Goal: Task Accomplishment & Management: Manage account settings

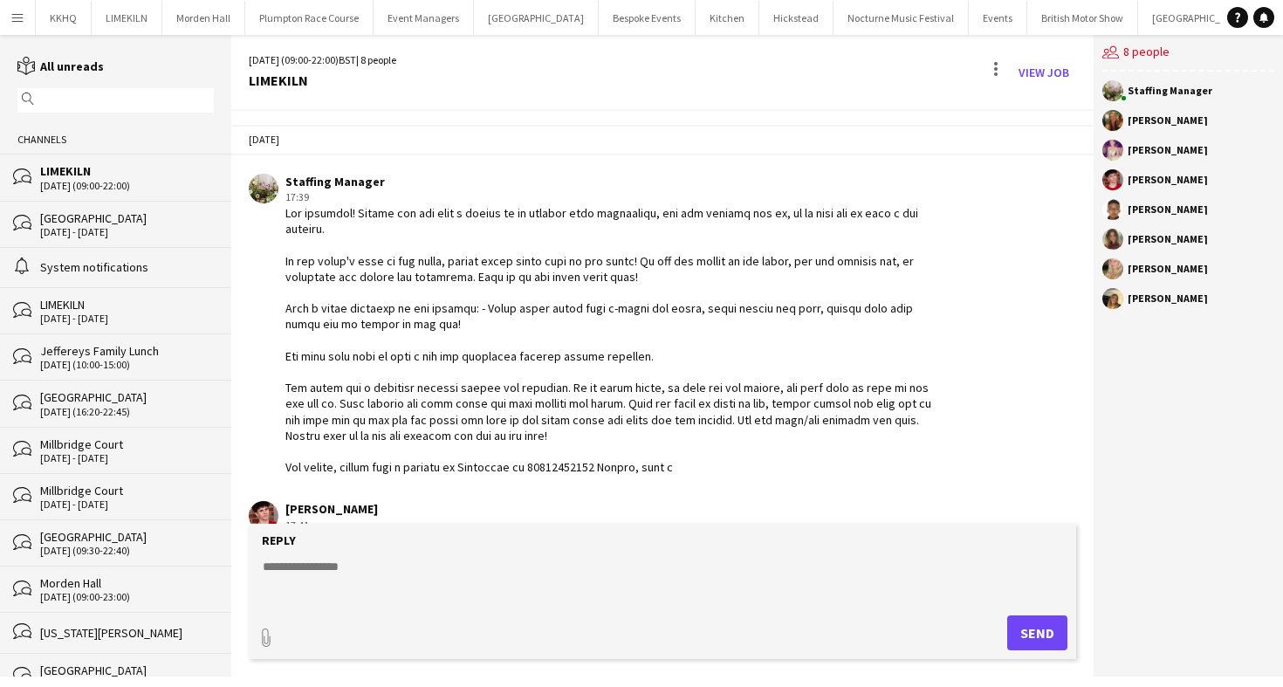
scroll to position [47, 0]
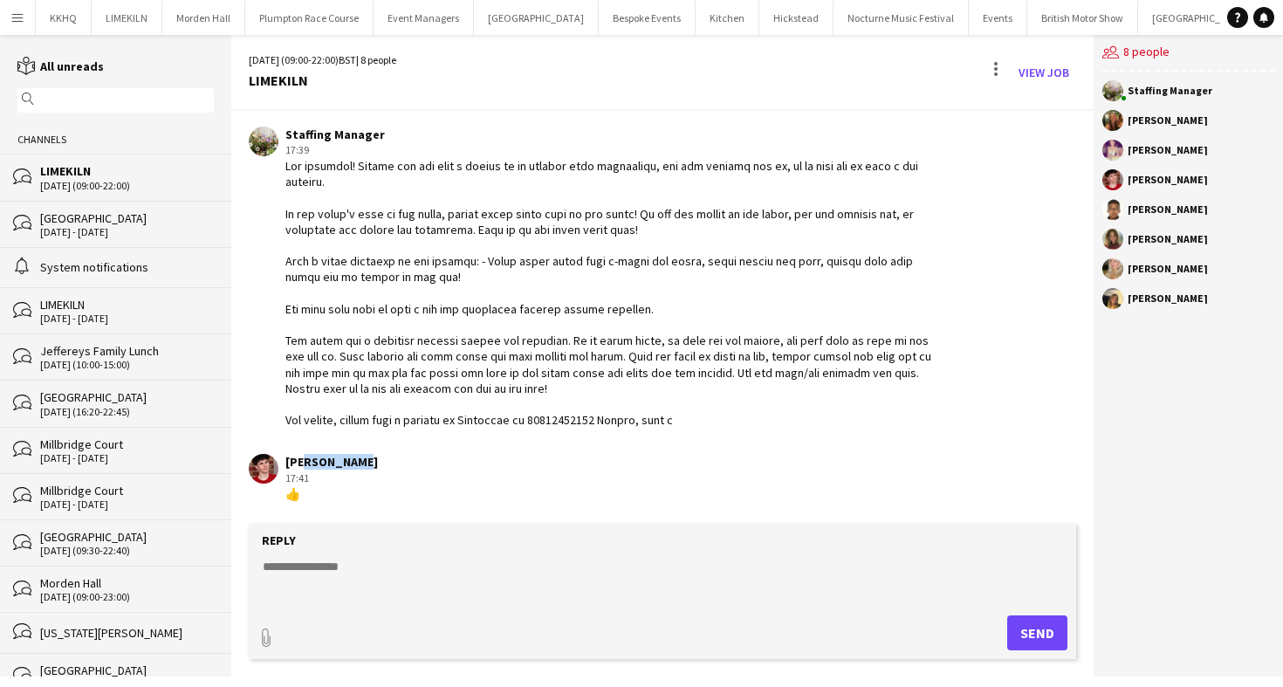
drag, startPoint x: 354, startPoint y: 466, endPoint x: 297, endPoint y: 466, distance: 57.6
click at [297, 466] on div "[PERSON_NAME]" at bounding box center [331, 462] width 93 height 16
click at [376, 470] on div "Jonnie Saunders 17:41 👍" at bounding box center [594, 478] width 690 height 48
drag, startPoint x: 381, startPoint y: 470, endPoint x: 289, endPoint y: 466, distance: 91.8
click at [289, 466] on div "Jonnie Saunders 17:41 👍" at bounding box center [594, 478] width 690 height 48
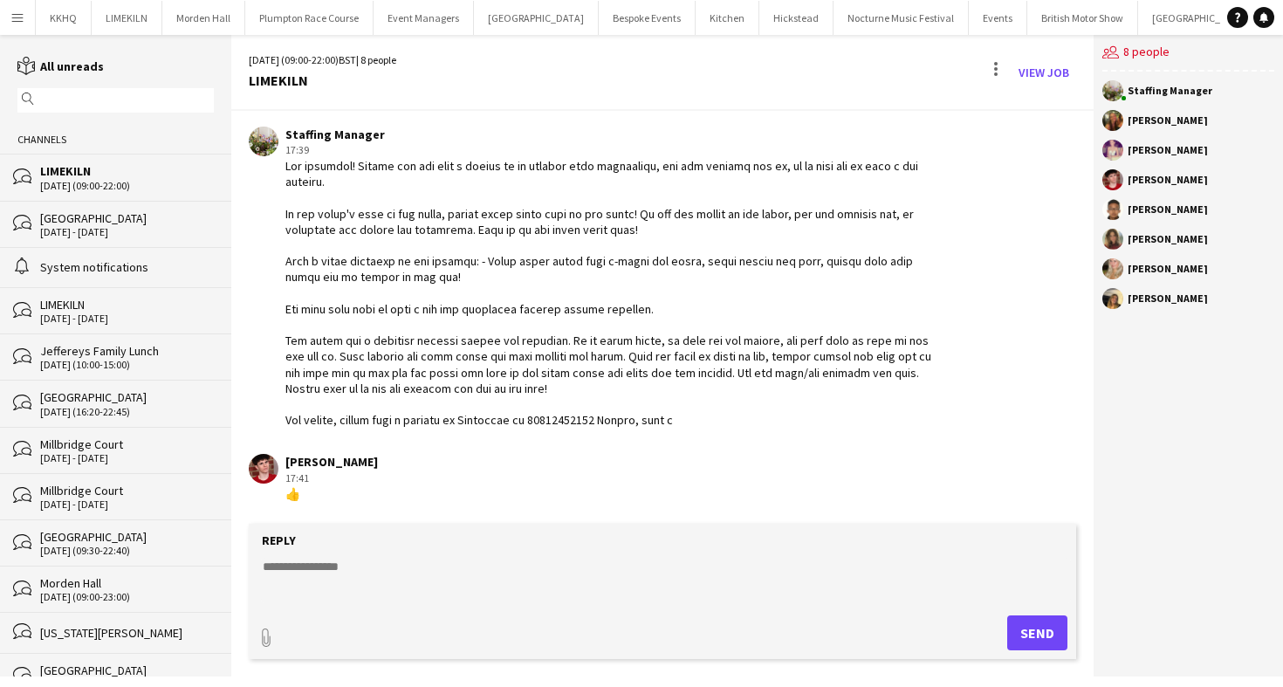
click at [289, 466] on div "[PERSON_NAME]" at bounding box center [331, 462] width 93 height 16
drag, startPoint x: 282, startPoint y: 463, endPoint x: 438, endPoint y: 464, distance: 156.3
click at [438, 464] on div "Jonnie Saunders 17:41 👍" at bounding box center [594, 478] width 690 height 48
click at [333, 559] on textarea at bounding box center [666, 580] width 810 height 45
click at [422, 470] on div "Jonnie Saunders 17:41 👍" at bounding box center [594, 478] width 690 height 48
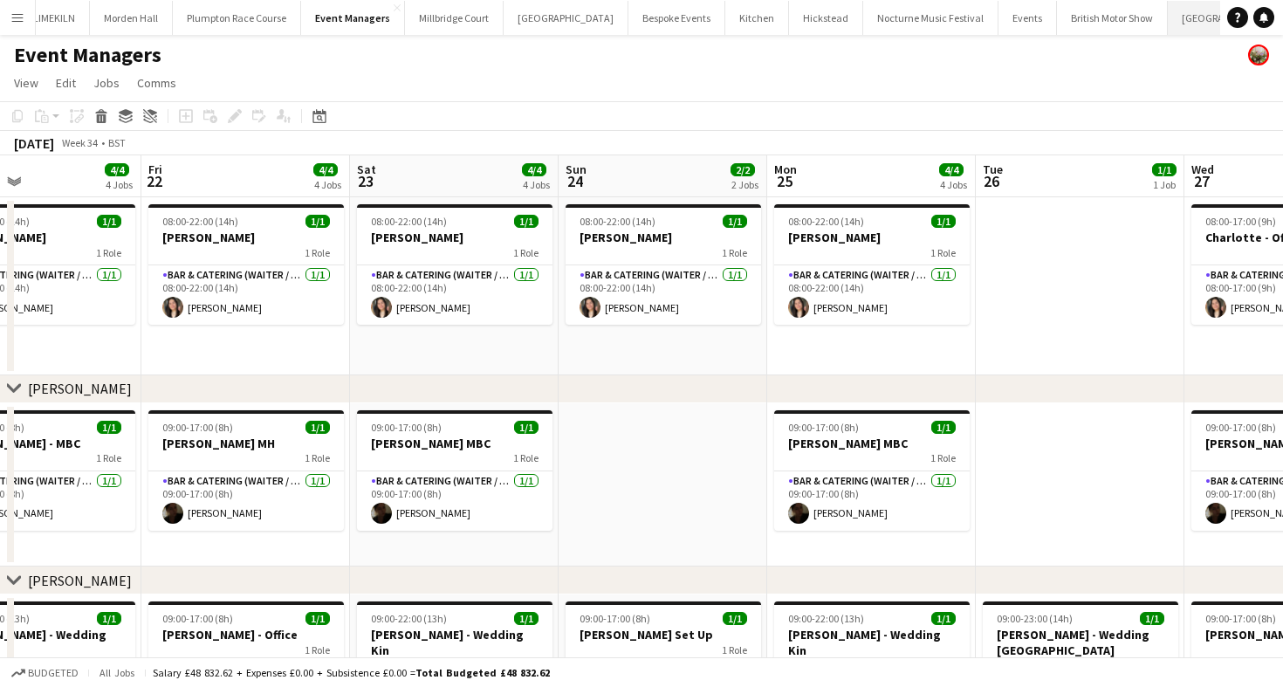
click at [1168, 19] on button "[GEOGRAPHIC_DATA] Close" at bounding box center [1230, 18] width 125 height 34
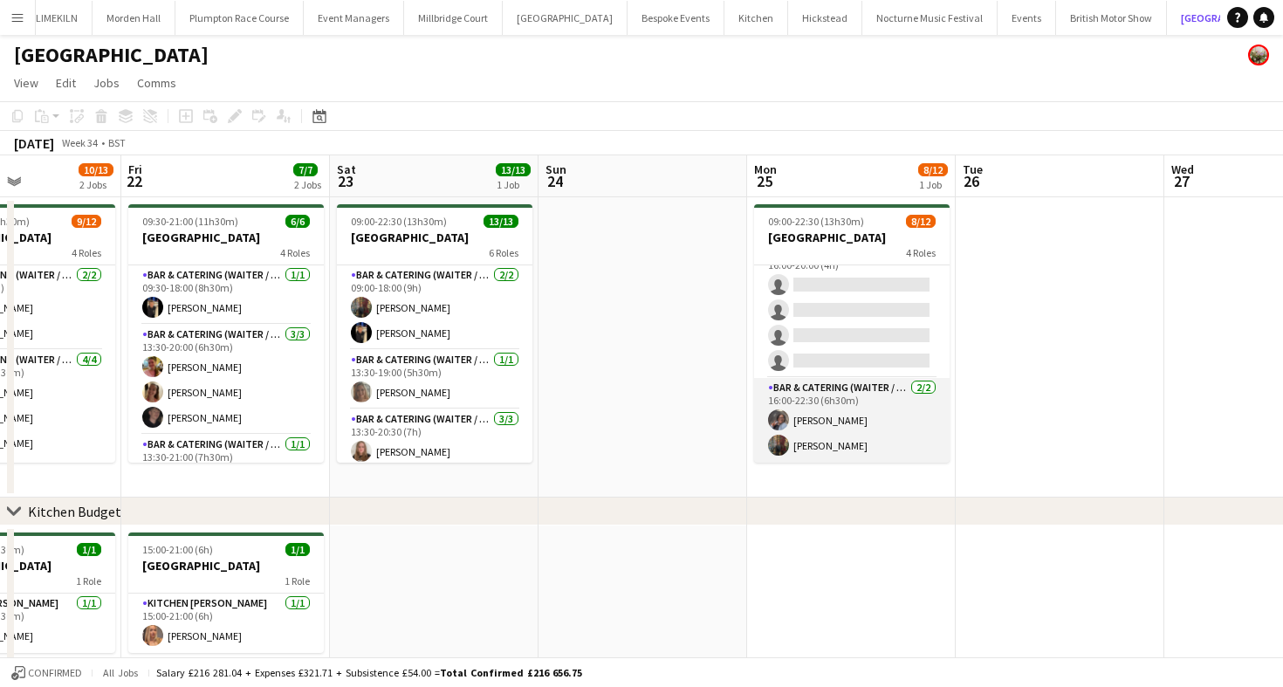
scroll to position [214, 0]
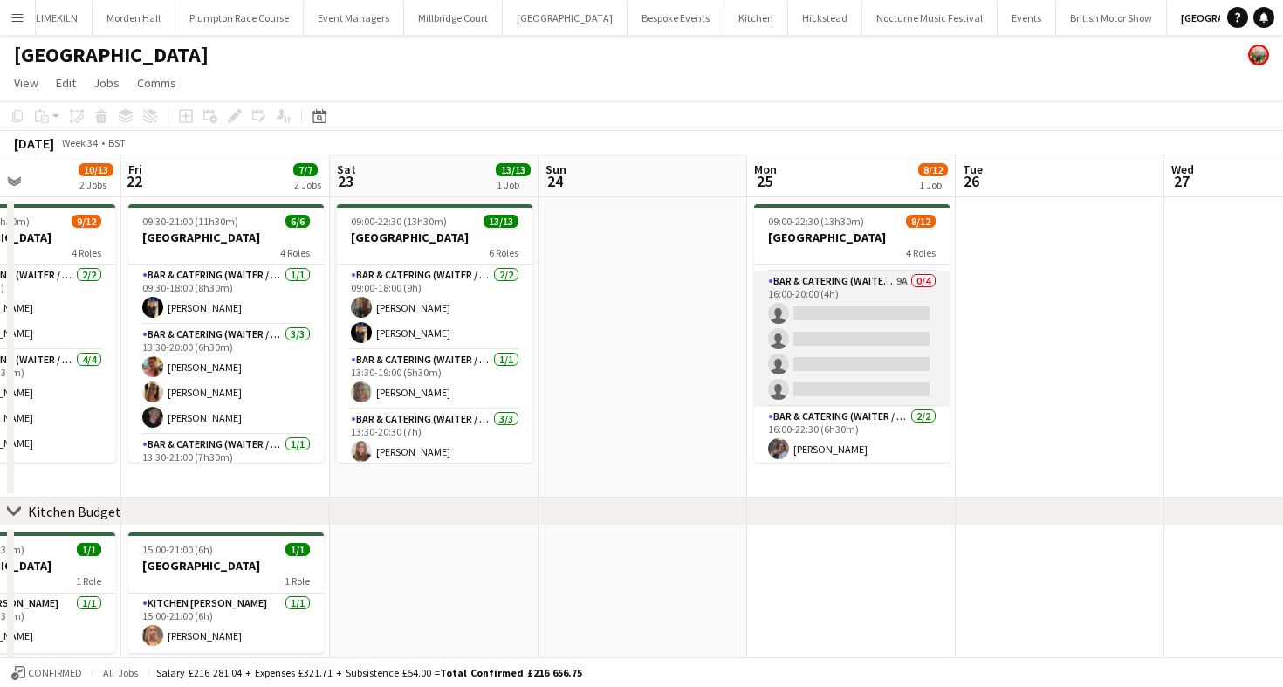
click at [814, 355] on app-card-role "Bar & Catering (Waiter / waitress) 9A 0/4 16:00-20:00 (4h) single-neutral-actio…" at bounding box center [852, 338] width 196 height 135
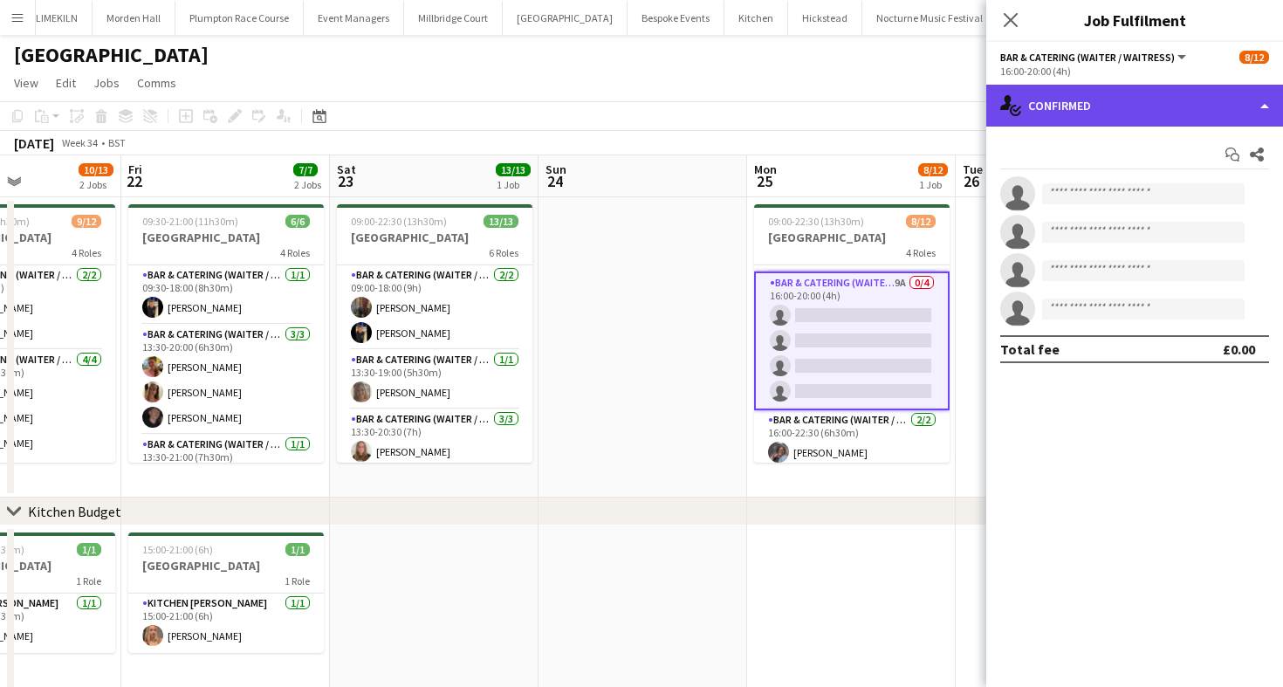
click at [1142, 122] on div "single-neutral-actions-check-2 Confirmed" at bounding box center [1134, 106] width 297 height 42
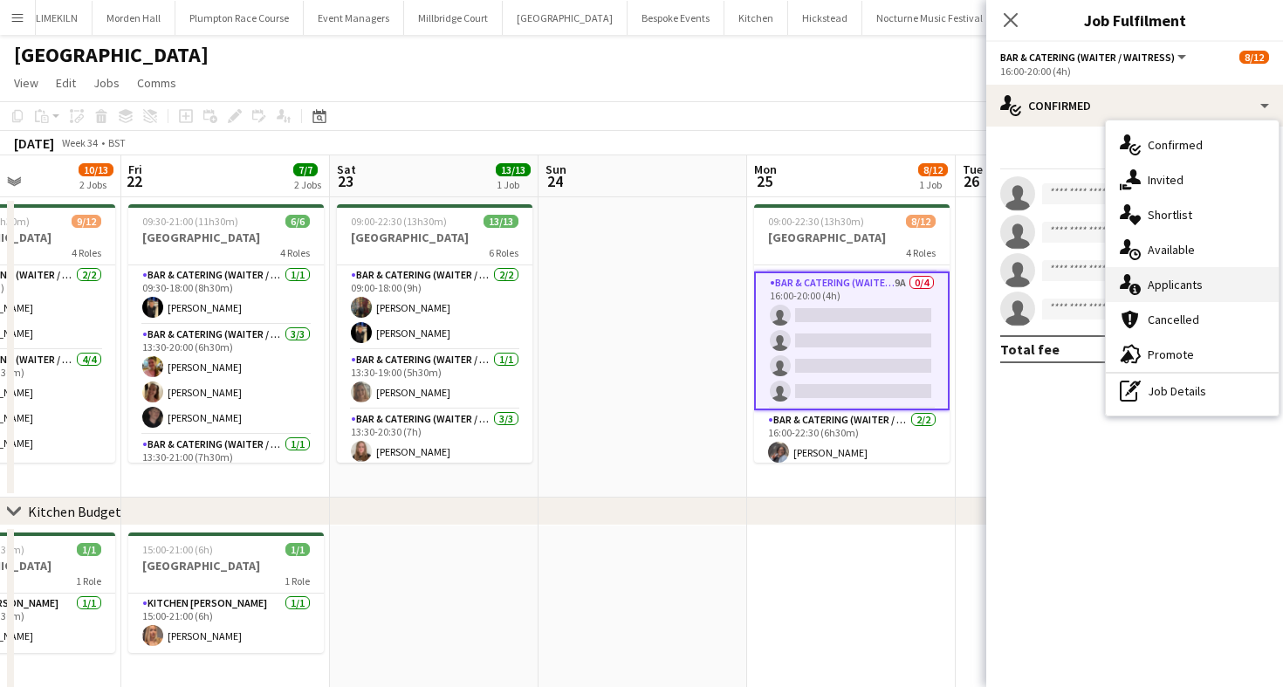
click at [1196, 282] on div "single-neutral-actions-information Applicants" at bounding box center [1192, 284] width 173 height 35
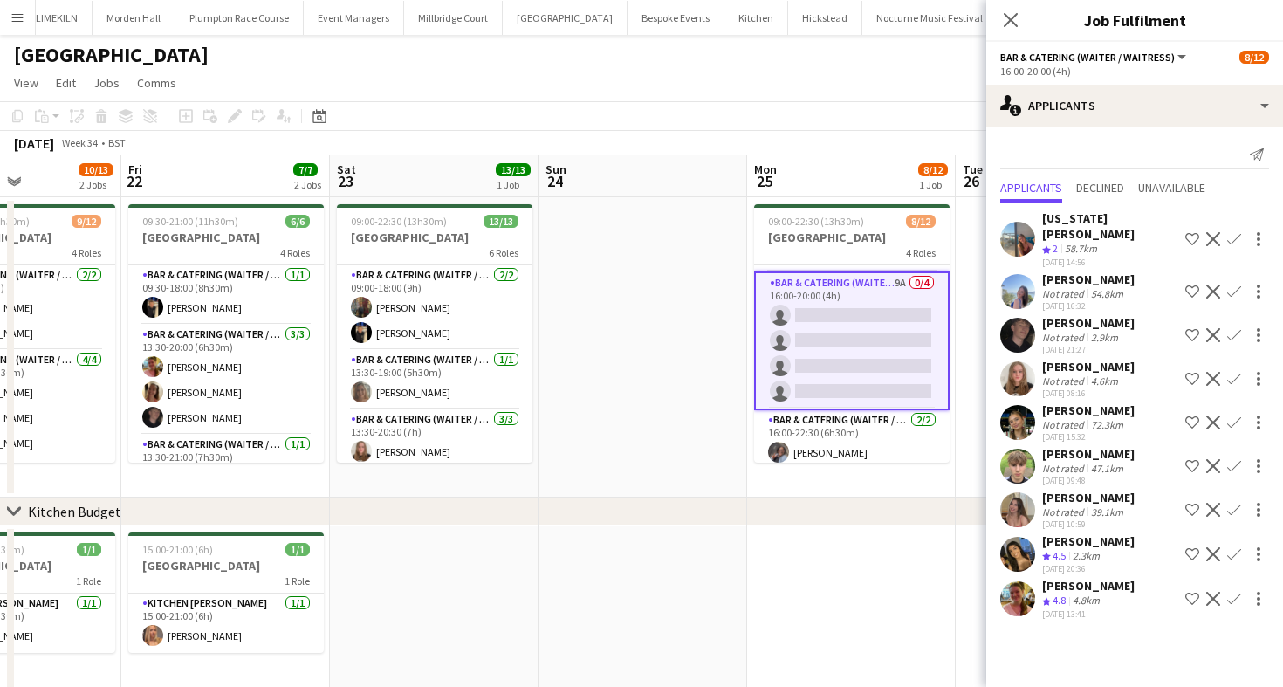
click at [1085, 402] on div "[PERSON_NAME]" at bounding box center [1088, 410] width 93 height 16
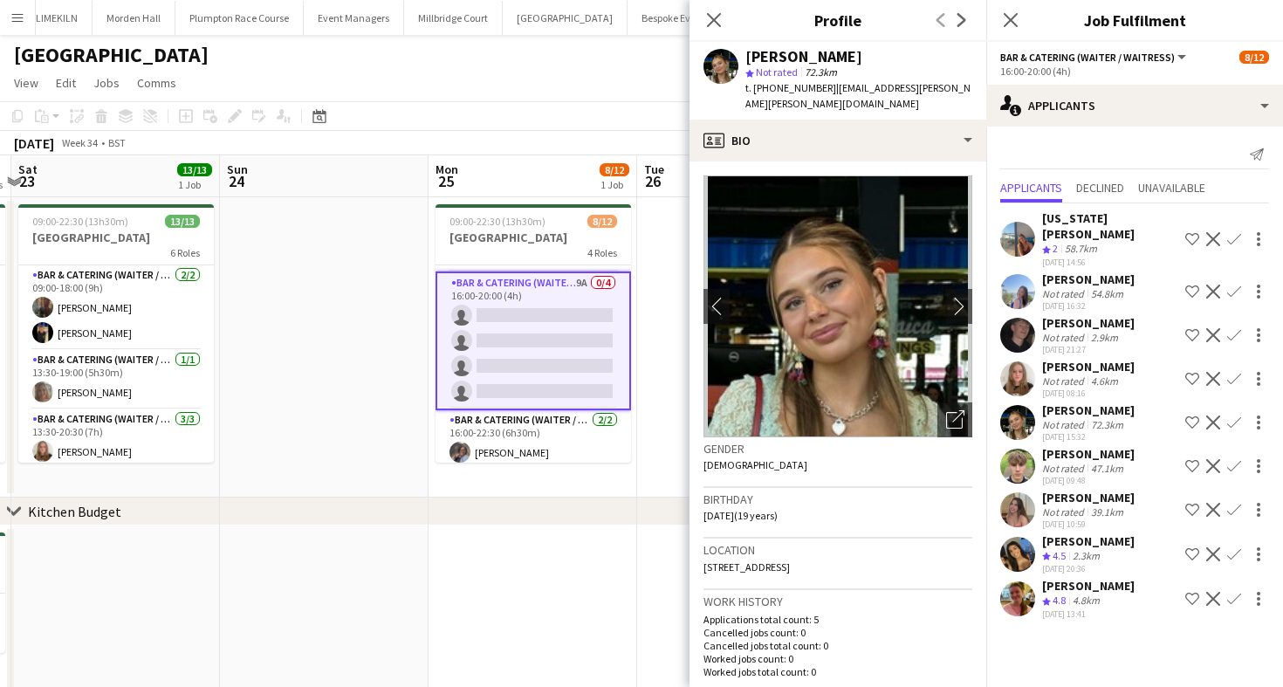
scroll to position [0, 661]
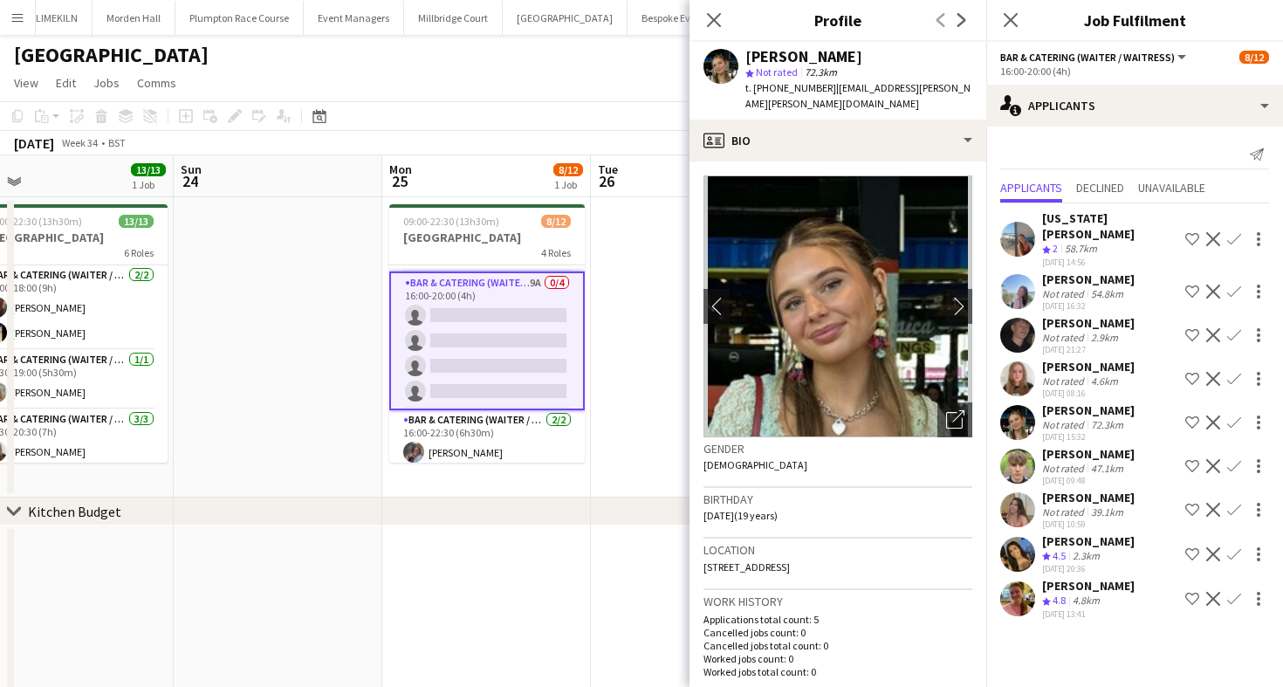
click at [1233, 592] on app-icon "Confirm" at bounding box center [1234, 599] width 14 height 14
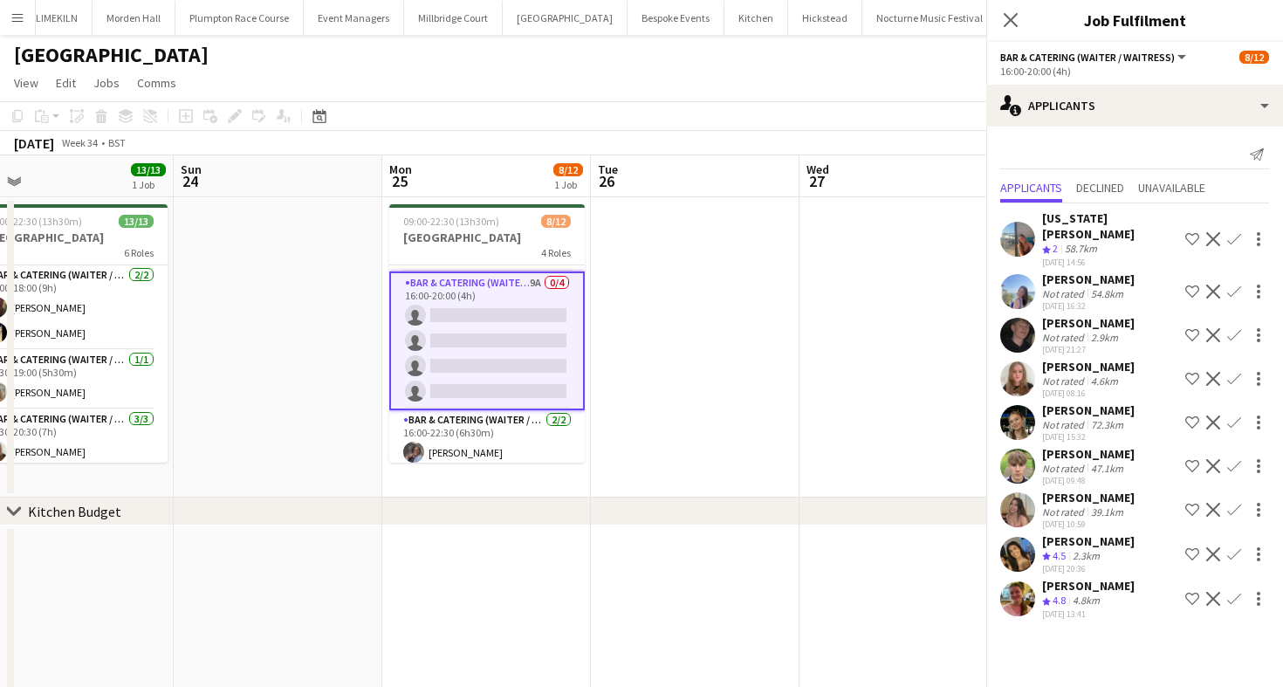
scroll to position [0, 0]
click at [1237, 592] on app-icon "Confirm" at bounding box center [1234, 599] width 14 height 14
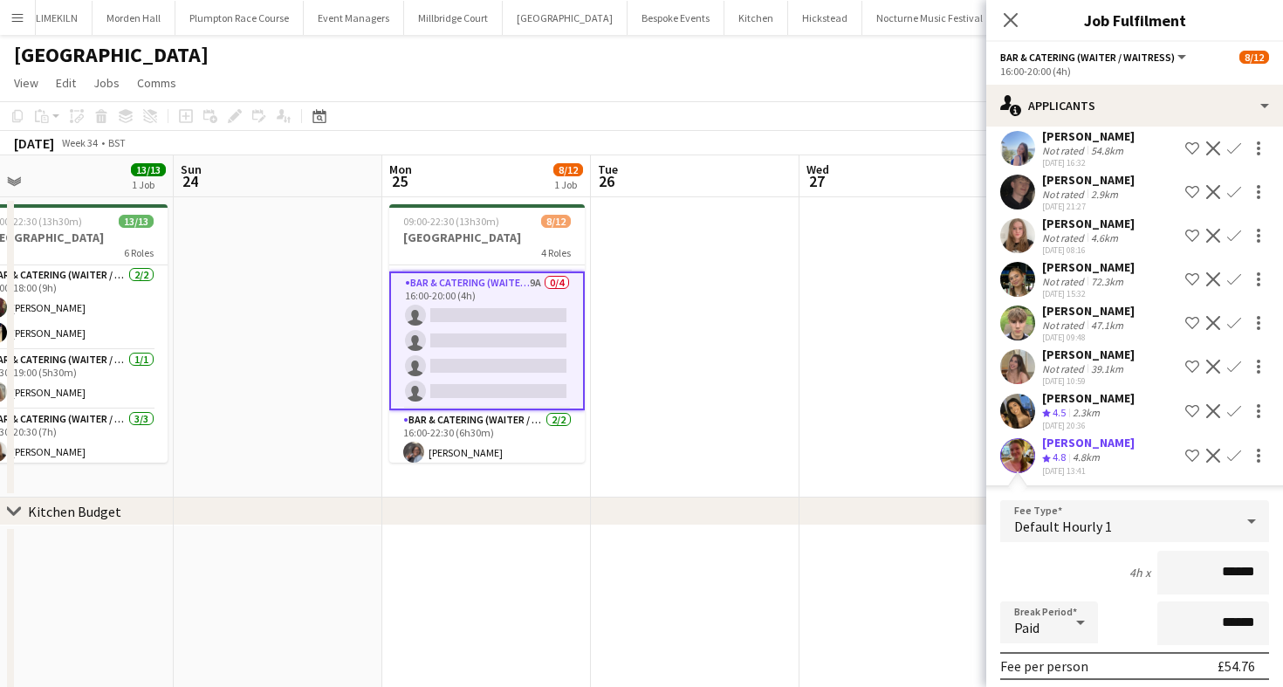
scroll to position [329, 0]
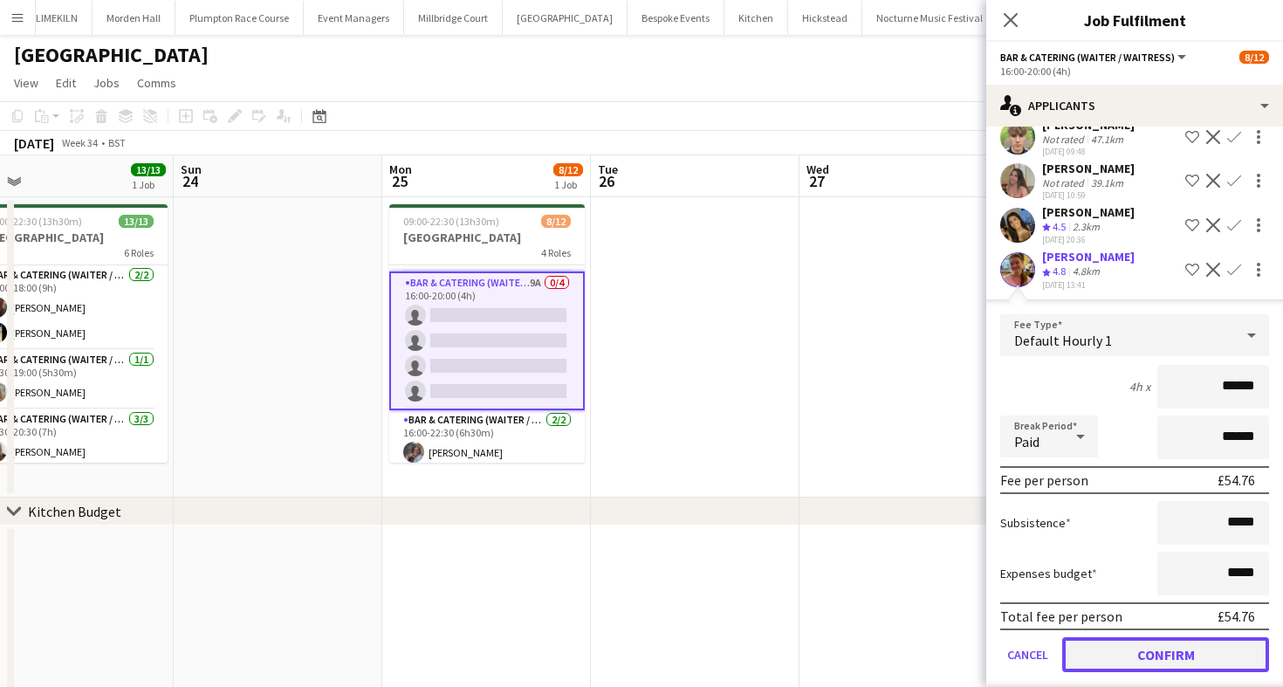
click at [1096, 637] on button "Confirm" at bounding box center [1165, 654] width 207 height 35
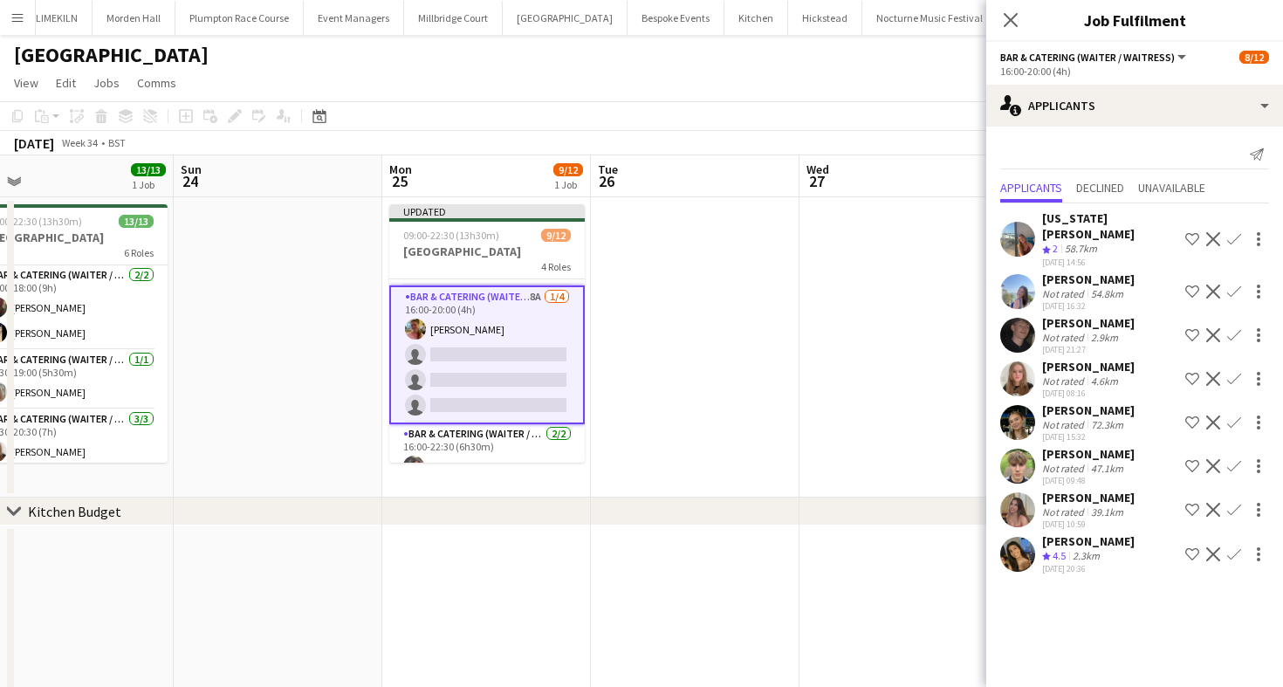
click at [1233, 547] on app-icon "Confirm" at bounding box center [1234, 554] width 14 height 14
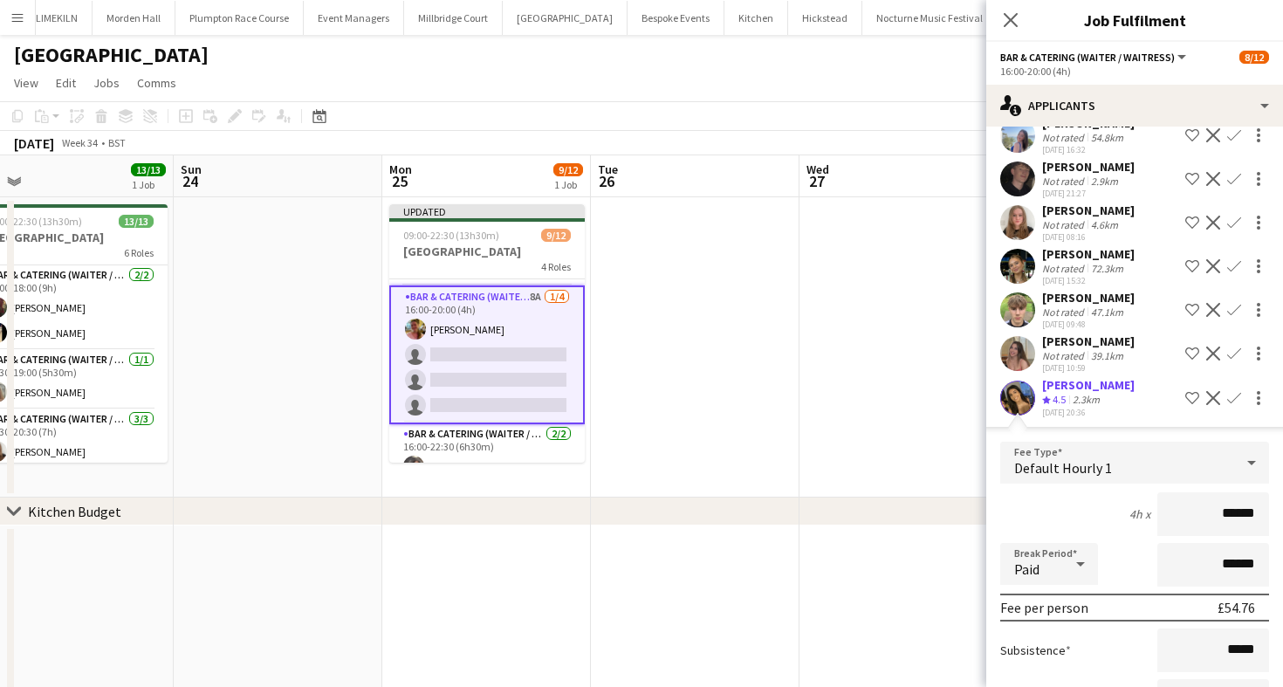
scroll to position [285, 0]
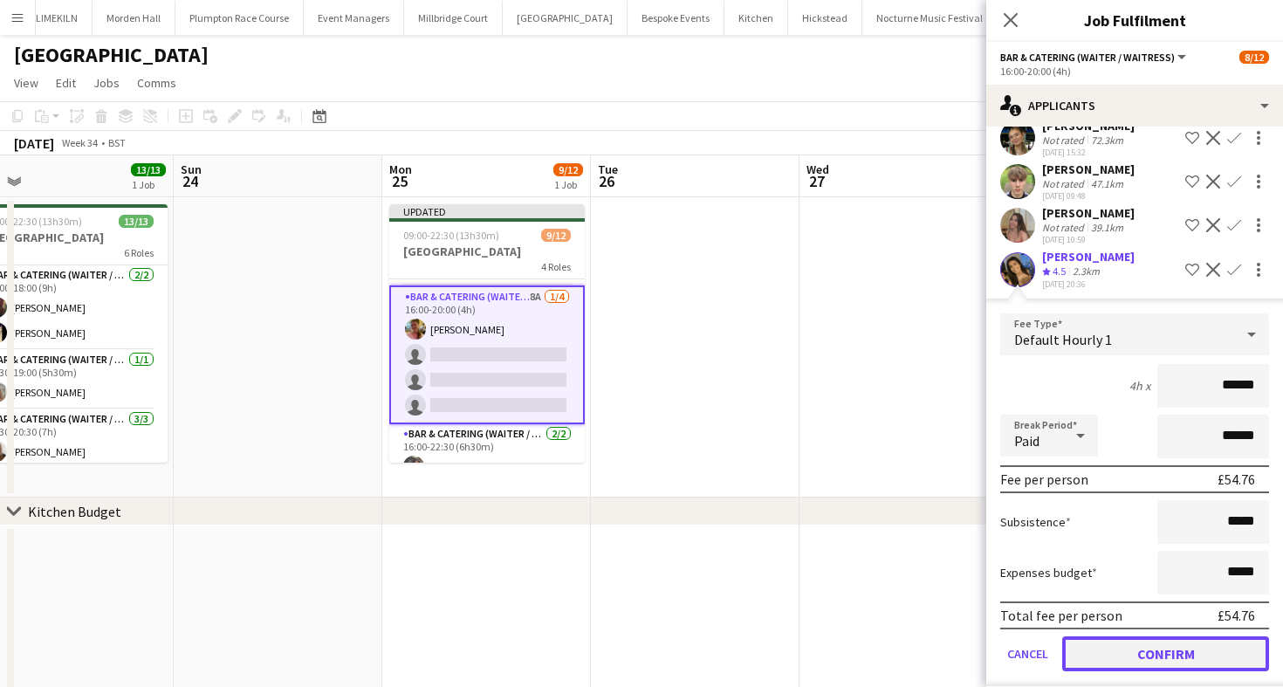
click at [1095, 636] on button "Confirm" at bounding box center [1165, 653] width 207 height 35
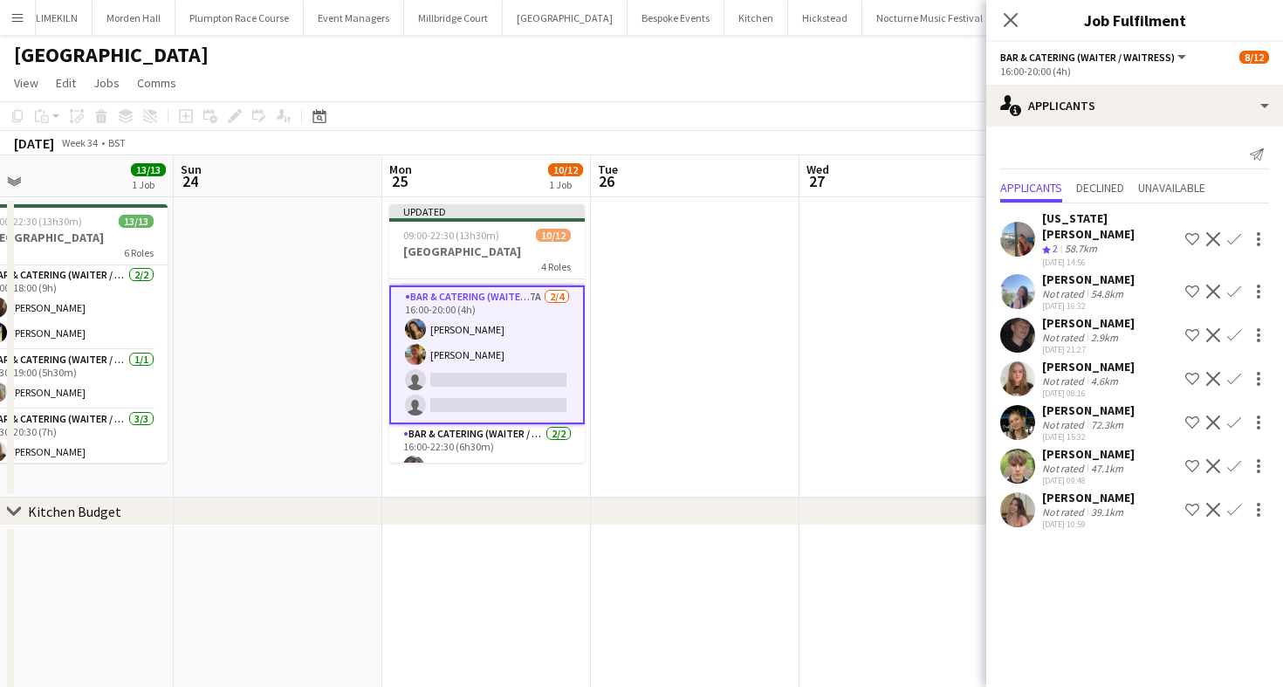
click at [476, 337] on app-card-role "Bar & Catering (Waiter / waitress) 7A [DATE] 16:00-20:00 (4h) [PERSON_NAME] [PE…" at bounding box center [487, 354] width 196 height 139
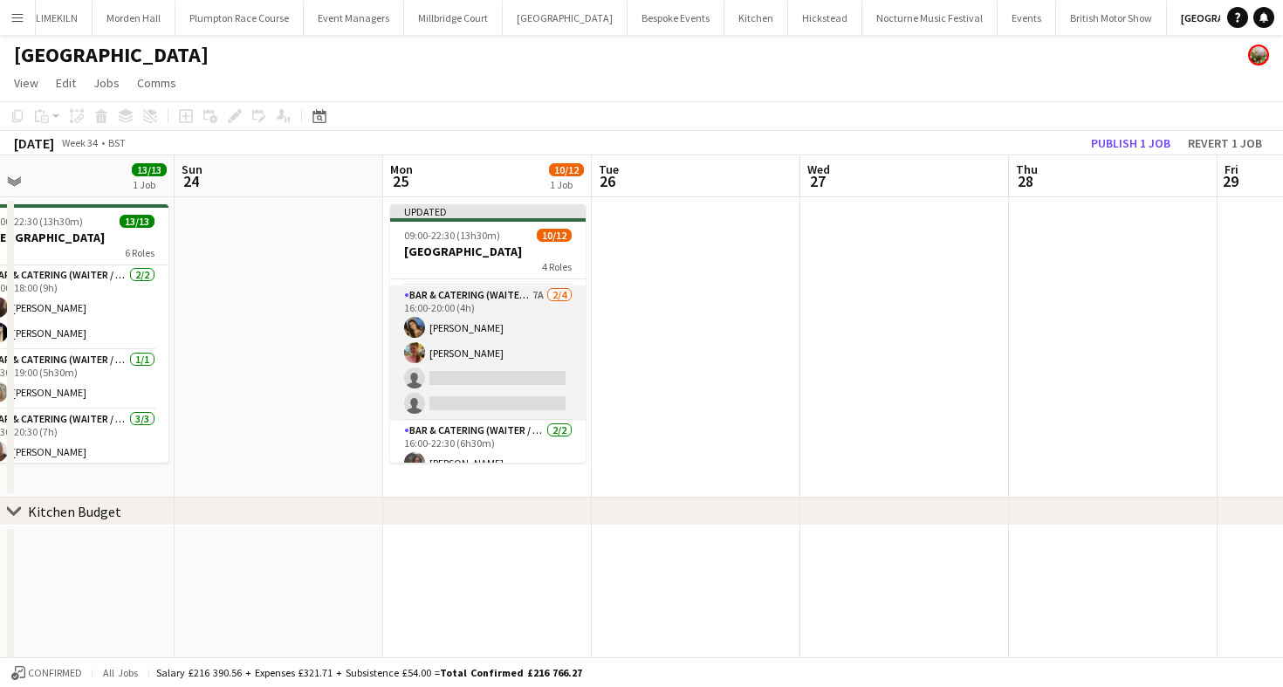
scroll to position [257, 0]
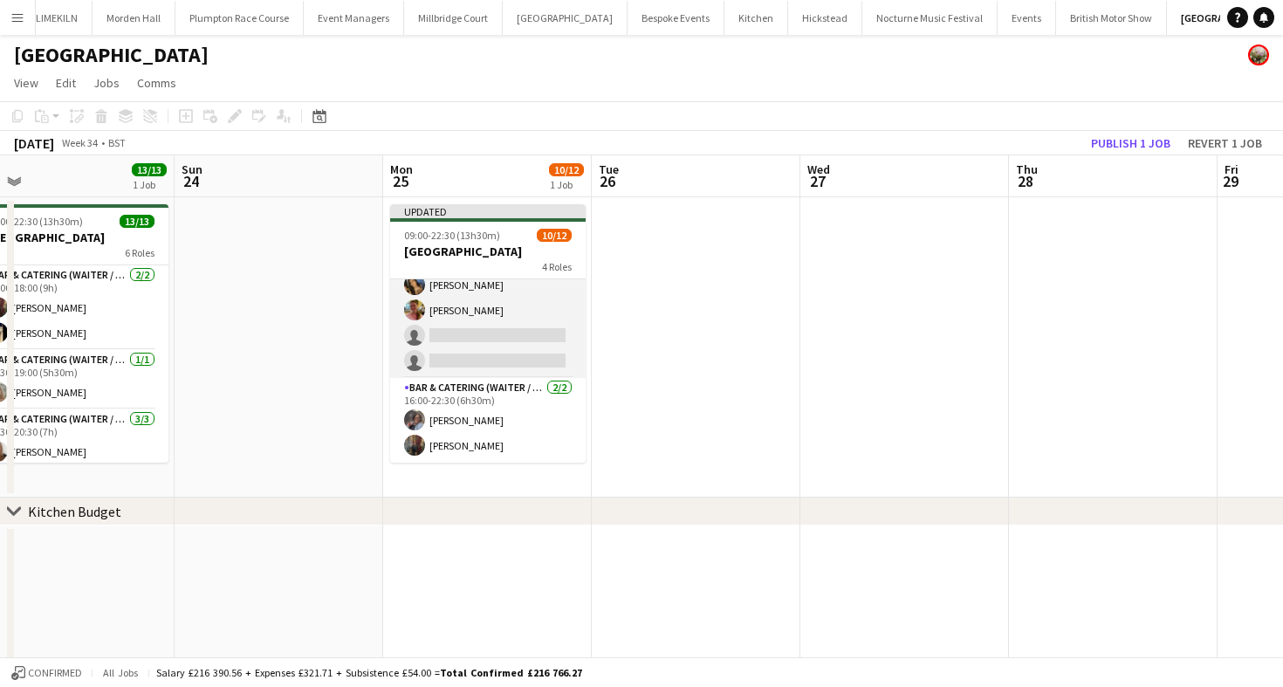
click at [478, 418] on app-card-role "Bar & Catering (Waiter / waitress) [DATE] 16:00-22:30 (6h30m) [PERSON_NAME] Ede…" at bounding box center [488, 420] width 196 height 85
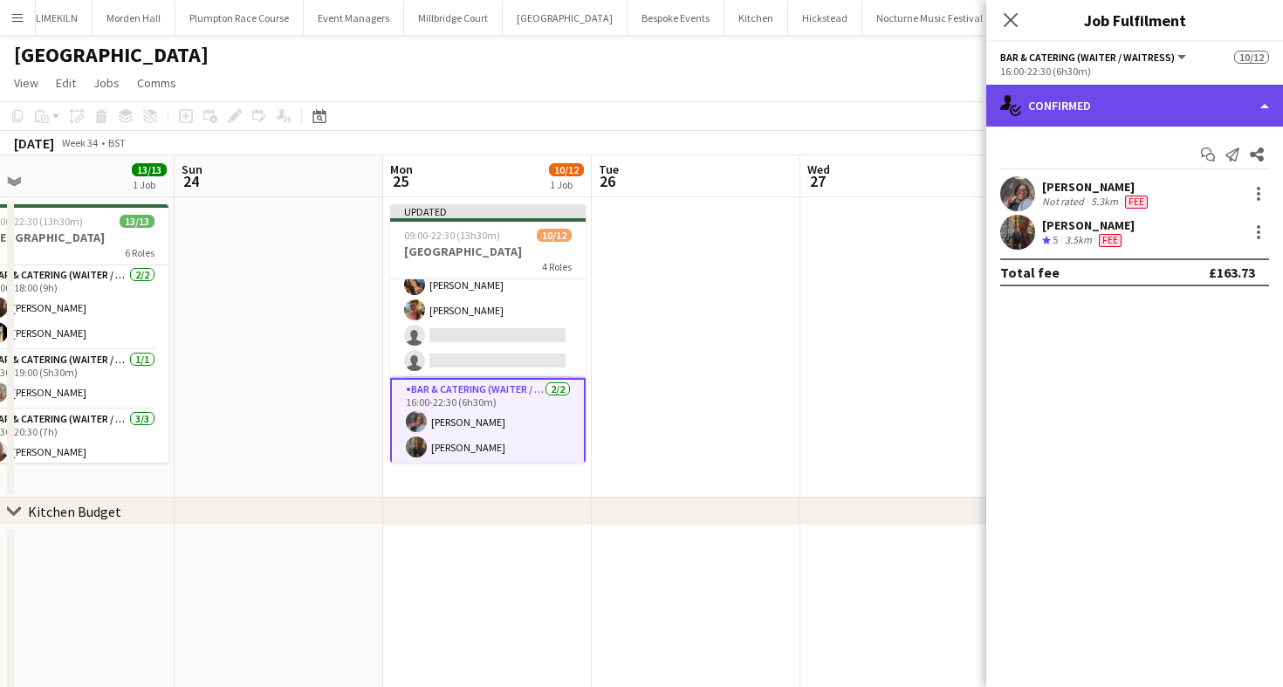
click at [1042, 121] on div "single-neutral-actions-check-2 Confirmed" at bounding box center [1134, 106] width 297 height 42
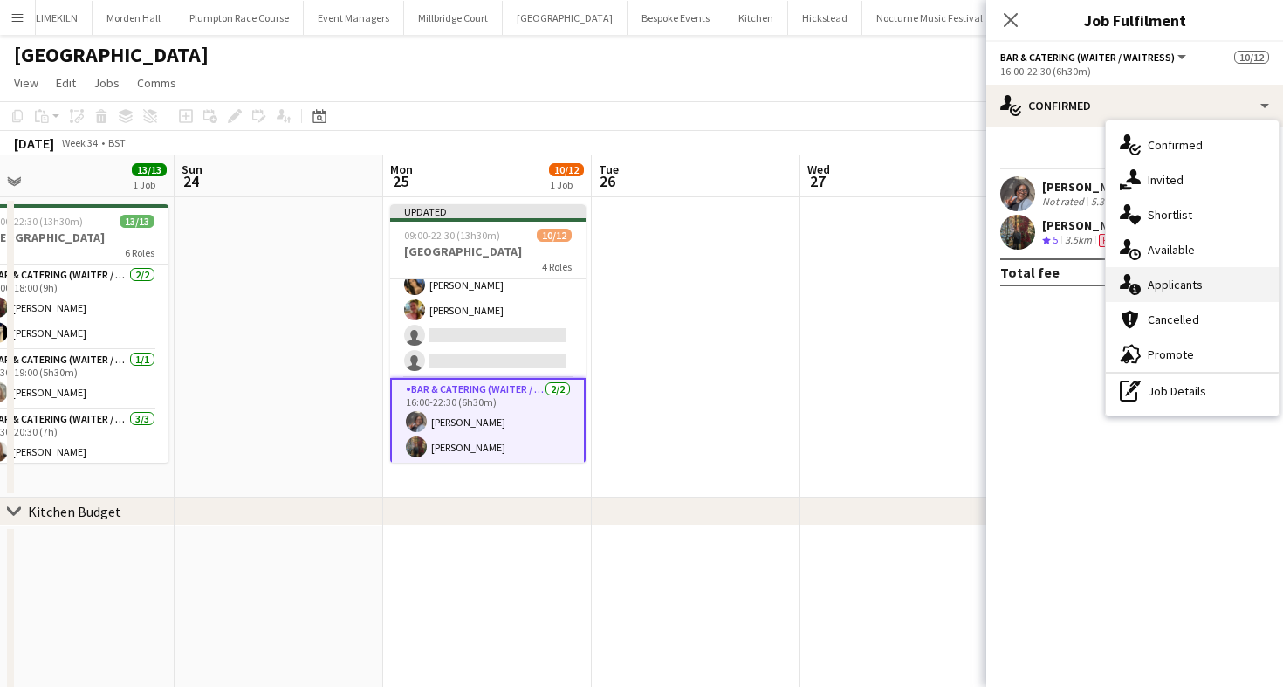
click at [1226, 271] on div "single-neutral-actions-information Applicants" at bounding box center [1192, 284] width 173 height 35
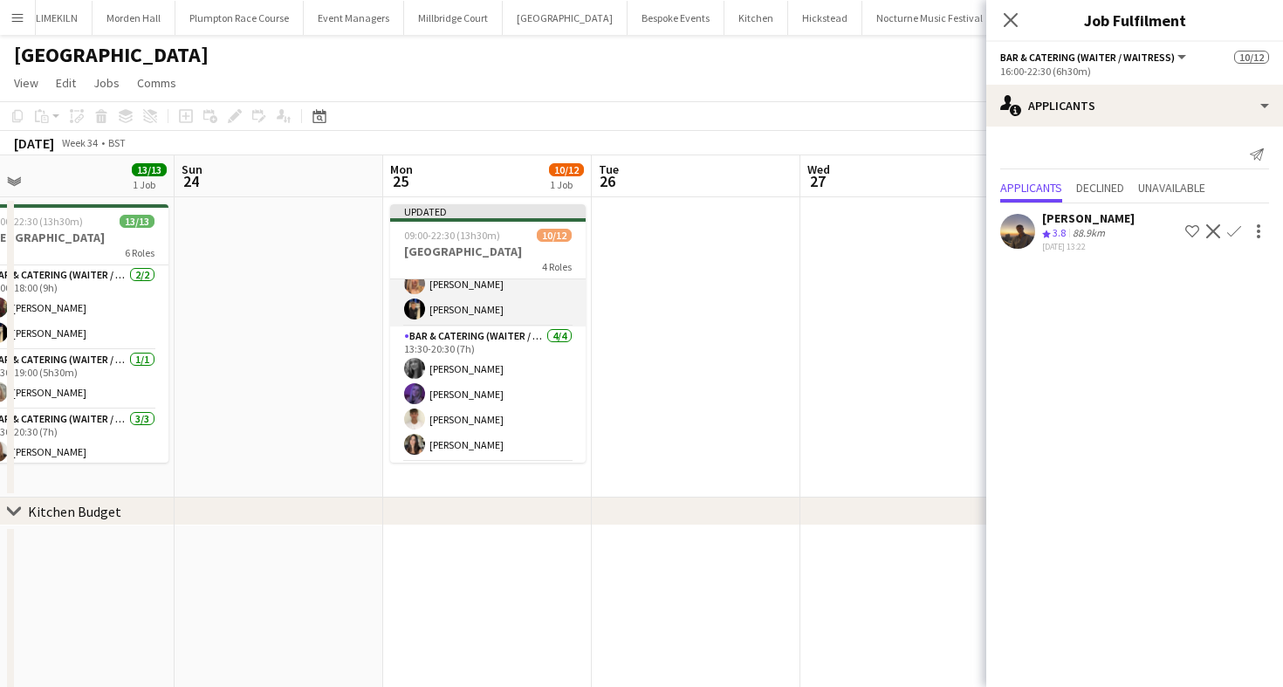
click at [497, 301] on app-card-role "Bar & Catering (Waiter / waitress) [DATE] 09:00-18:45 (9h45m) [PERSON_NAME] [PE…" at bounding box center [488, 284] width 196 height 85
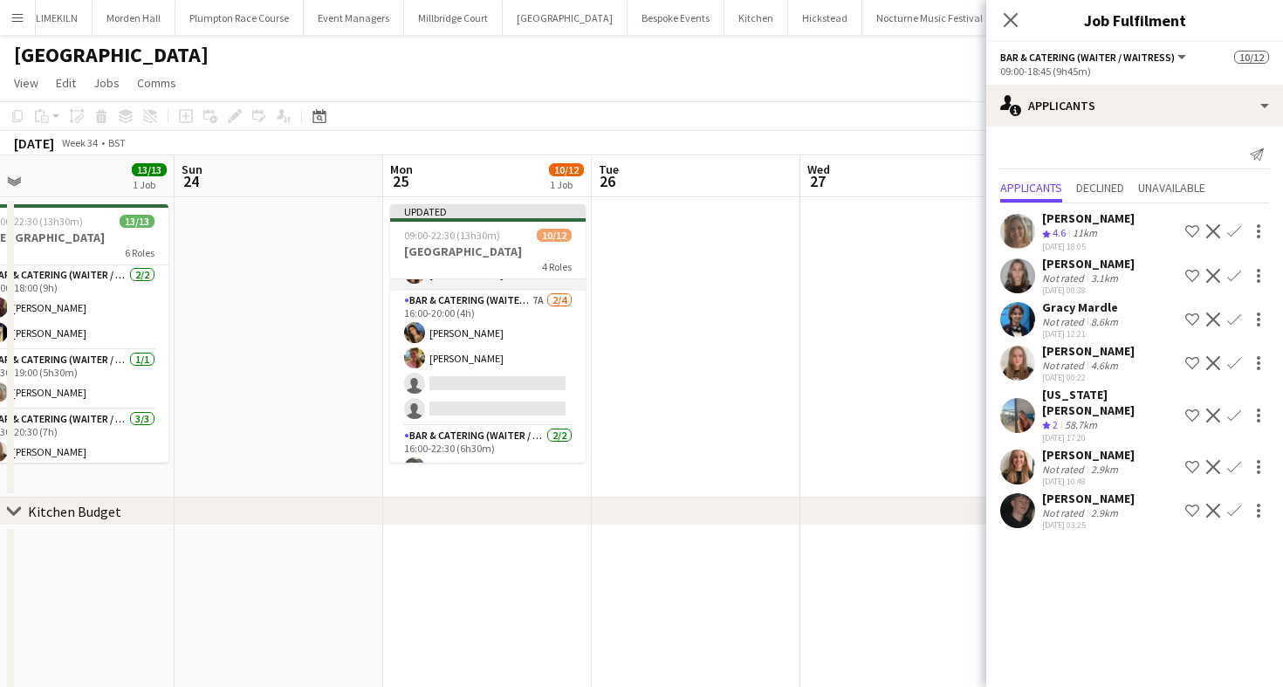
scroll to position [260, 0]
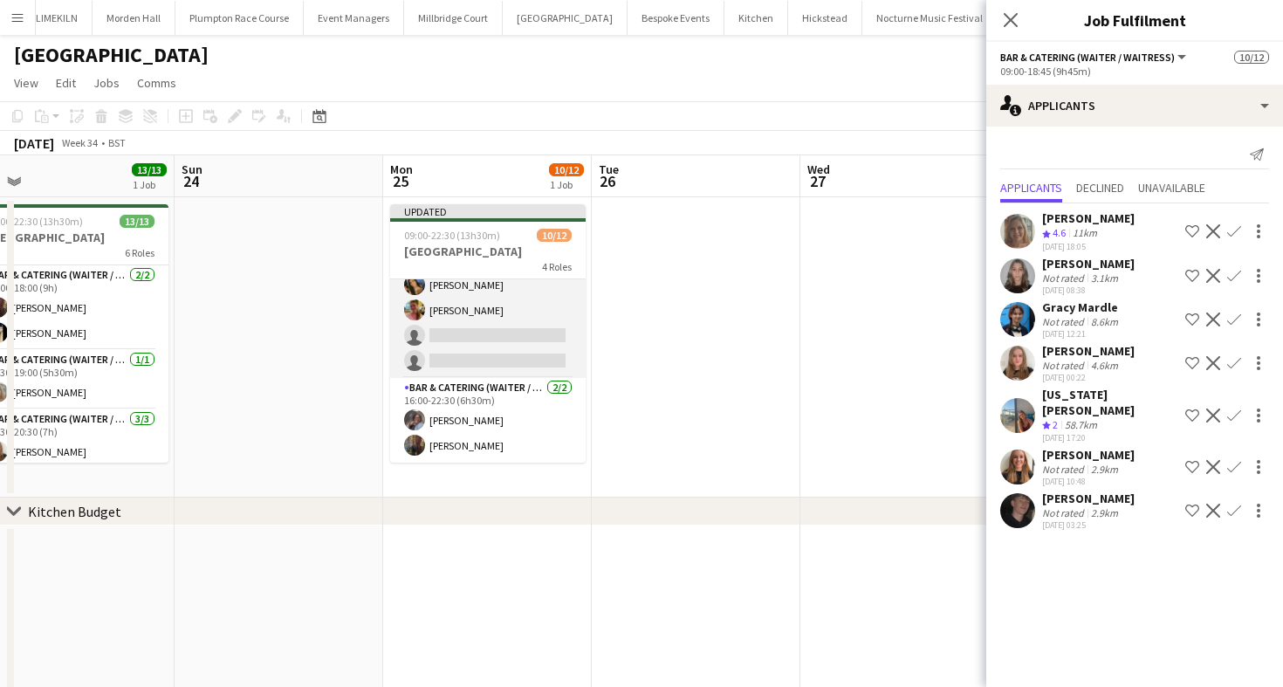
click at [516, 354] on app-card-role "Bar & Catering (Waiter / waitress) 7A [DATE] 16:00-20:00 (4h) [PERSON_NAME] [PE…" at bounding box center [488, 310] width 196 height 135
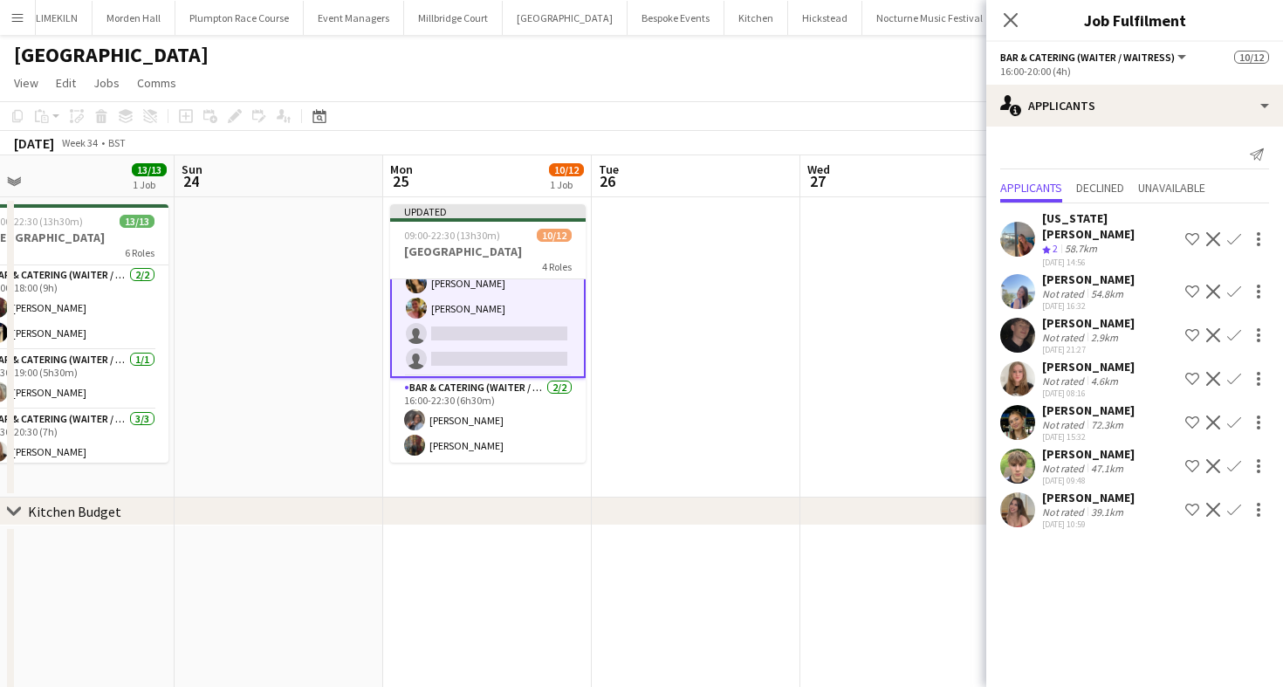
scroll to position [258, 0]
click at [538, 321] on app-card-role "Bar & Catering (Waiter / waitress) 7A [DATE] 16:00-20:00 (4h) [PERSON_NAME] [PE…" at bounding box center [488, 310] width 196 height 139
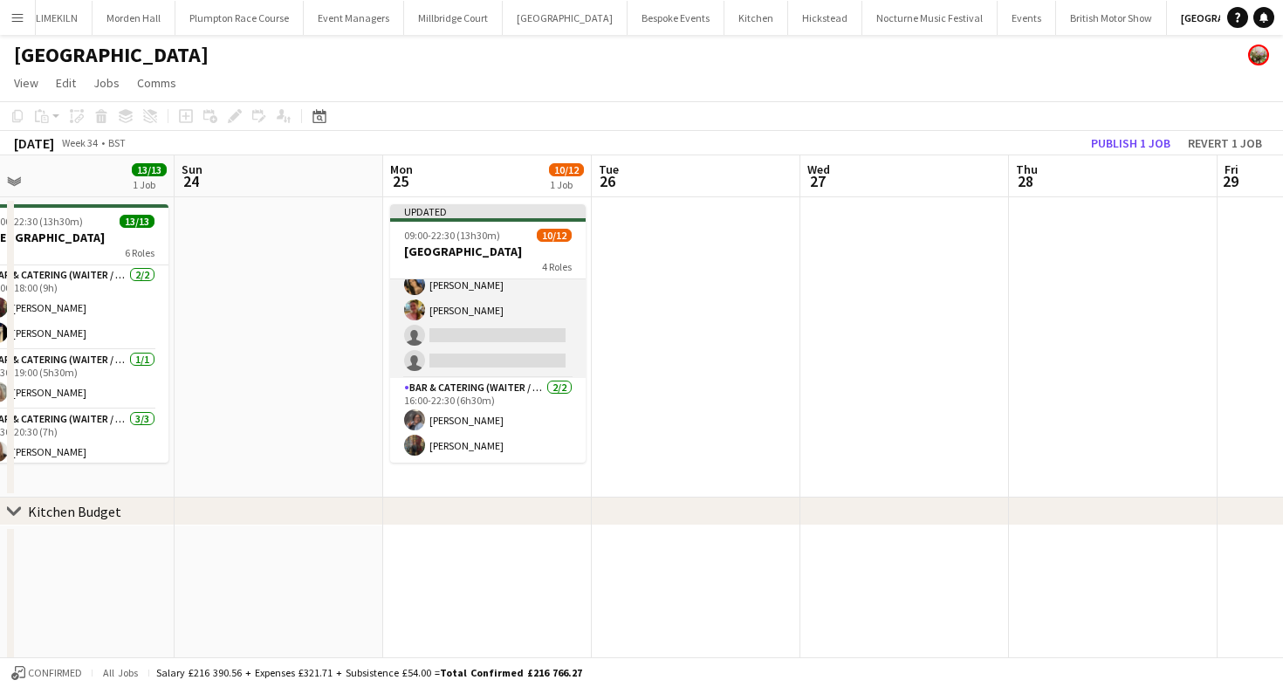
click at [550, 321] on app-card-role "Bar & Catering (Waiter / waitress) 7A [DATE] 16:00-20:00 (4h) [PERSON_NAME] [PE…" at bounding box center [488, 310] width 196 height 135
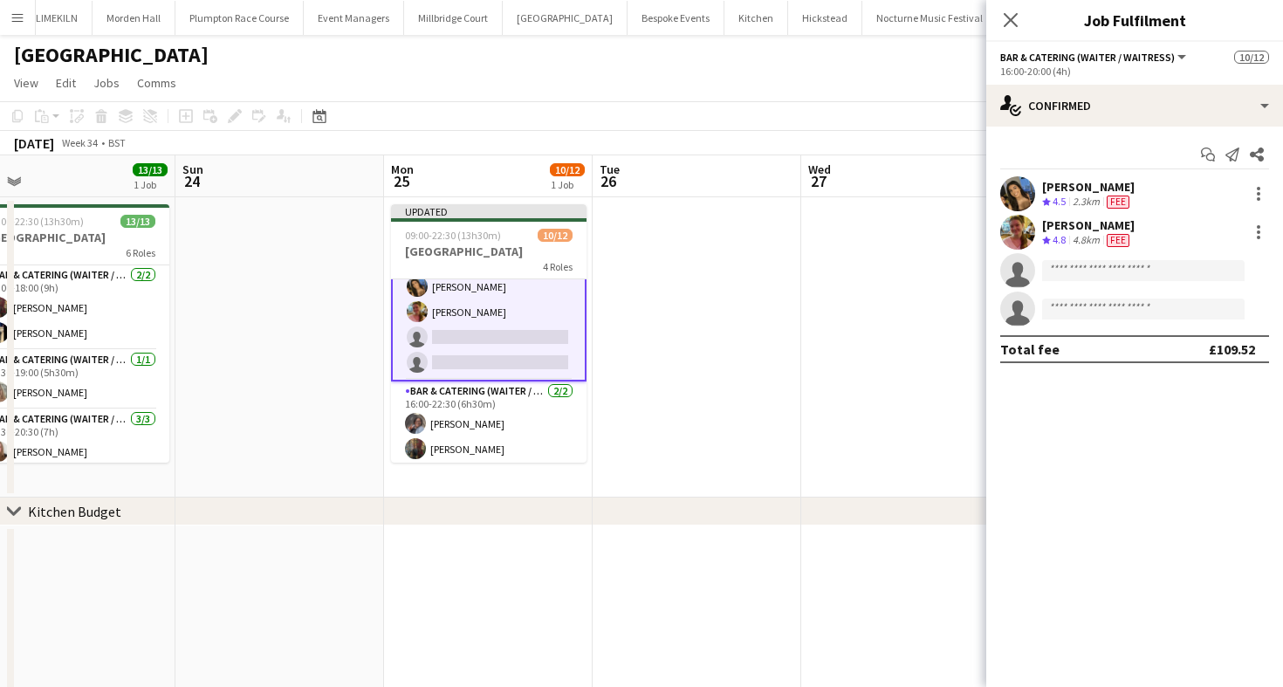
scroll to position [258, 0]
click at [1094, 271] on input at bounding box center [1143, 270] width 203 height 21
type input "**"
click at [1260, 195] on div at bounding box center [1258, 193] width 3 height 3
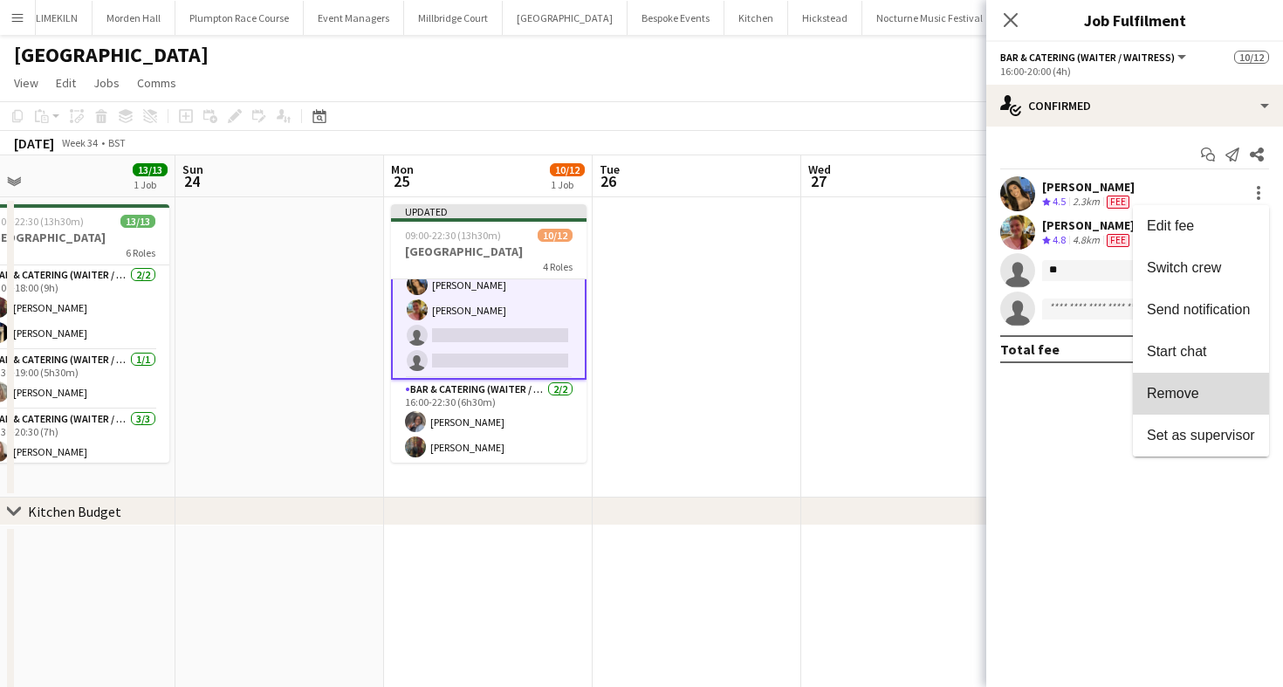
click at [1205, 398] on span "Remove" at bounding box center [1201, 394] width 108 height 16
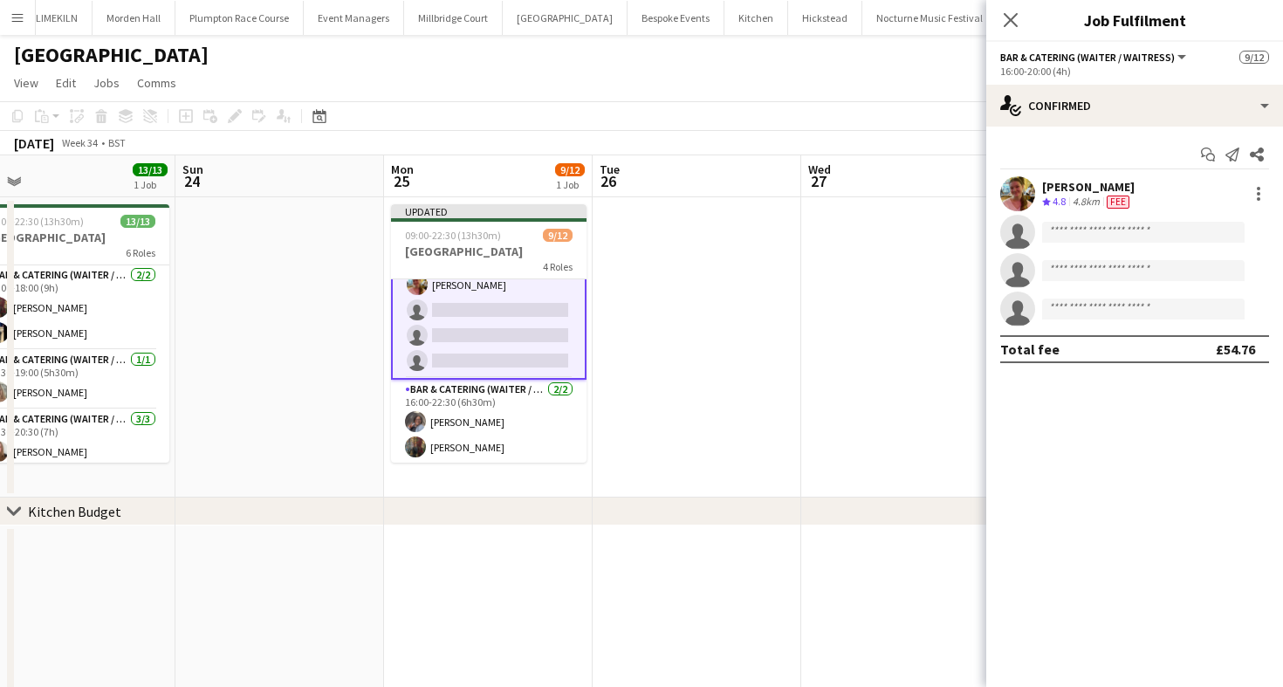
click at [896, 120] on app-toolbar "Copy Paste Paste Command V Paste with crew Command Shift V Paste linked Job [GE…" at bounding box center [641, 116] width 1283 height 30
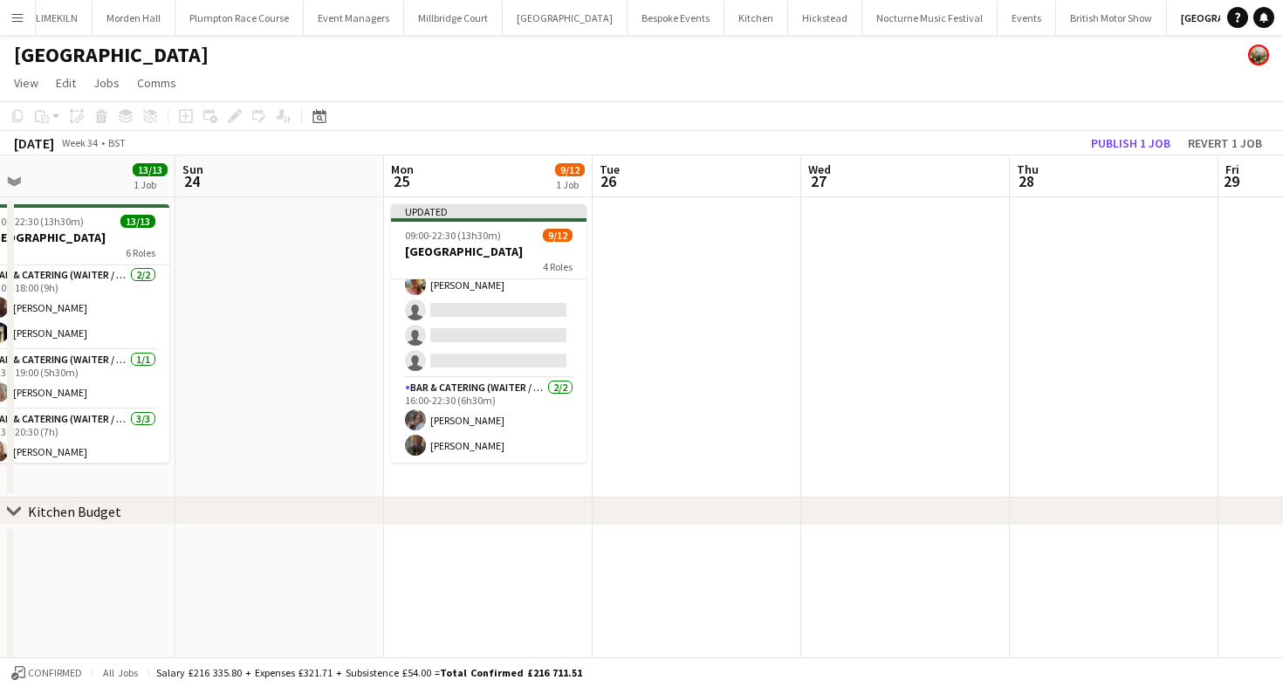
scroll to position [257, 0]
click at [1222, 144] on button "Revert 1 job" at bounding box center [1225, 143] width 88 height 23
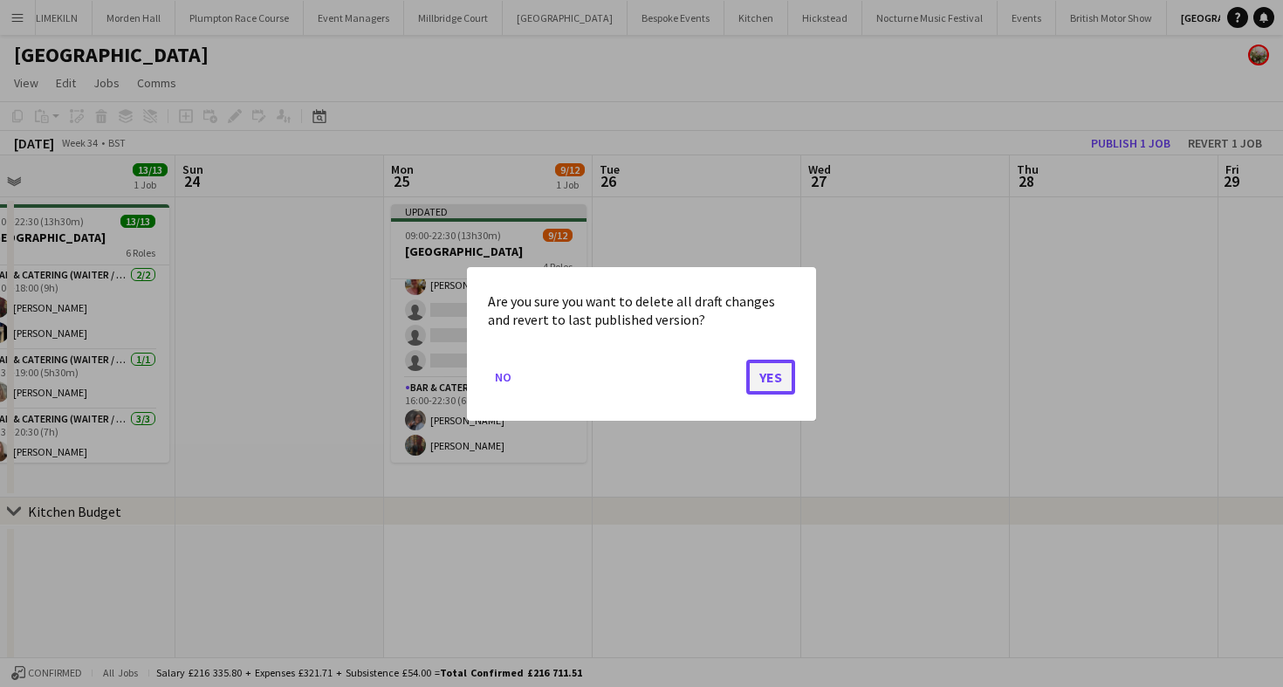
click at [772, 377] on button "Yes" at bounding box center [770, 376] width 49 height 35
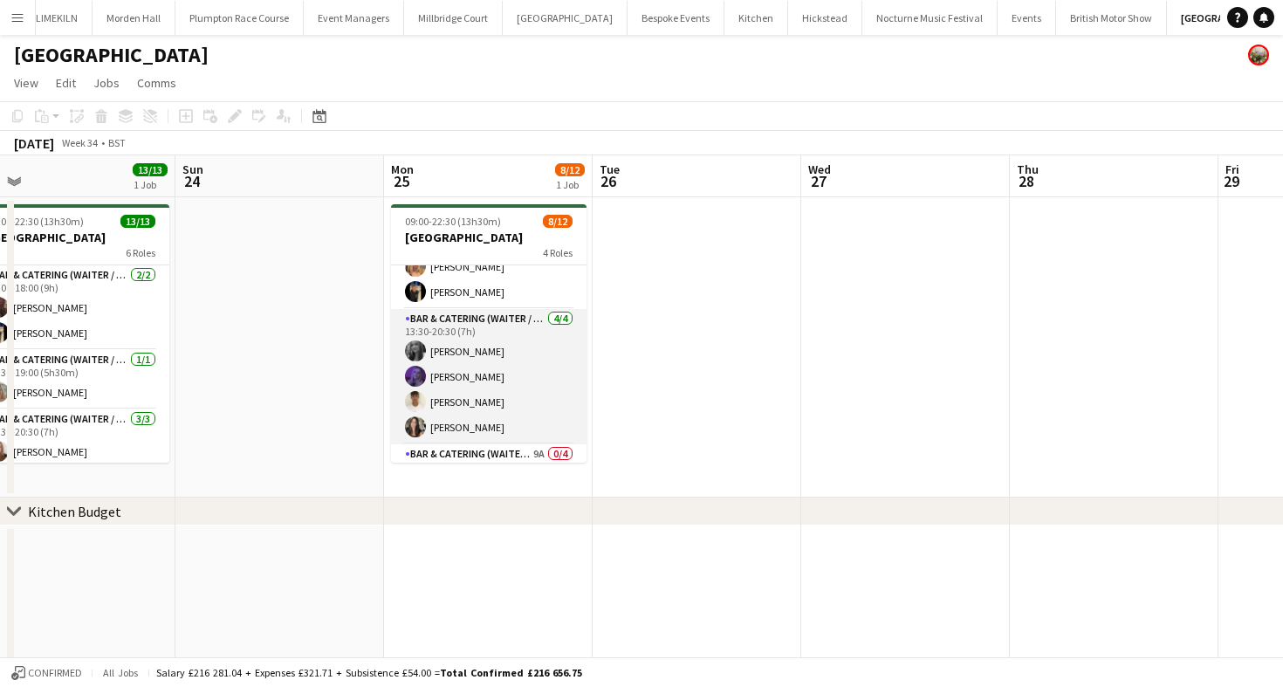
click at [525, 370] on app-card-role "Bar & Catering (Waiter / waitress) [DATE] 13:30-20:30 (7h) [PERSON_NAME] [PERSO…" at bounding box center [489, 376] width 196 height 135
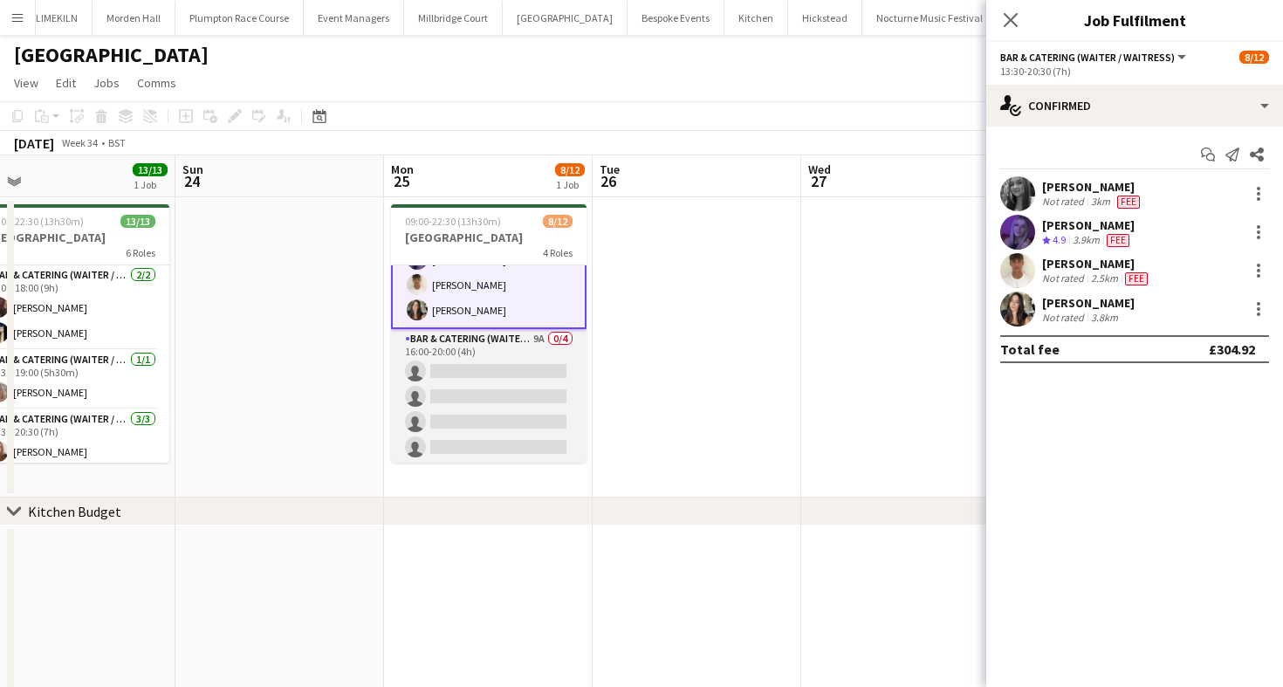
click at [514, 406] on app-card-role "Bar & Catering (Waiter / waitress) 9A 0/4 16:00-20:00 (4h) single-neutral-actio…" at bounding box center [489, 396] width 196 height 135
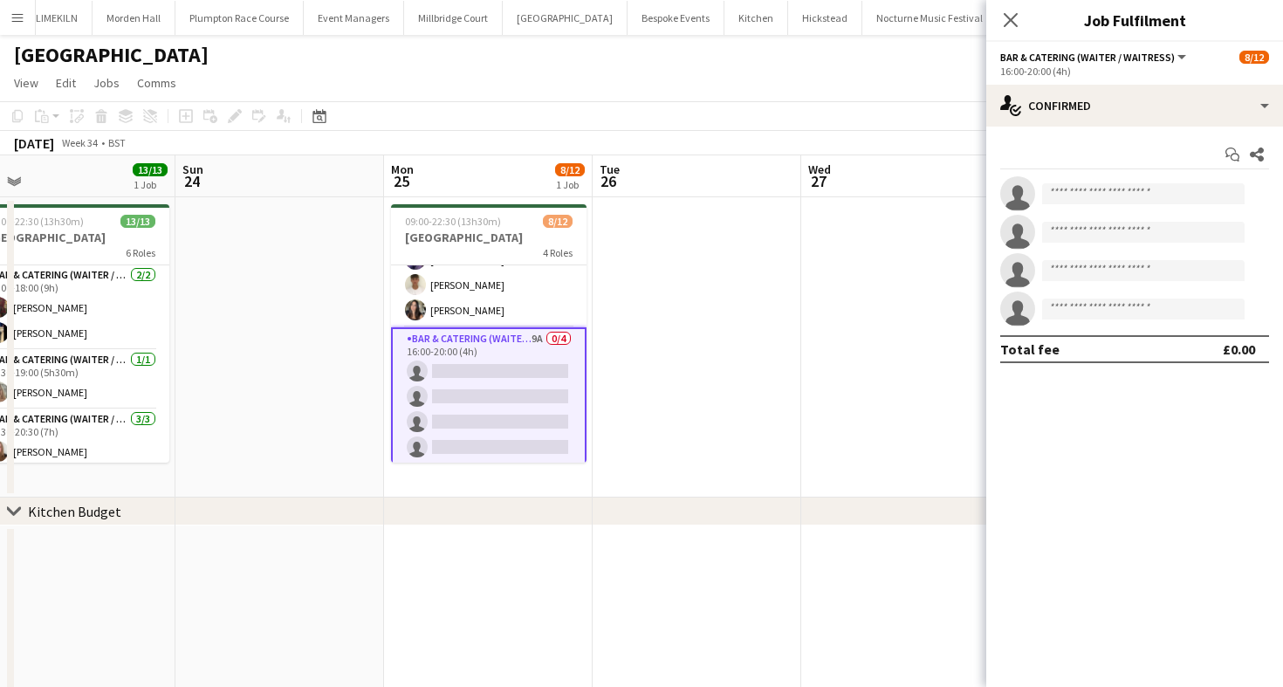
scroll to position [13, 0]
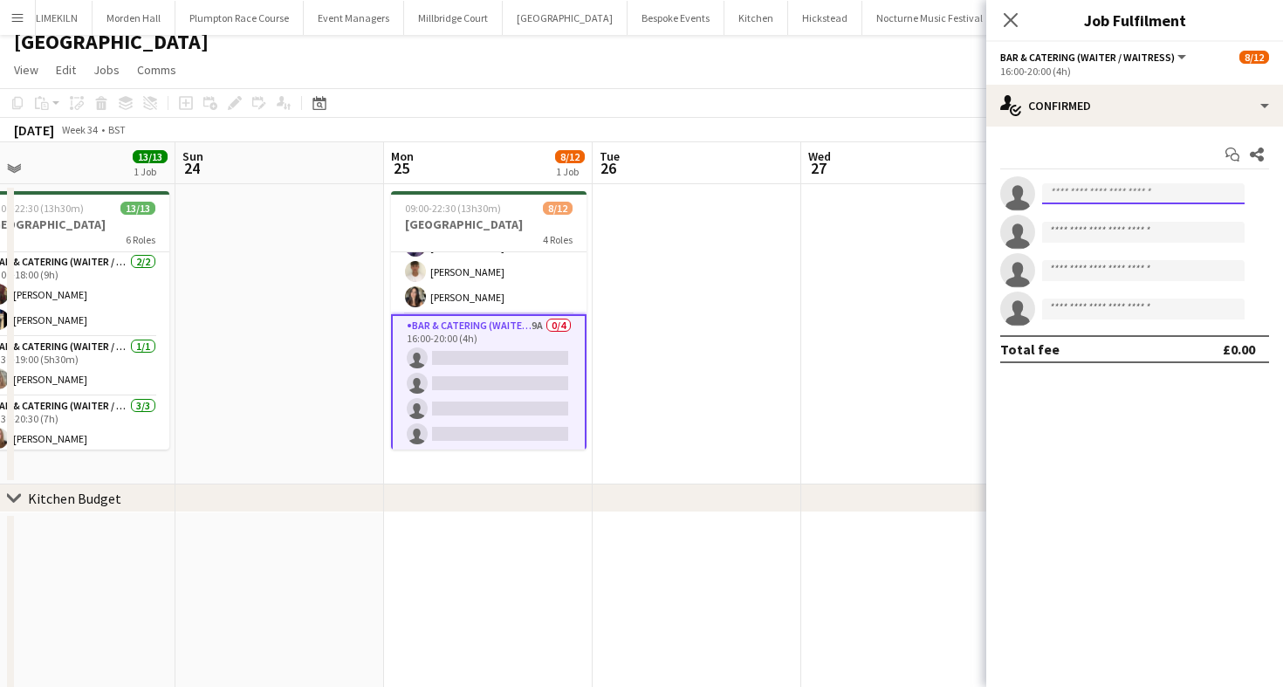
click at [1168, 195] on input at bounding box center [1143, 193] width 203 height 21
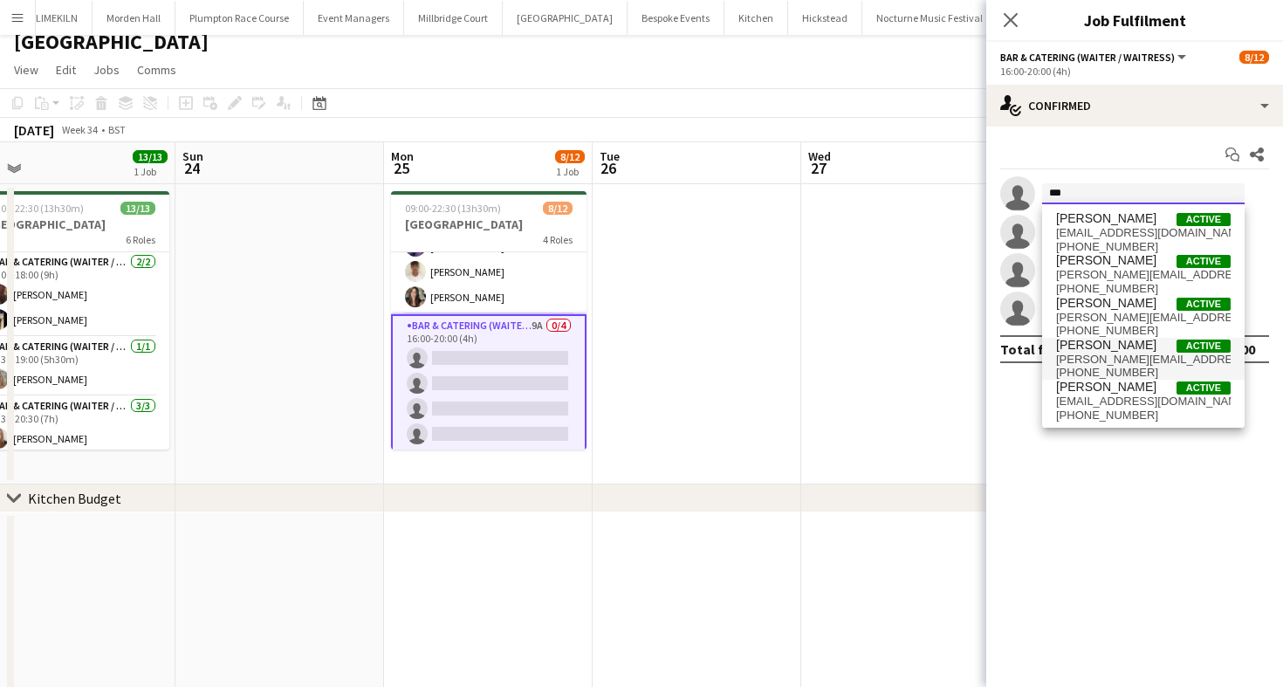
type input "***"
click at [1107, 347] on span "[PERSON_NAME]" at bounding box center [1106, 345] width 100 height 15
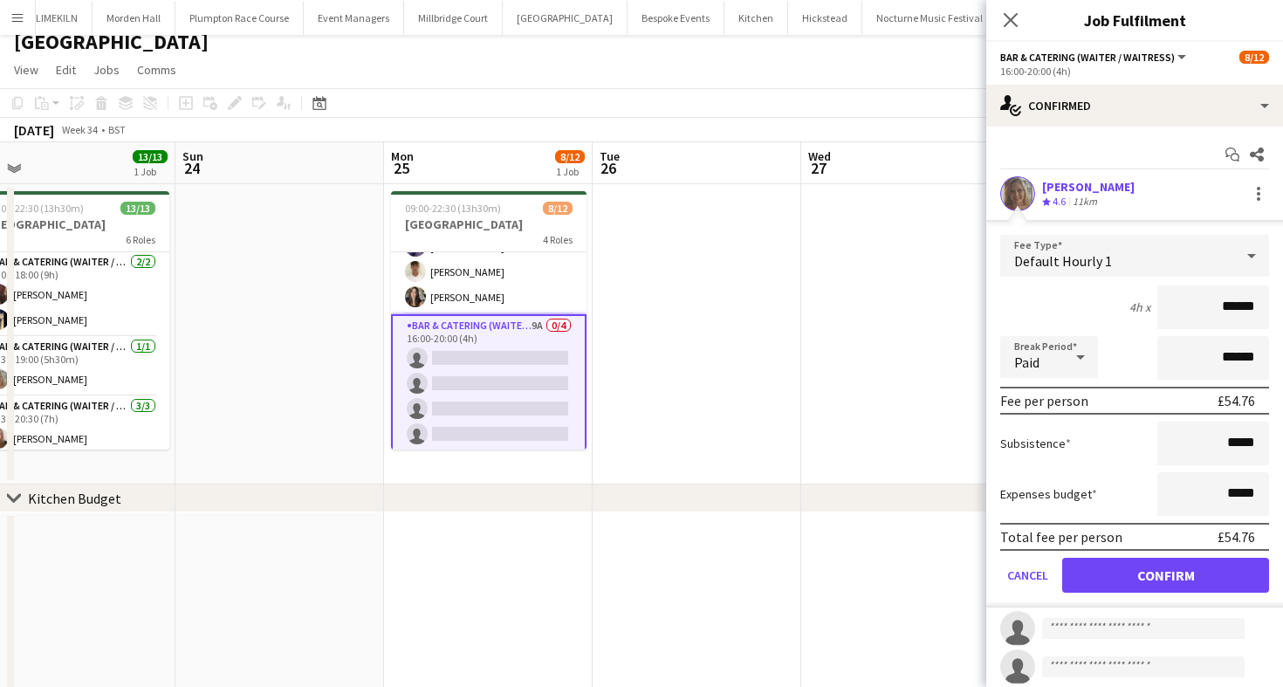
scroll to position [85, 0]
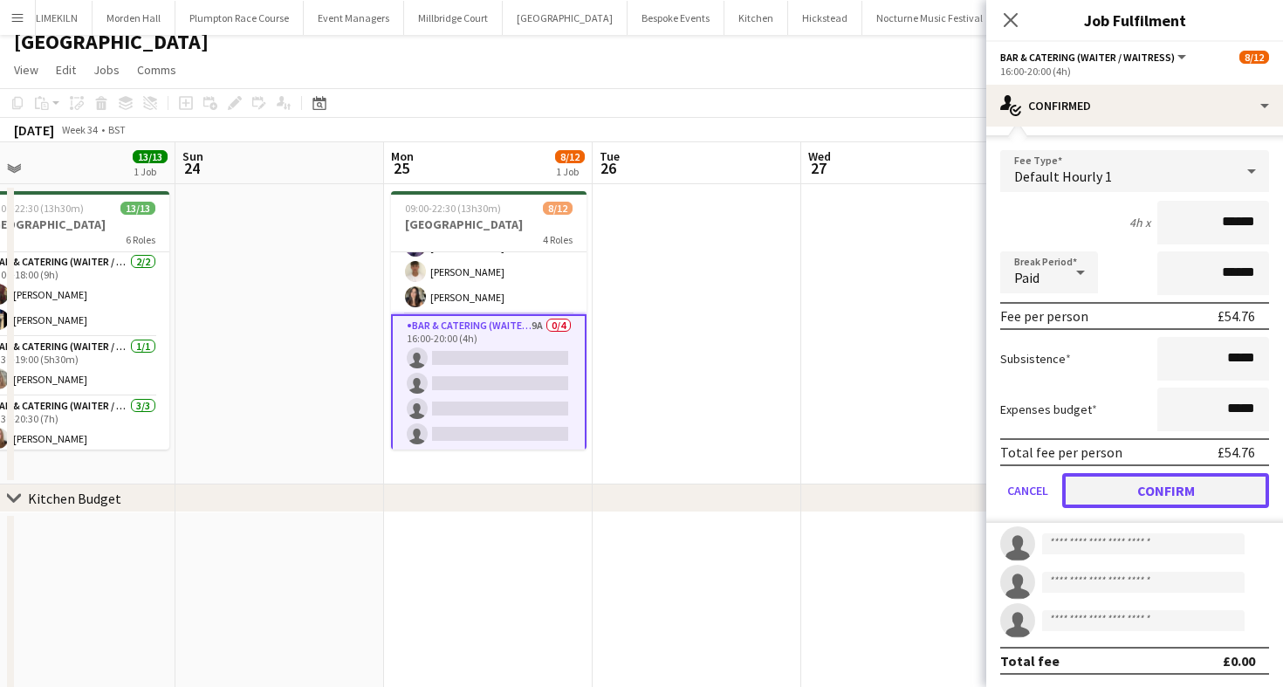
click at [1100, 487] on button "Confirm" at bounding box center [1165, 490] width 207 height 35
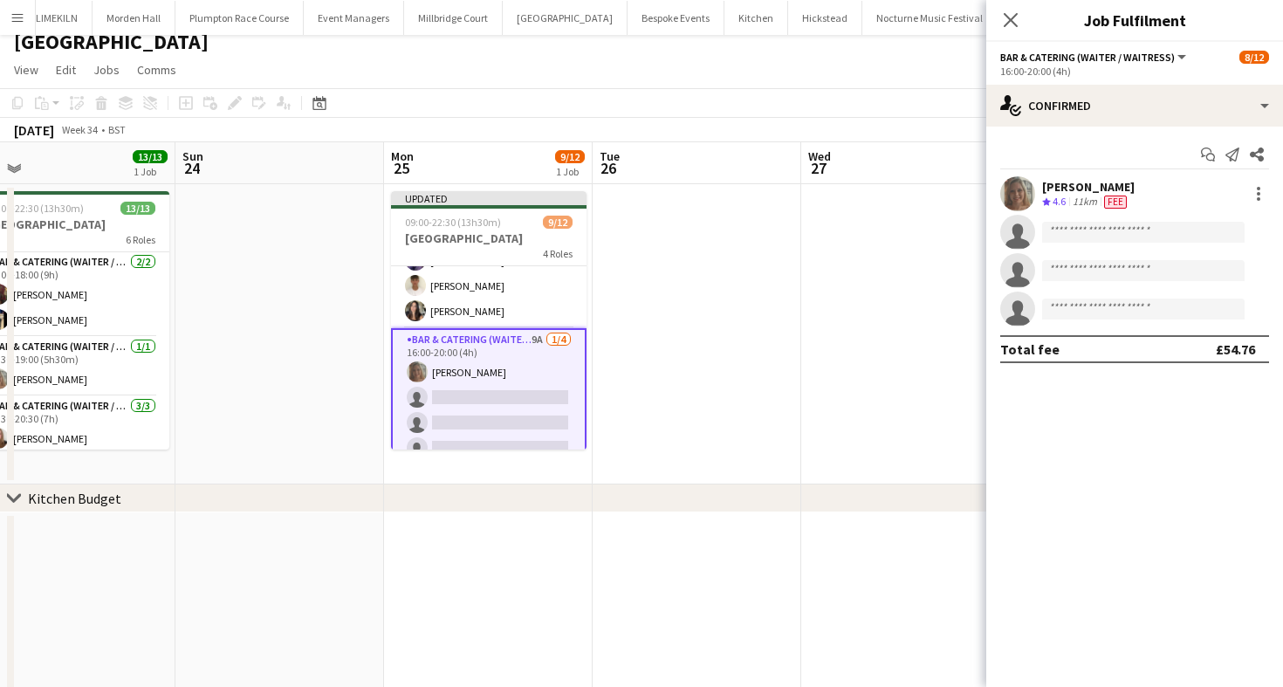
scroll to position [0, 0]
click at [1102, 232] on input at bounding box center [1143, 232] width 203 height 21
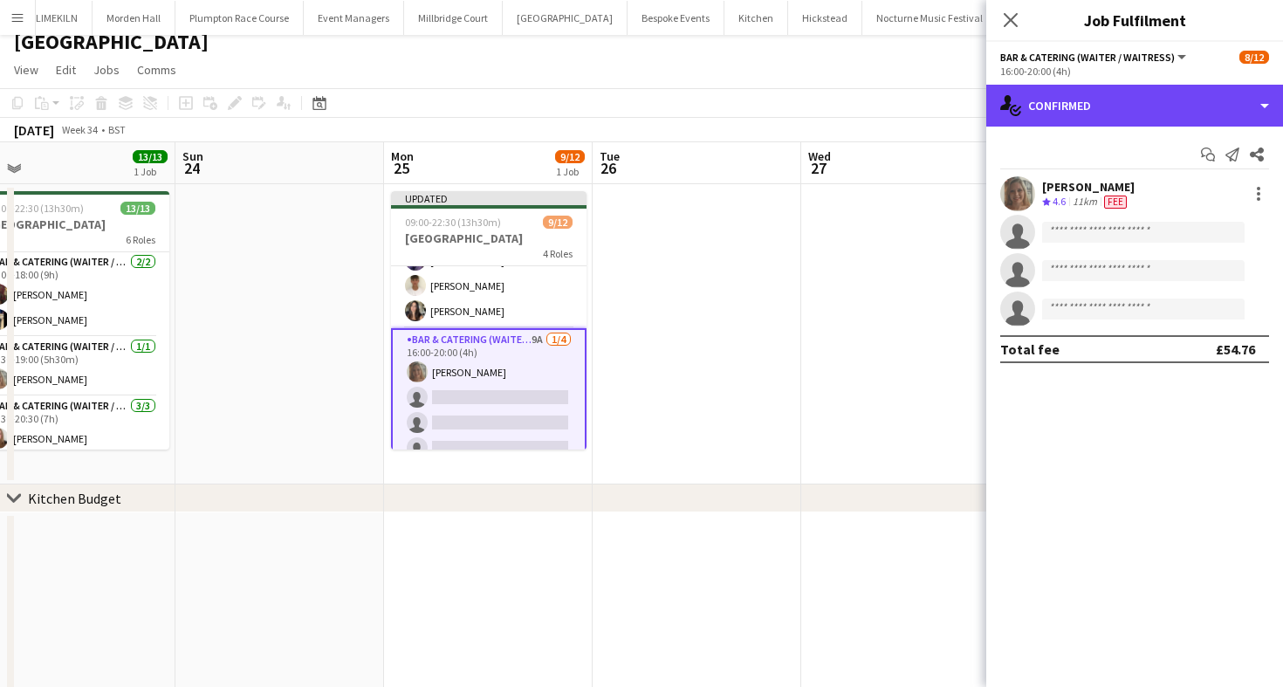
drag, startPoint x: 1096, startPoint y: 111, endPoint x: 1096, endPoint y: 128, distance: 17.5
click at [1096, 111] on div "single-neutral-actions-check-2 Confirmed" at bounding box center [1134, 106] width 297 height 42
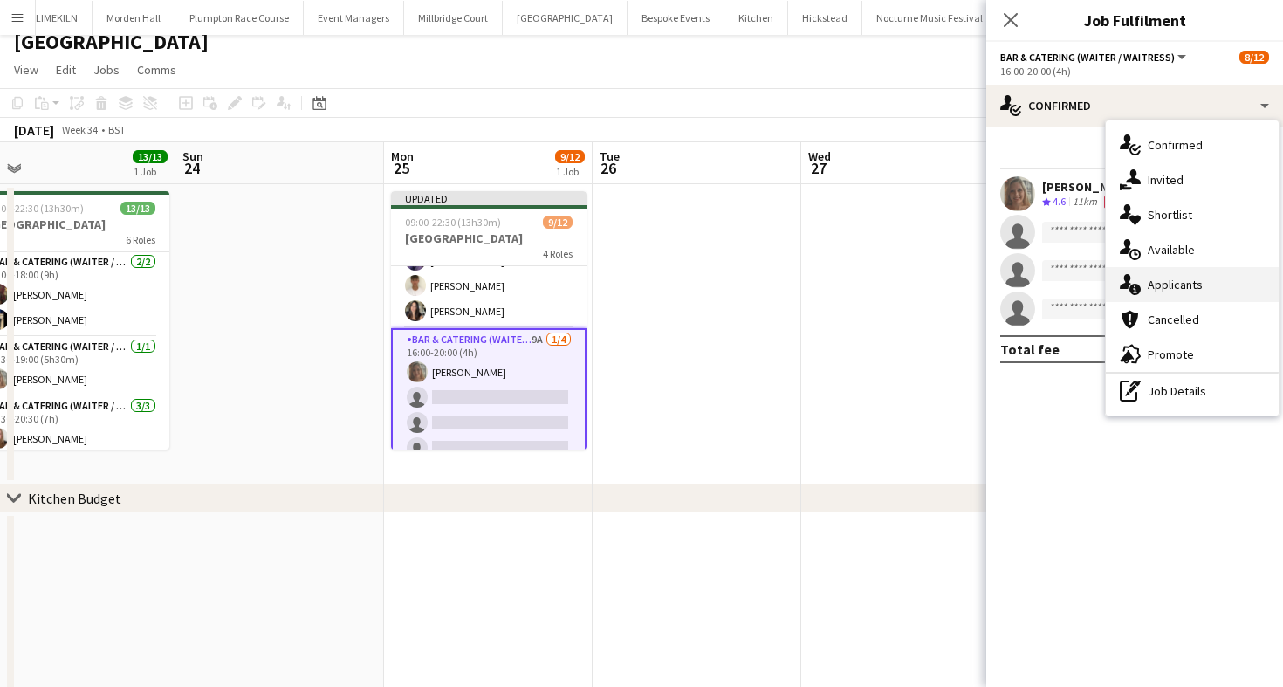
click at [1174, 284] on div "single-neutral-actions-information Applicants" at bounding box center [1192, 284] width 173 height 35
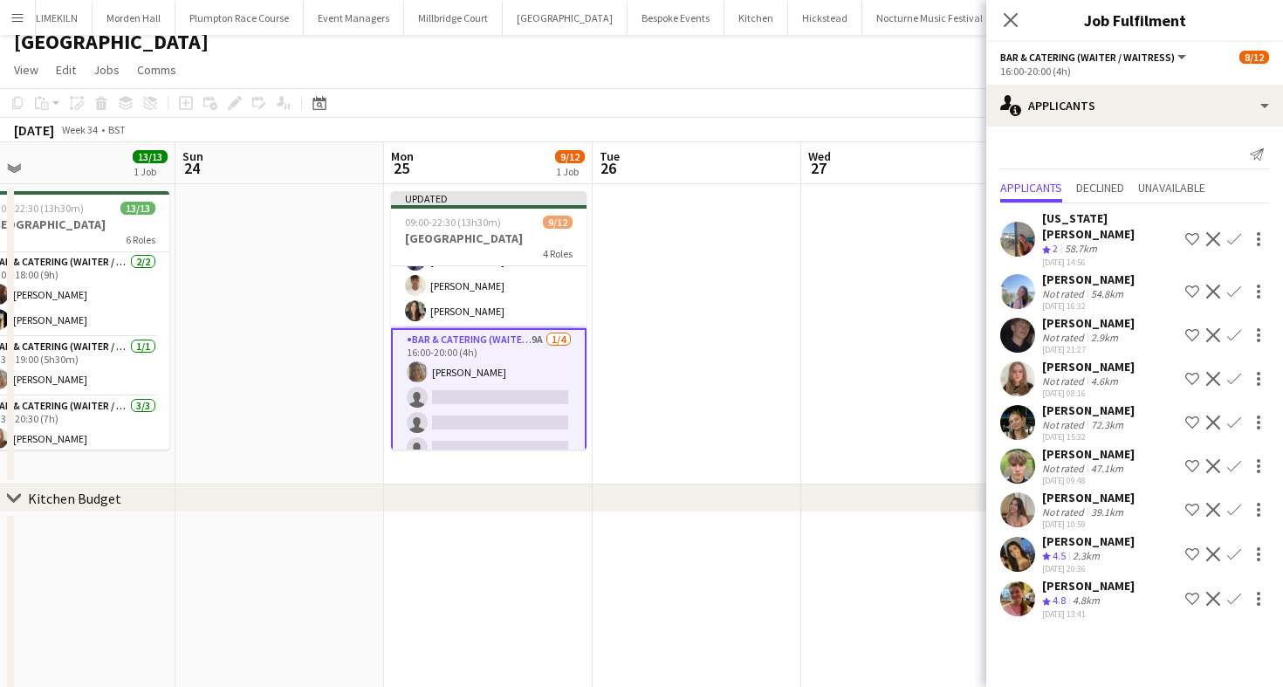
click at [1234, 592] on app-icon "Confirm" at bounding box center [1234, 599] width 14 height 14
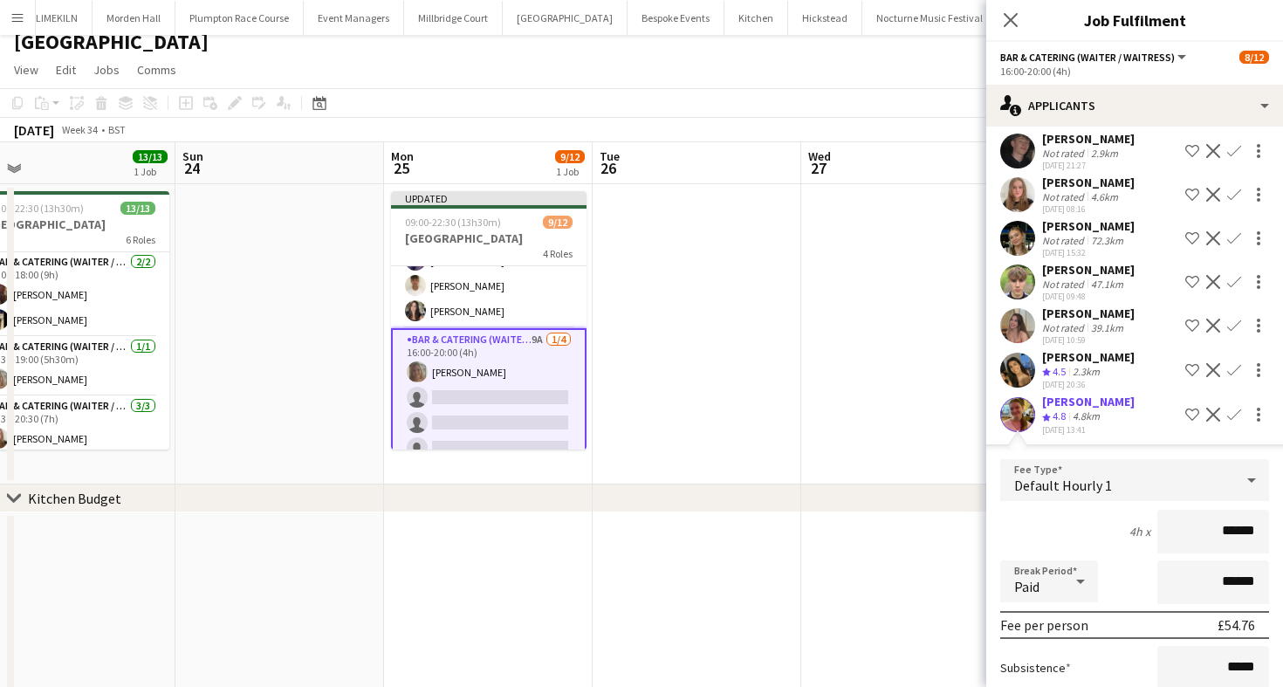
scroll to position [329, 0]
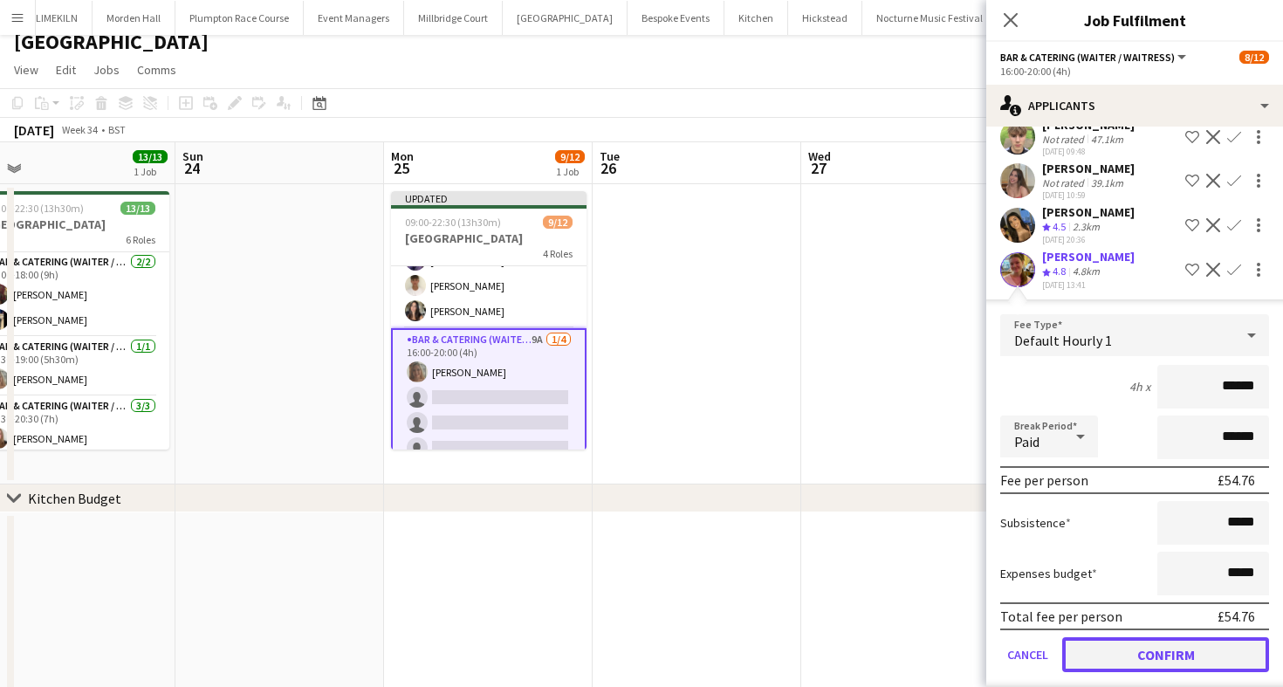
click at [1095, 645] on button "Confirm" at bounding box center [1165, 654] width 207 height 35
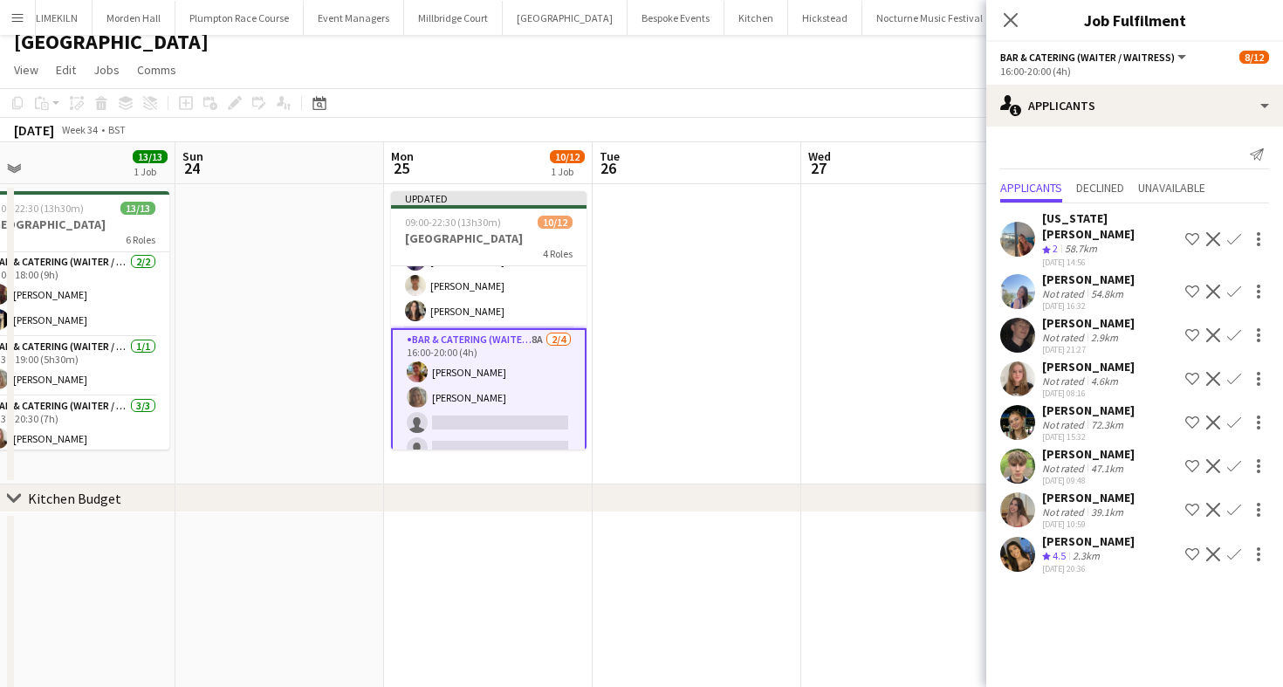
click at [769, 78] on app-page-menu "View Day view expanded Day view collapsed Month view Date picker Jump to [DATE]…" at bounding box center [641, 71] width 1283 height 33
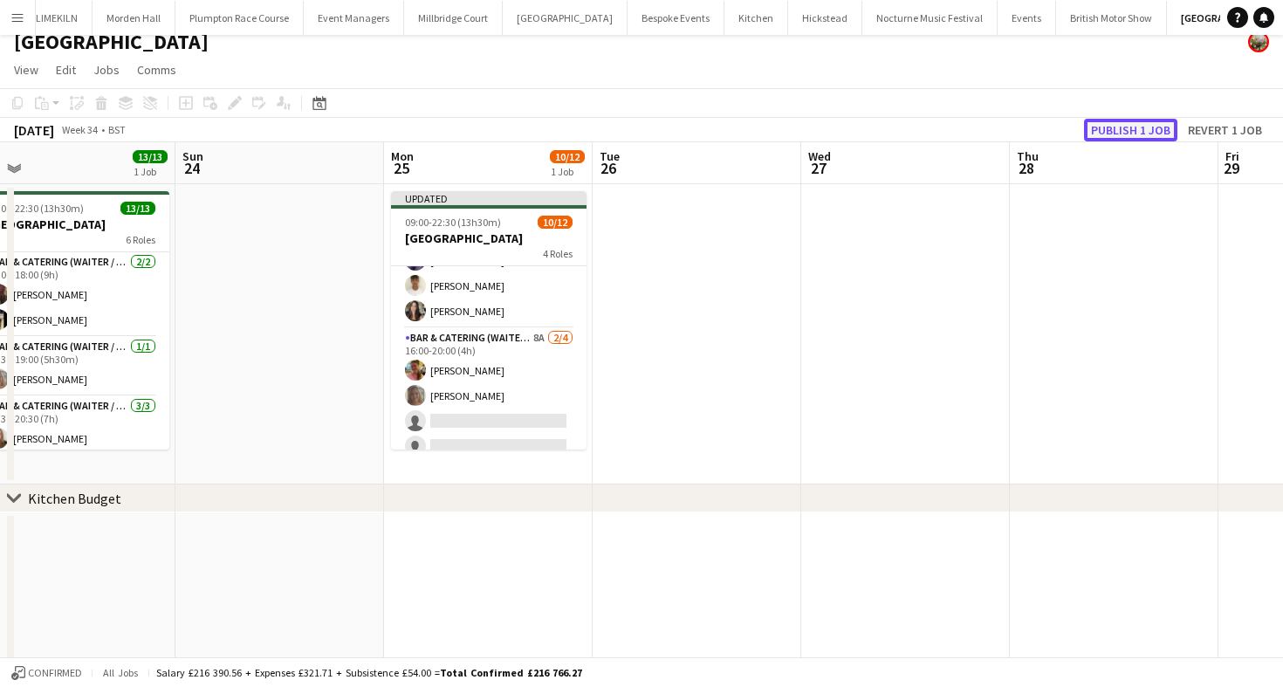
click at [1128, 124] on button "Publish 1 job" at bounding box center [1130, 130] width 93 height 23
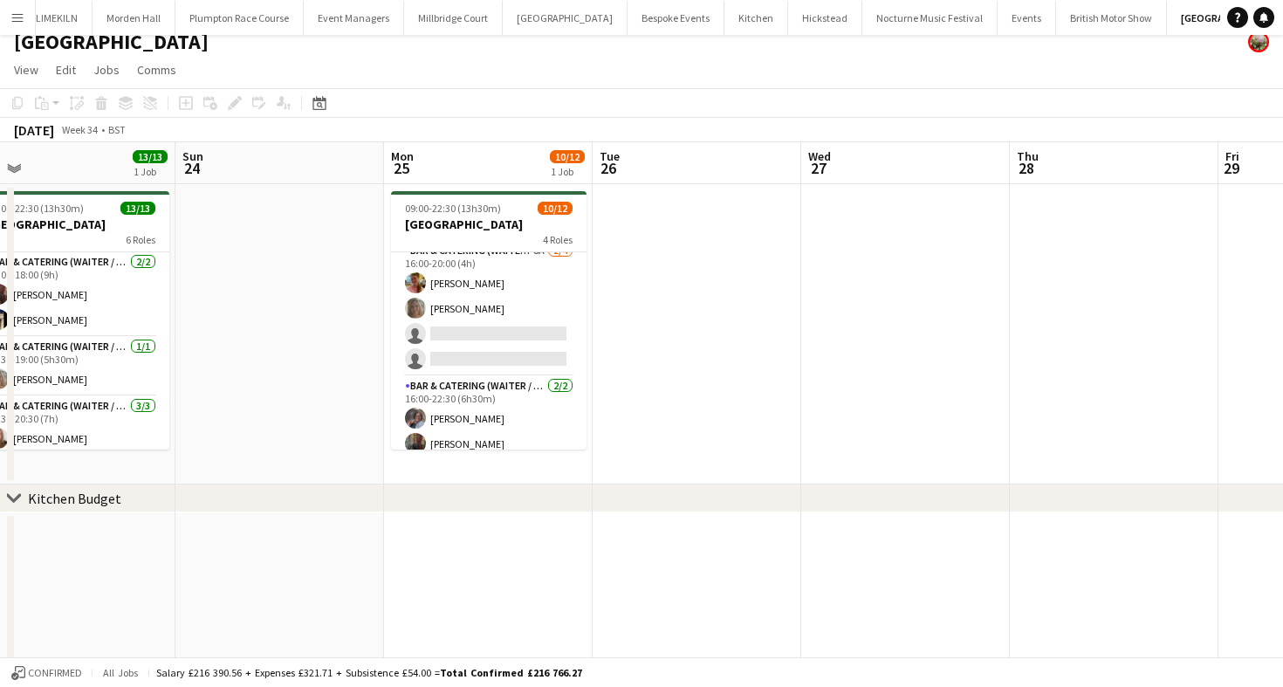
scroll to position [243, 0]
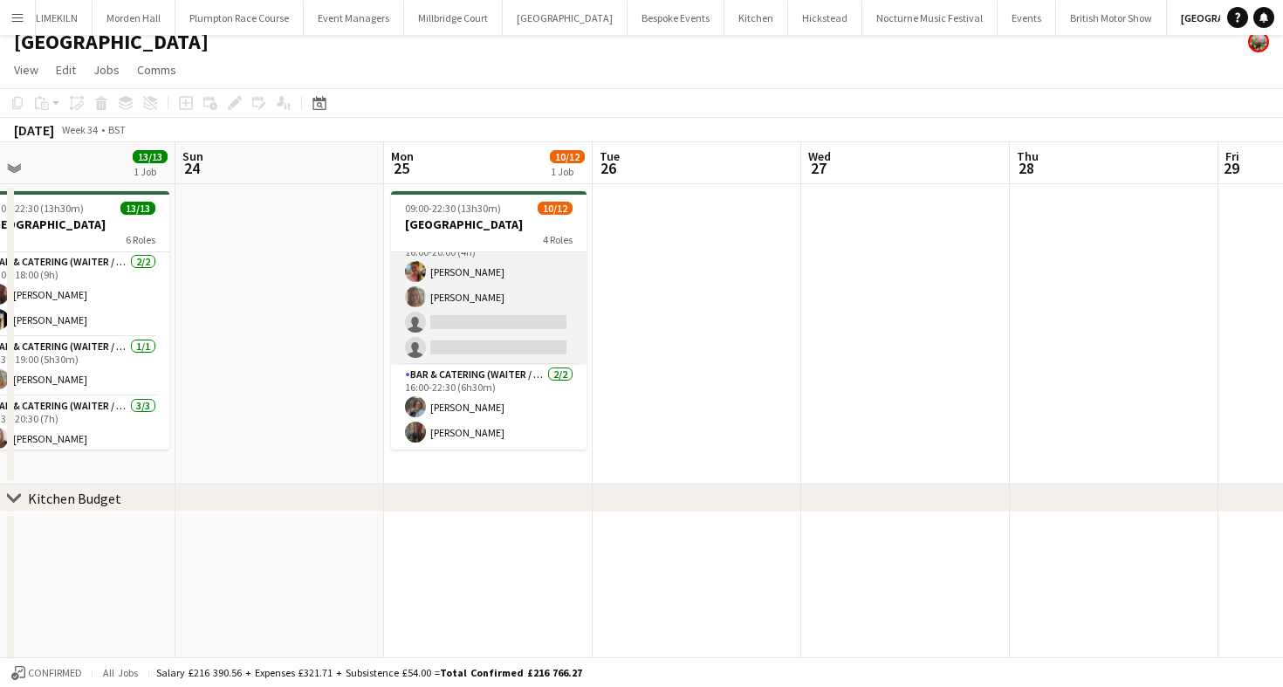
click at [500, 297] on app-card-role "Bar & Catering (Waiter / waitress) 8A [DATE] 16:00-20:00 (4h) [PERSON_NAME] [PE…" at bounding box center [489, 297] width 196 height 135
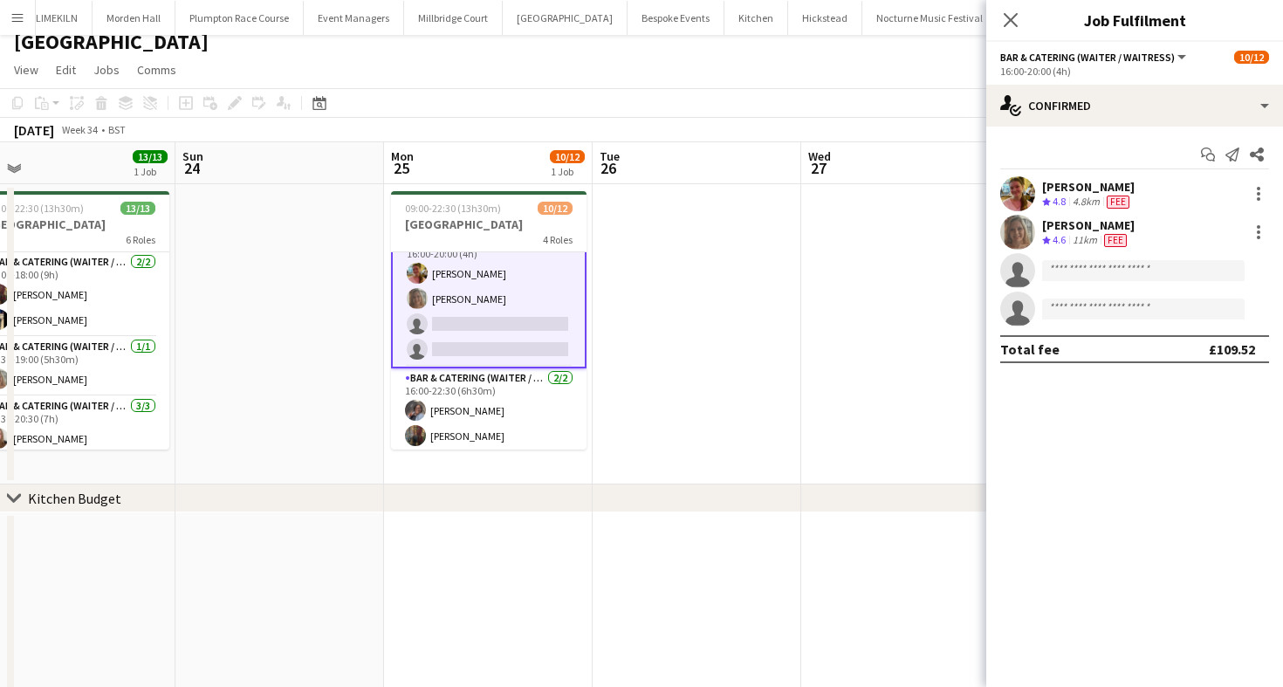
scroll to position [244, 0]
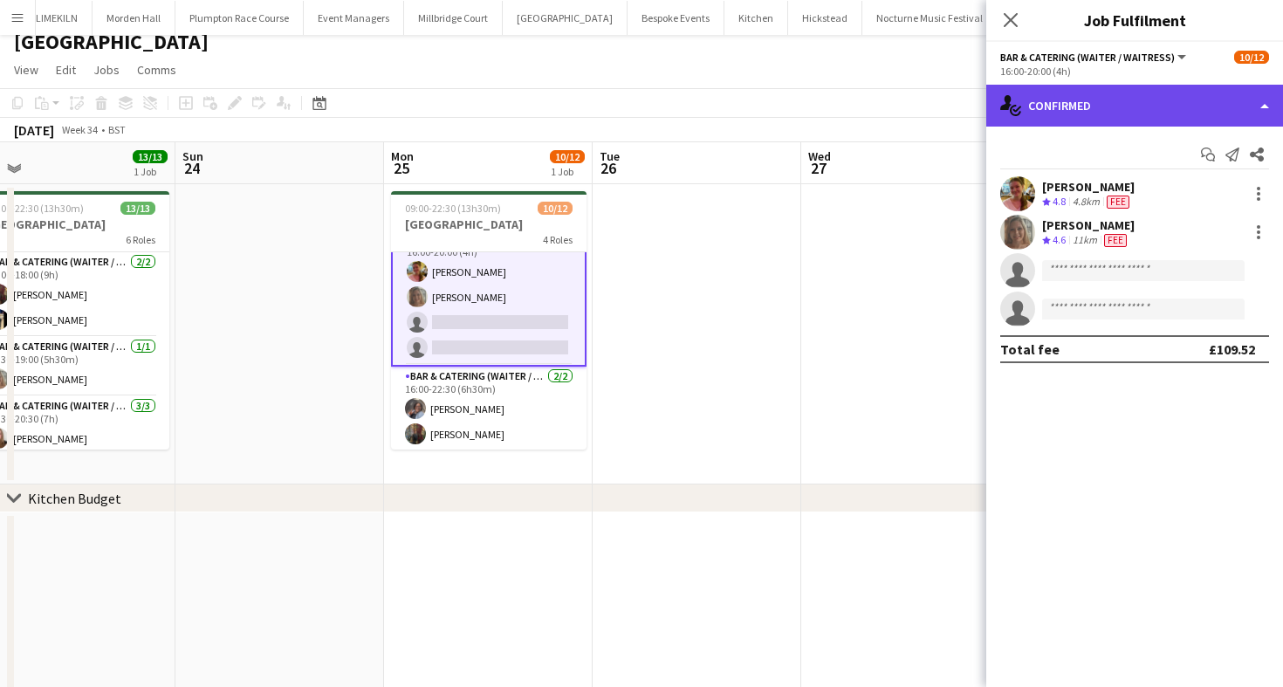
click at [1062, 106] on div "single-neutral-actions-check-2 Confirmed" at bounding box center [1134, 106] width 297 height 42
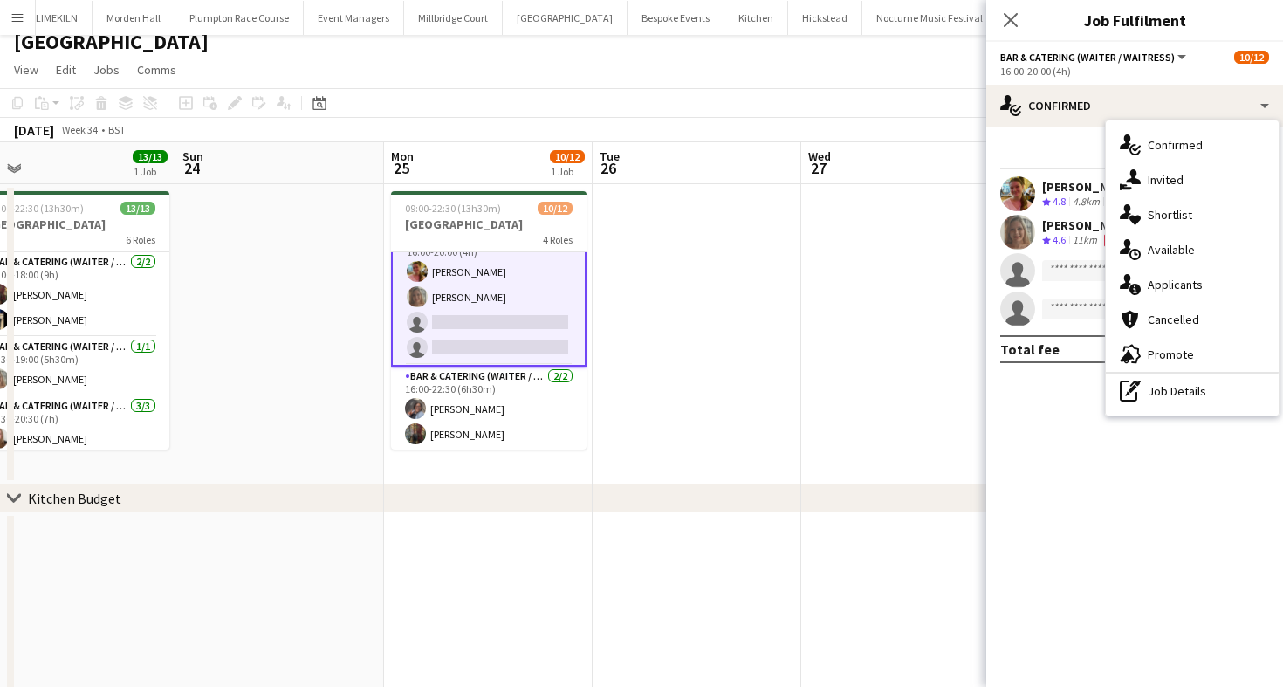
click at [848, 83] on app-page-menu "View Day view expanded Day view collapsed Month view Date picker Jump to [DATE]…" at bounding box center [641, 71] width 1283 height 33
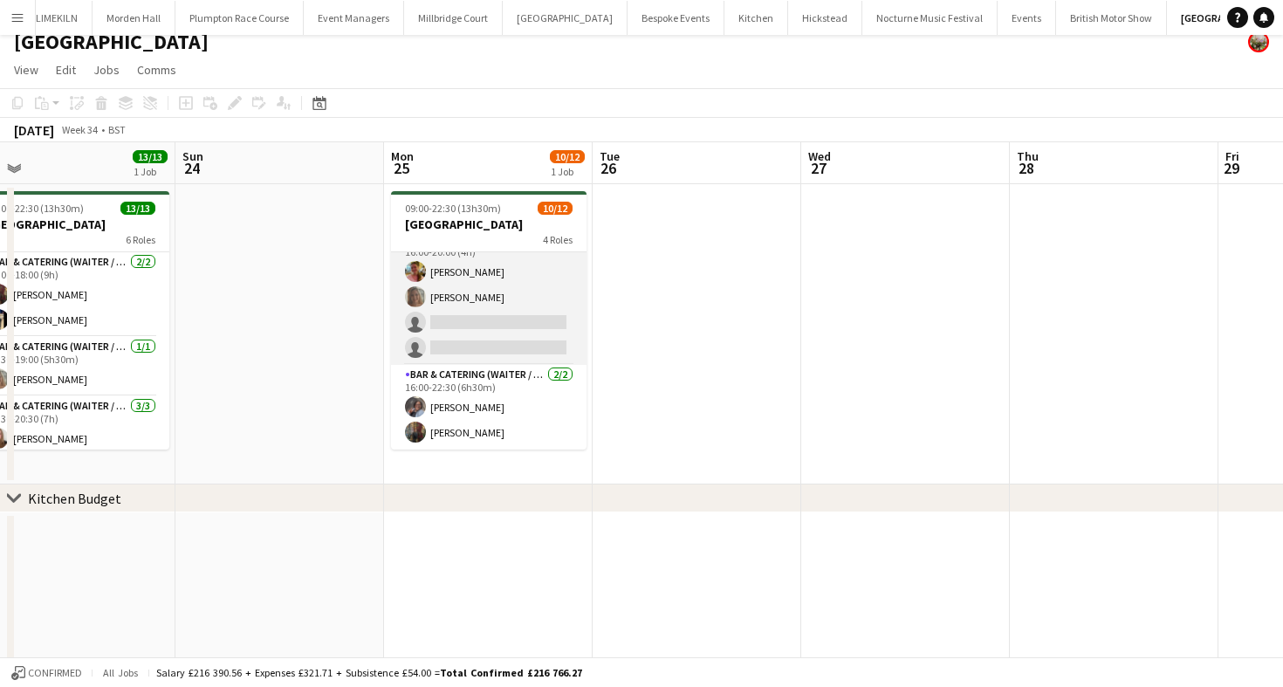
click at [480, 306] on app-card-role "Bar & Catering (Waiter / waitress) 8A [DATE] 16:00-20:00 (4h) [PERSON_NAME] [PE…" at bounding box center [489, 297] width 196 height 135
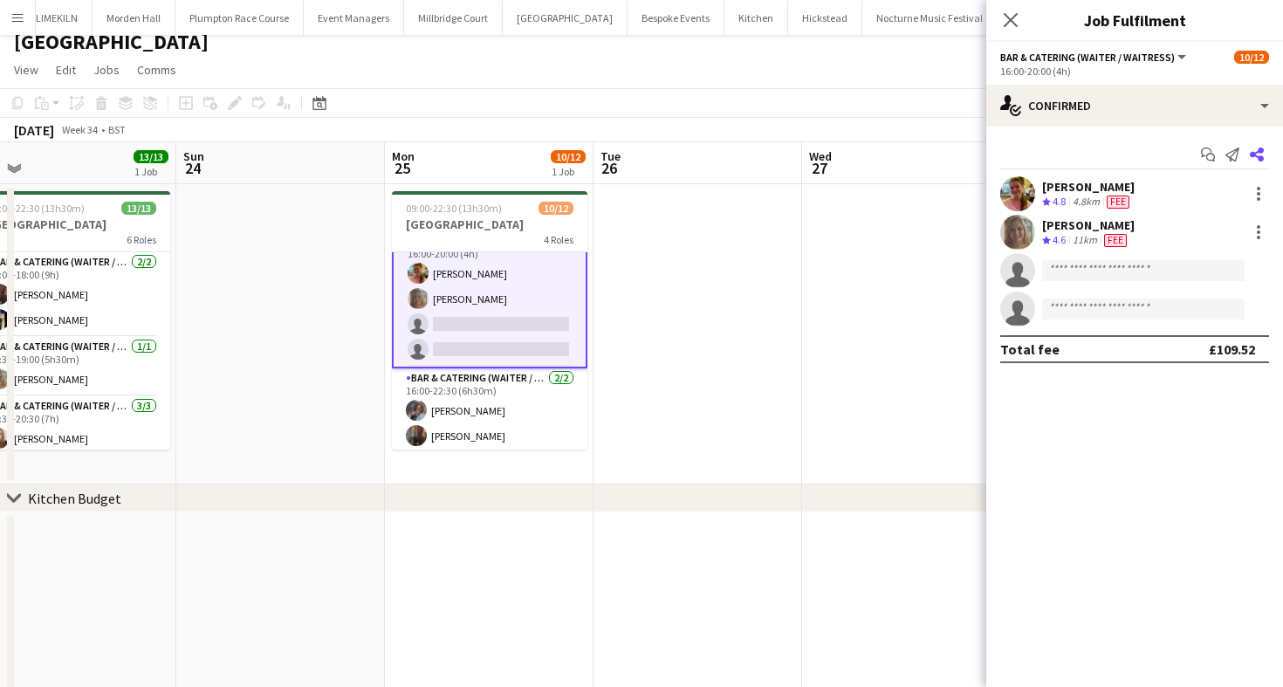
scroll to position [244, 0]
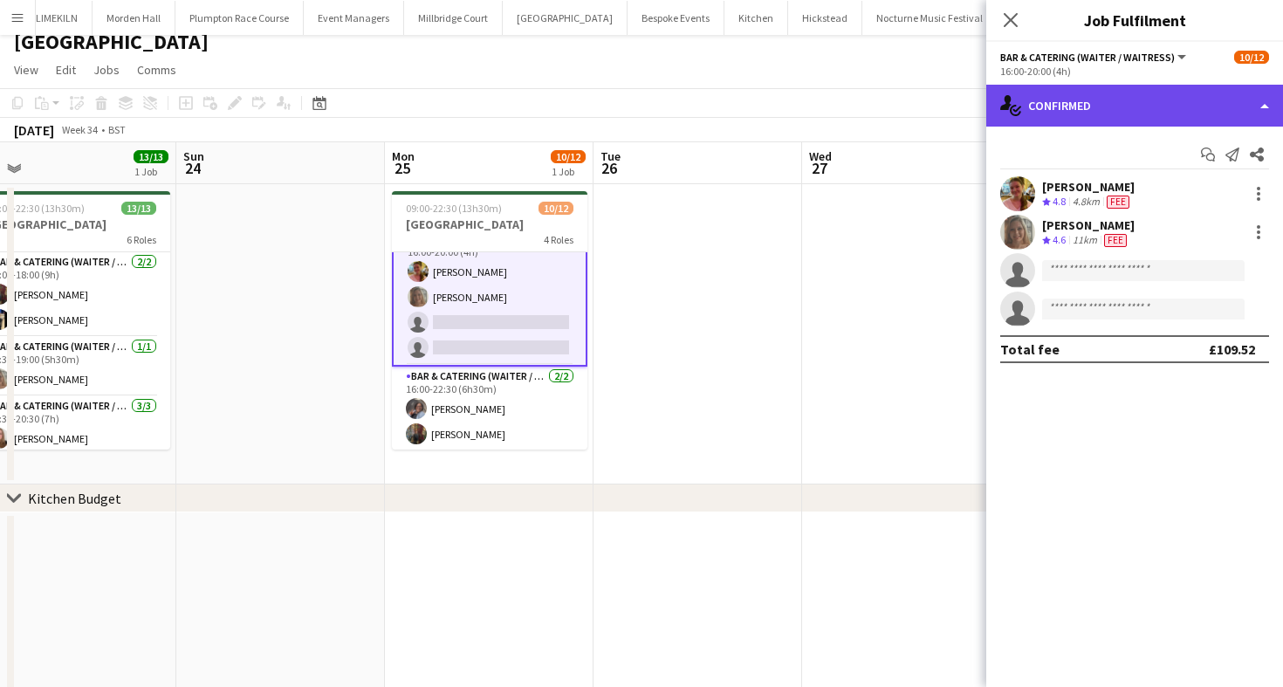
click at [1209, 113] on div "single-neutral-actions-check-2 Confirmed" at bounding box center [1134, 106] width 297 height 42
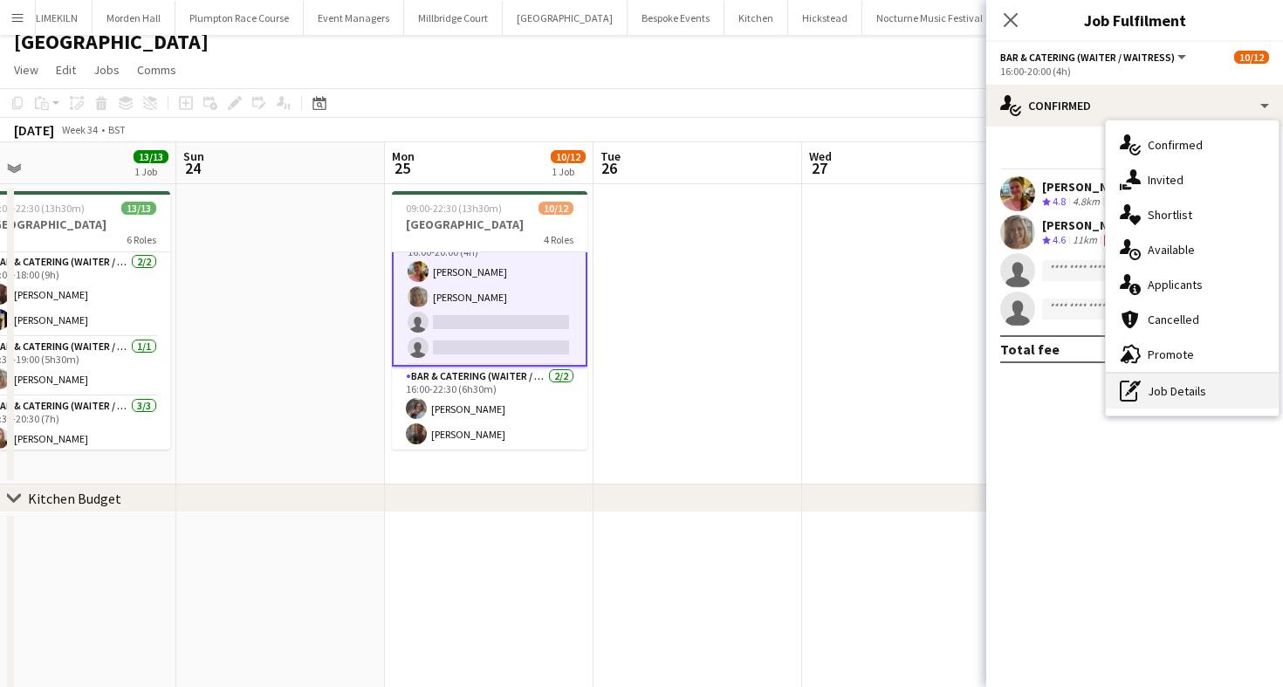
click at [1203, 383] on div "pen-write Job Details" at bounding box center [1192, 391] width 173 height 35
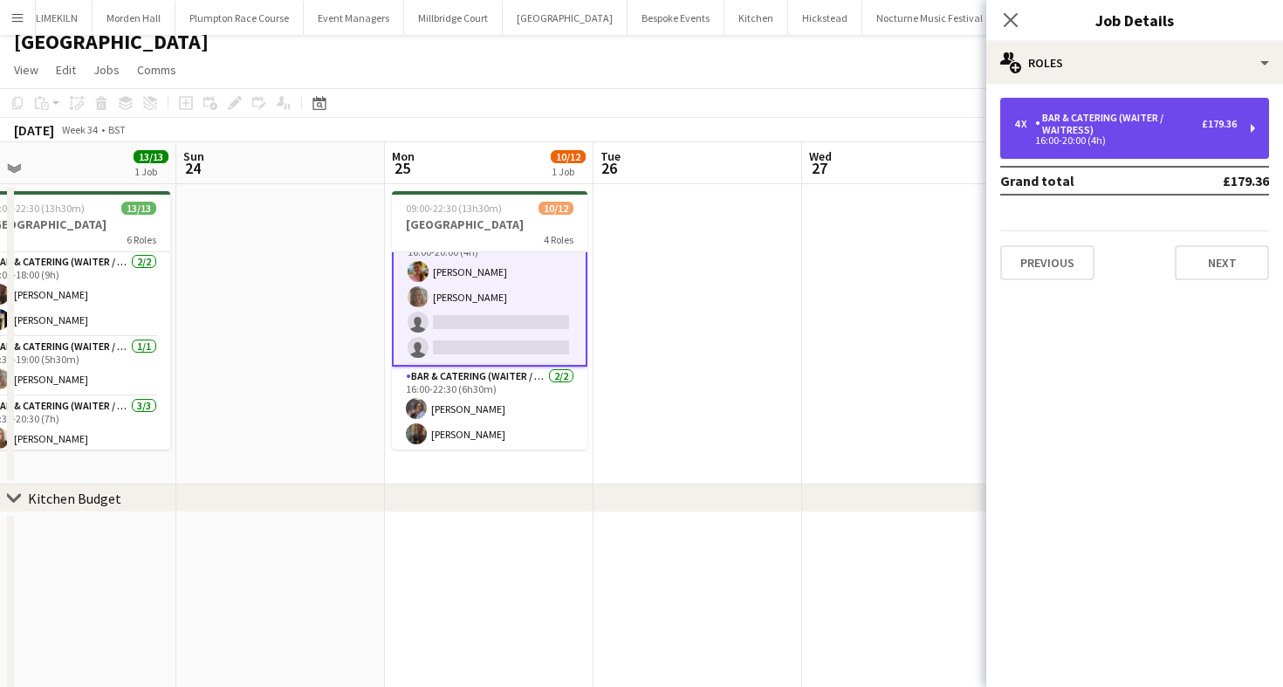
click at [1158, 134] on div "Bar & Catering (Waiter / waitress)" at bounding box center [1118, 124] width 167 height 24
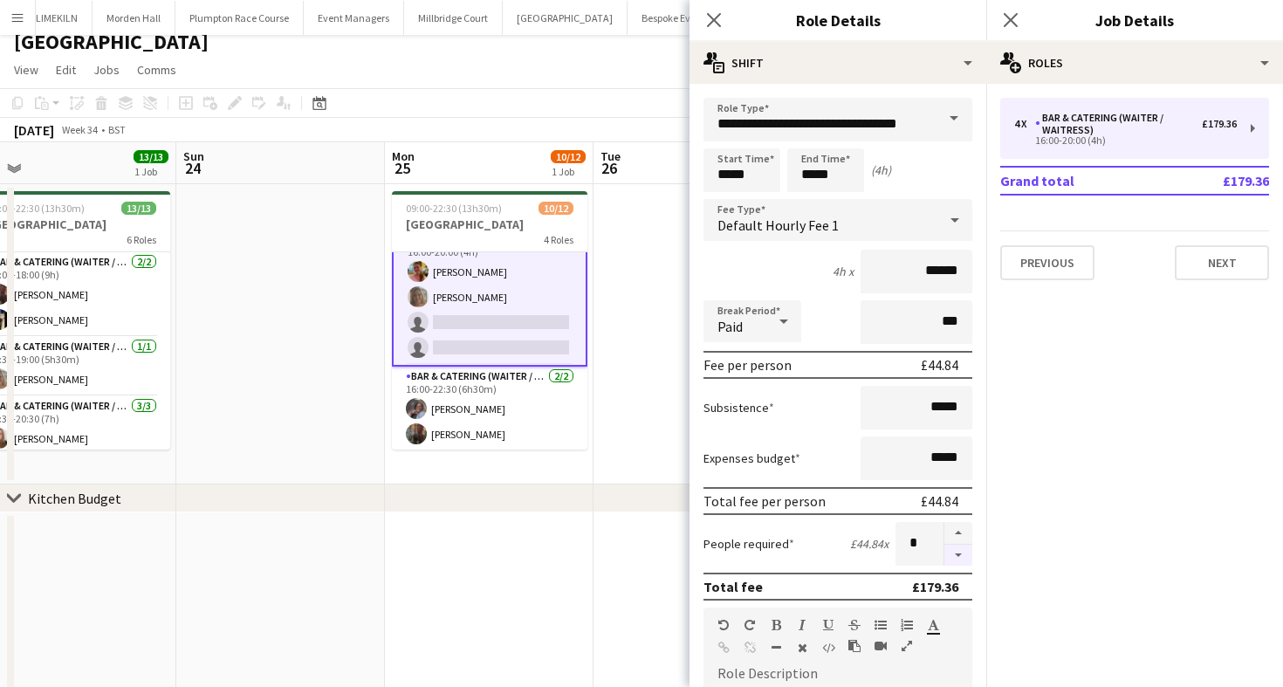
click at [964, 561] on button "button" at bounding box center [958, 556] width 28 height 22
type input "*"
click at [599, 107] on app-toolbar "Copy Paste Paste Command V Paste with crew Command Shift V Paste linked Job [GE…" at bounding box center [641, 103] width 1283 height 30
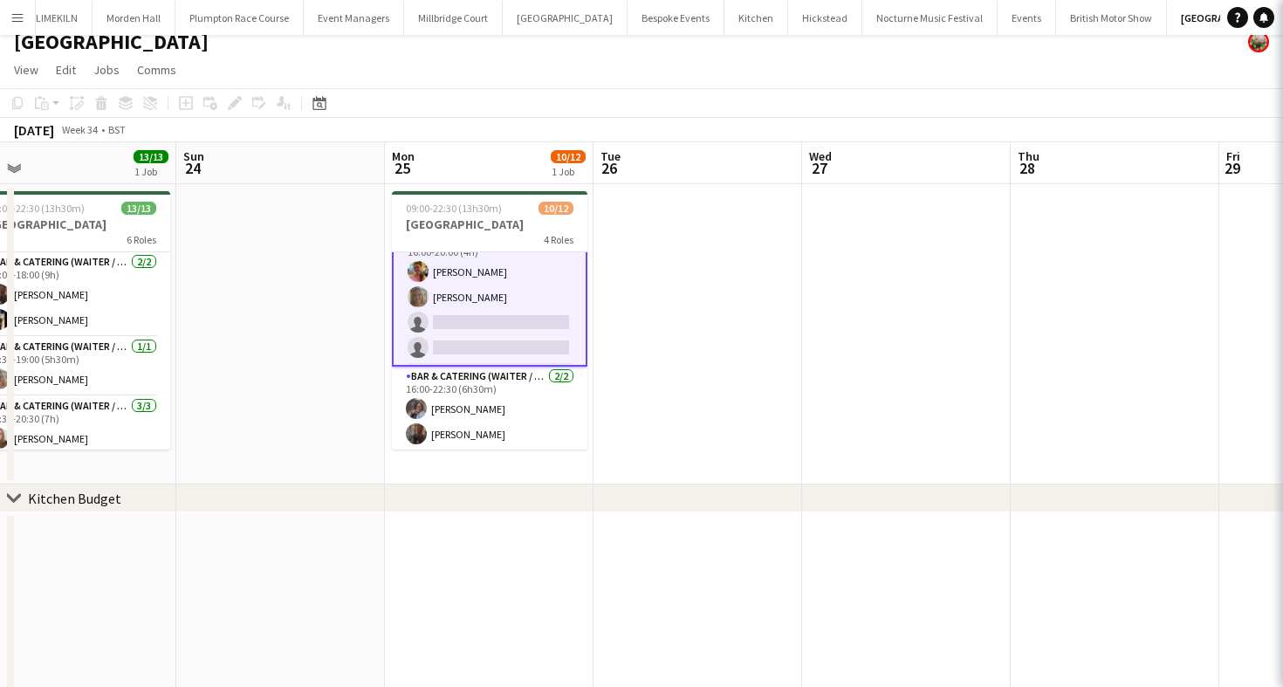
scroll to position [206, 0]
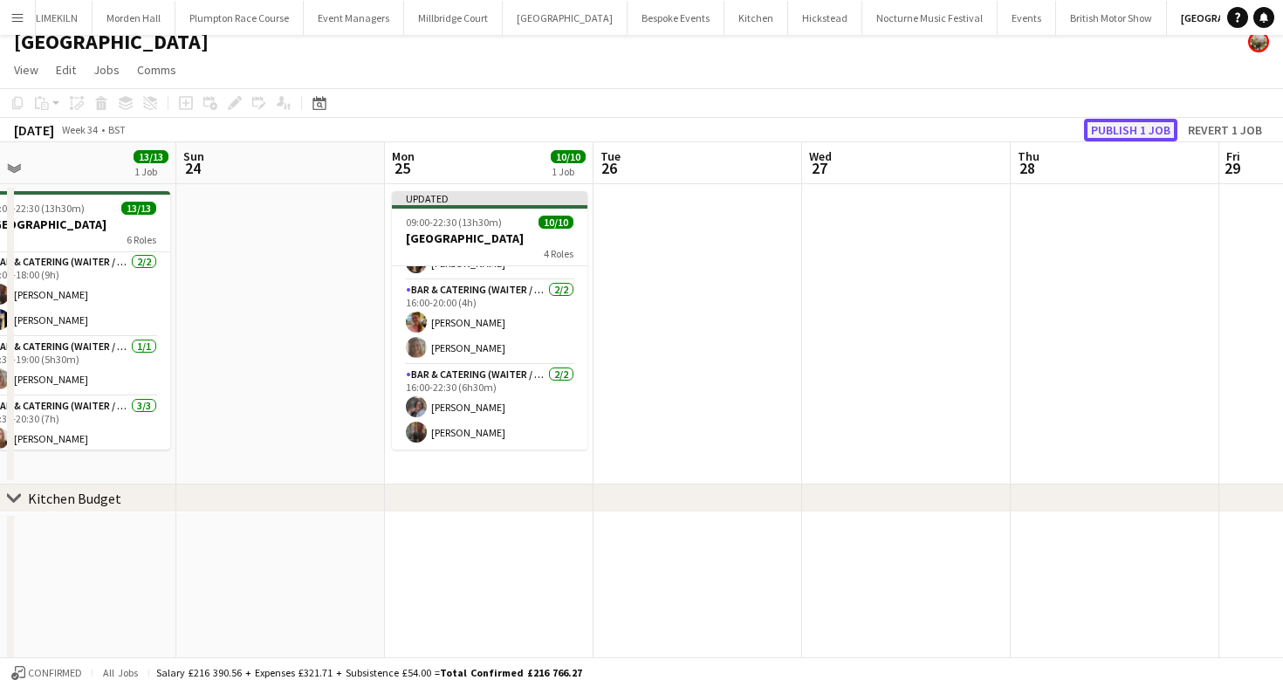
click at [1104, 122] on button "Publish 1 job" at bounding box center [1130, 130] width 93 height 23
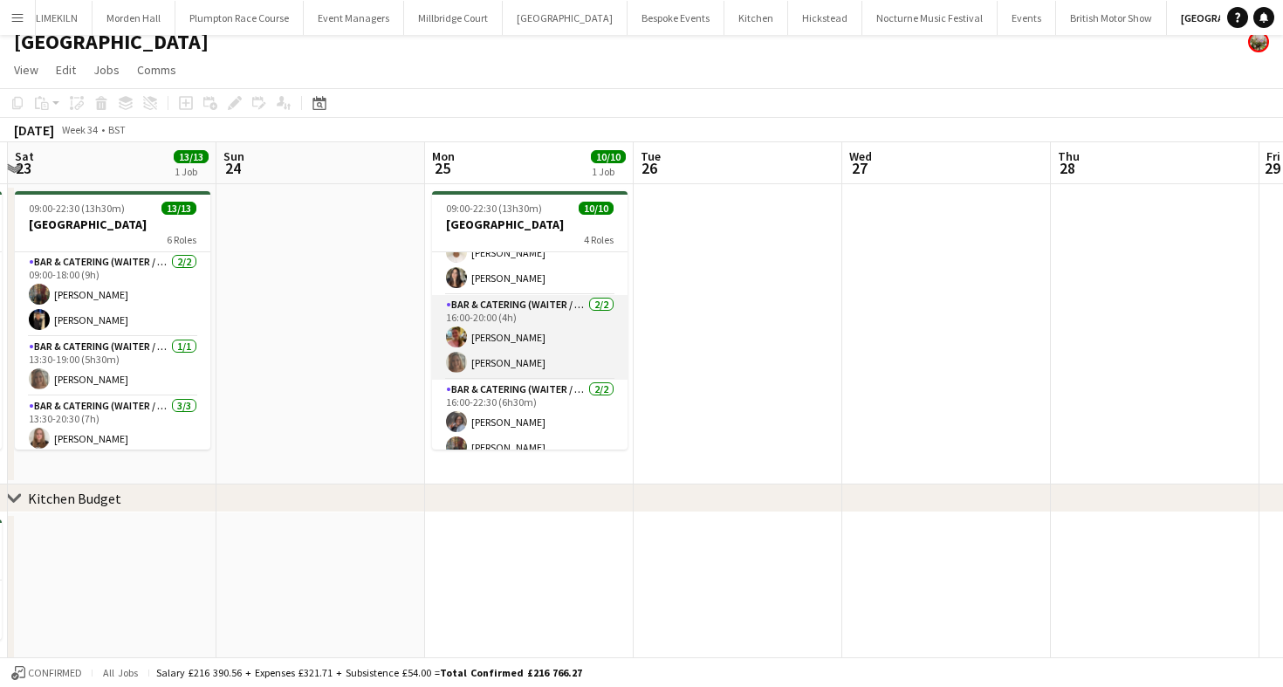
scroll to position [192, 0]
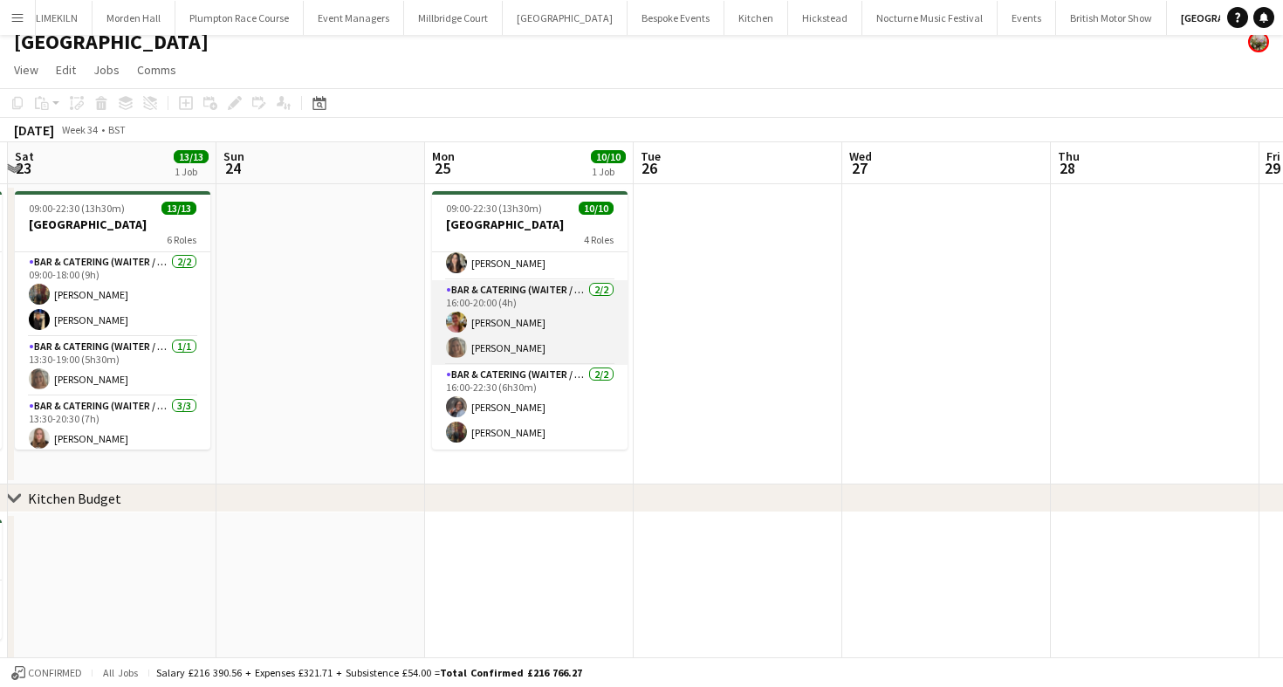
click at [539, 336] on app-card-role "Bar & Catering (Waiter / waitress) [DATE] 16:00-20:00 (4h) [PERSON_NAME] [PERSO…" at bounding box center [530, 322] width 196 height 85
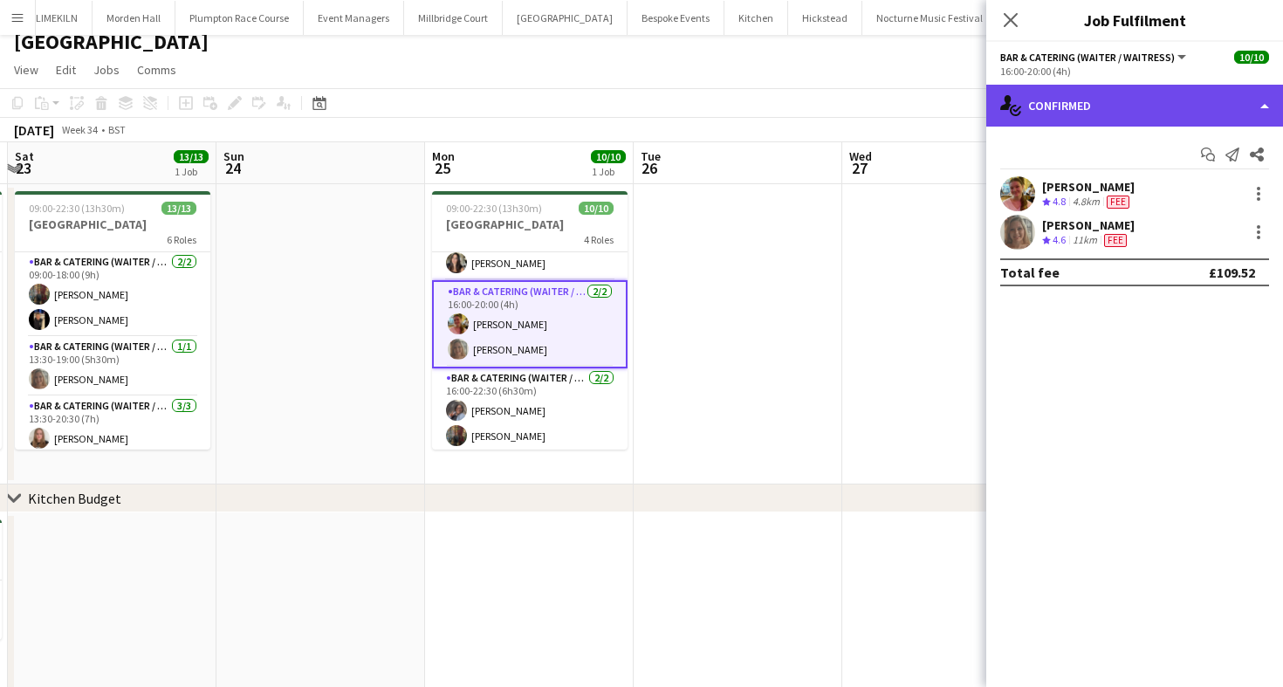
click at [1172, 106] on div "single-neutral-actions-check-2 Confirmed" at bounding box center [1134, 106] width 297 height 42
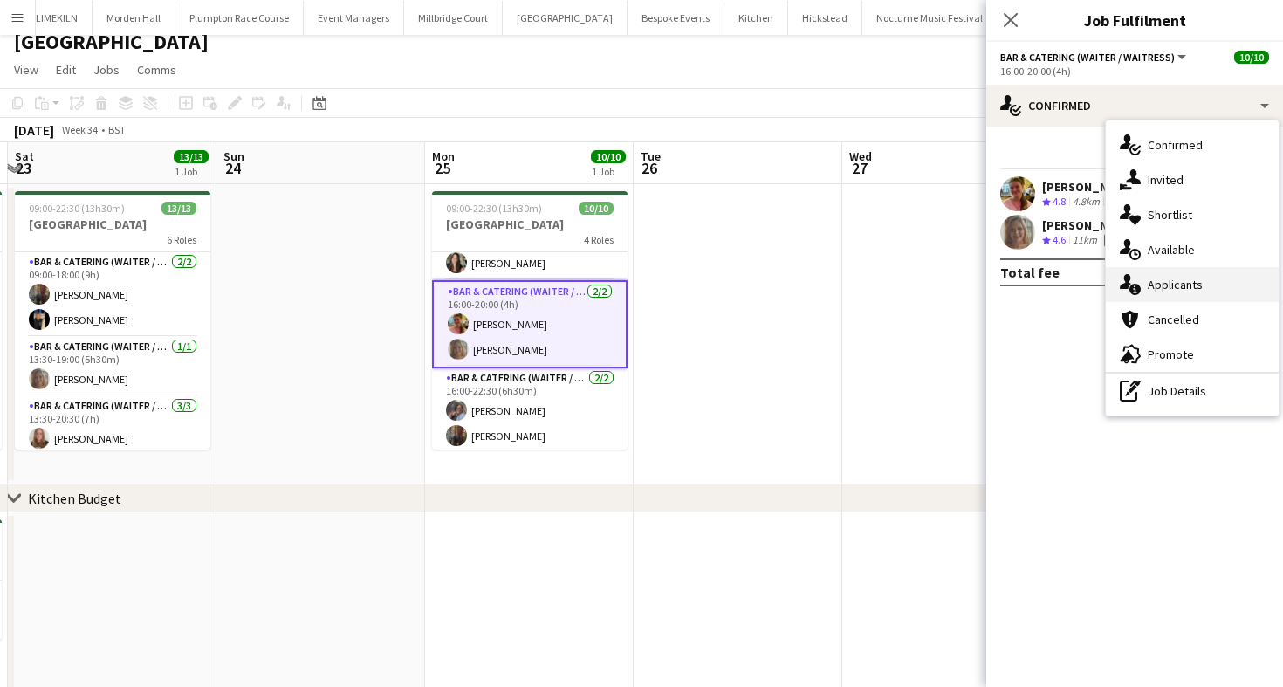
click at [1192, 288] on div "single-neutral-actions-information Applicants" at bounding box center [1192, 284] width 173 height 35
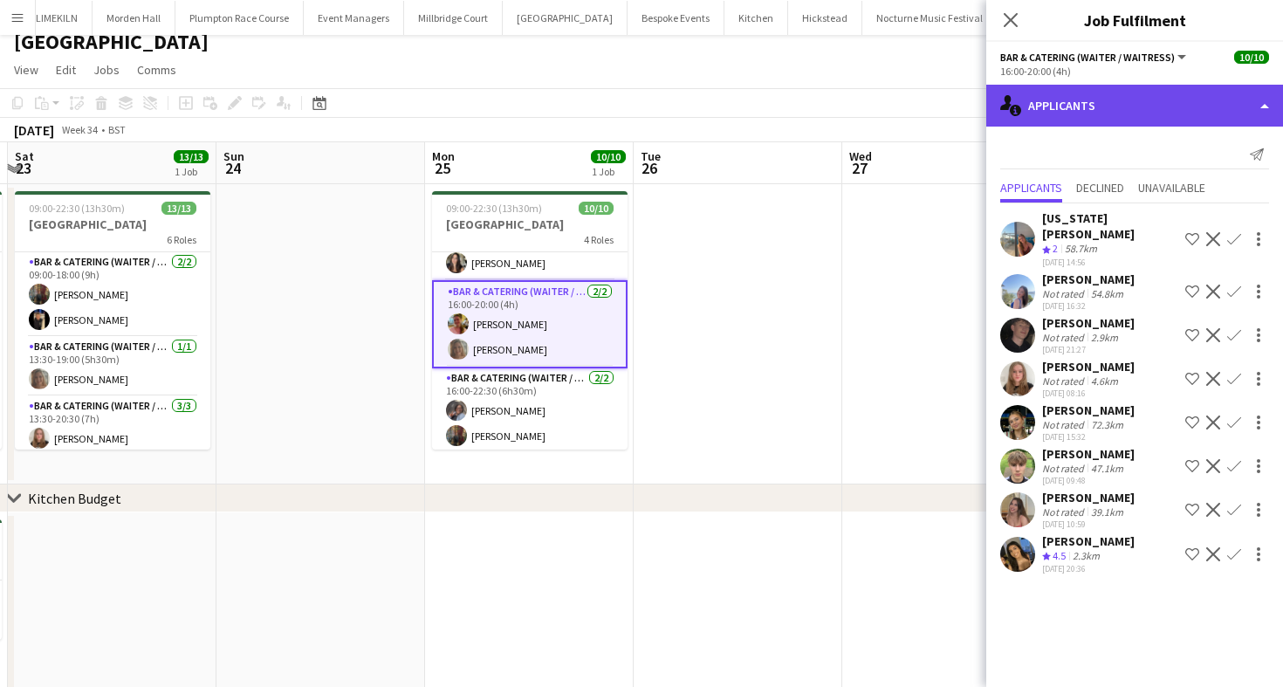
click at [1104, 115] on div "single-neutral-actions-information Applicants" at bounding box center [1134, 106] width 297 height 42
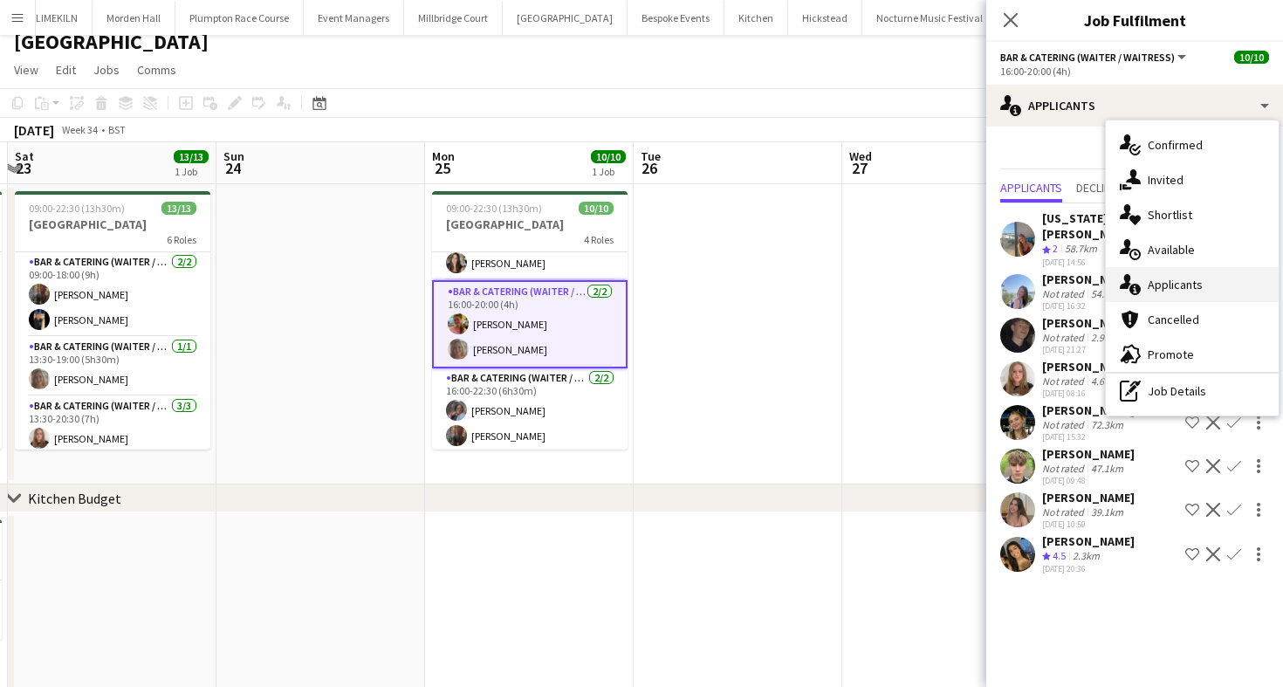
click at [1188, 280] on div "single-neutral-actions-information Applicants" at bounding box center [1192, 284] width 173 height 35
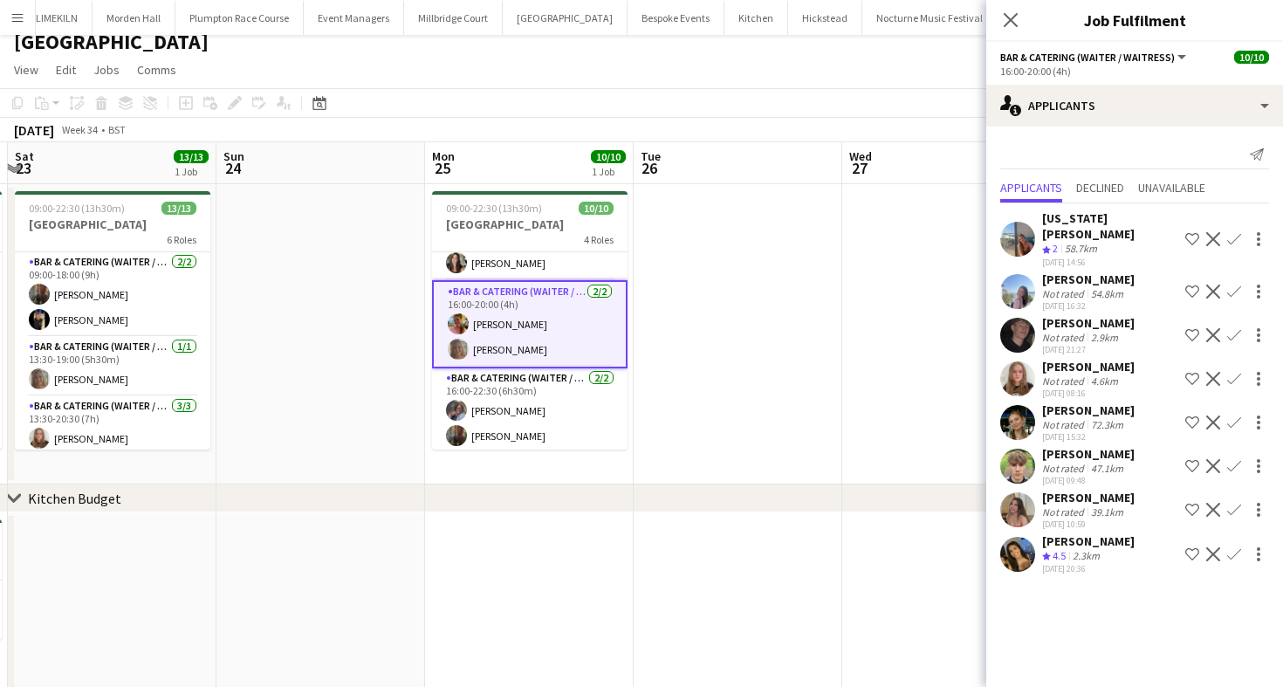
click at [869, 102] on app-toolbar "Copy Paste Paste Command V Paste with crew Command Shift V Paste linked Job [GE…" at bounding box center [641, 103] width 1283 height 30
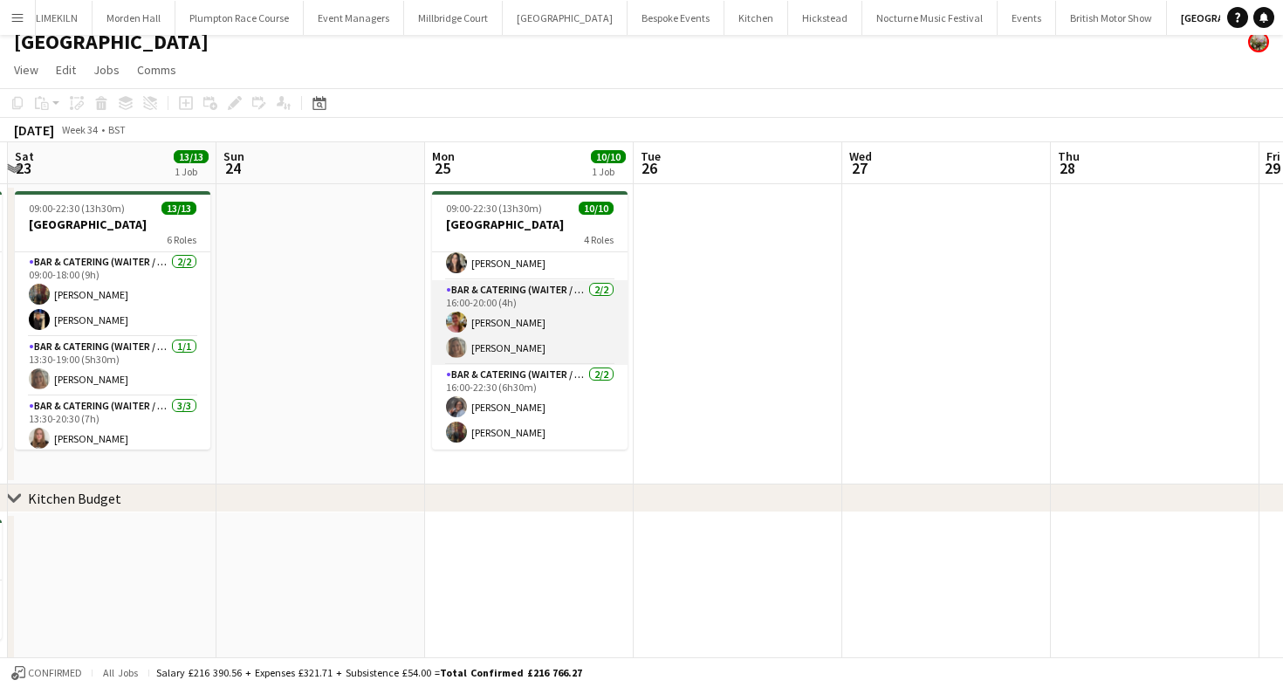
click at [505, 353] on app-card-role "Bar & Catering (Waiter / waitress) [DATE] 16:00-20:00 (4h) [PERSON_NAME] [PERSO…" at bounding box center [530, 322] width 196 height 85
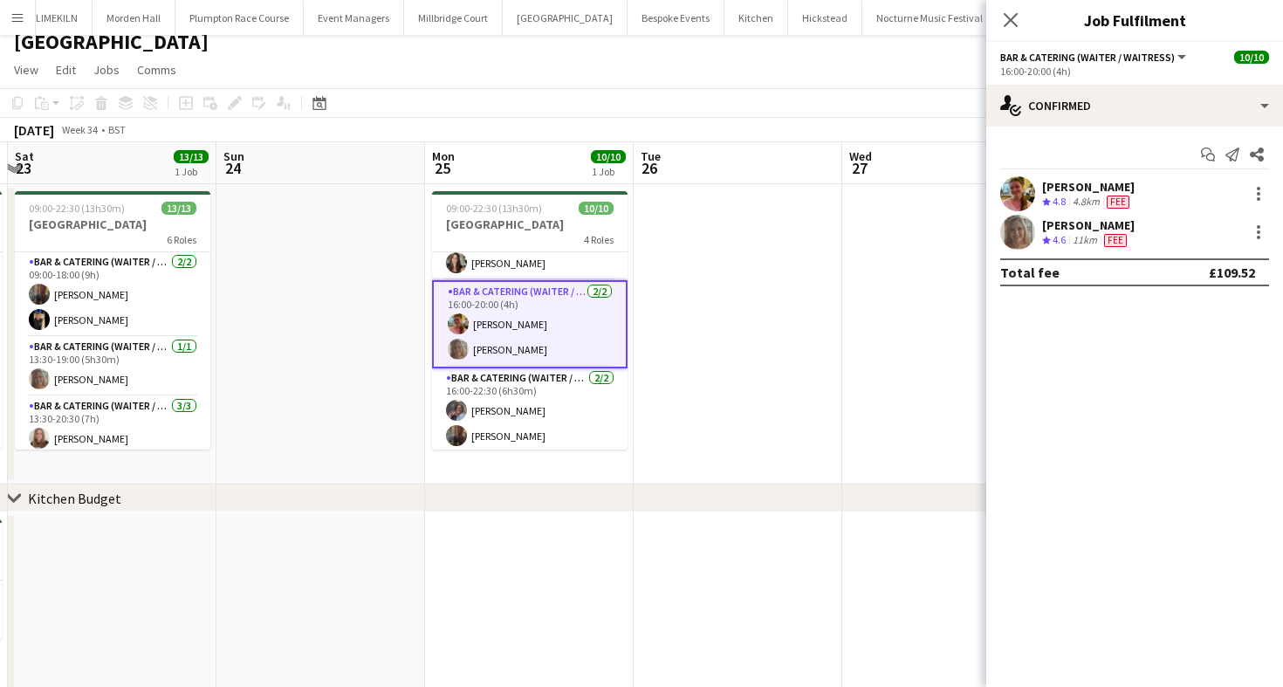
click at [1124, 127] on div "Start chat Send notification Share [PERSON_NAME] Crew rating 4.8 4.8km Fee [PER…" at bounding box center [1134, 214] width 297 height 174
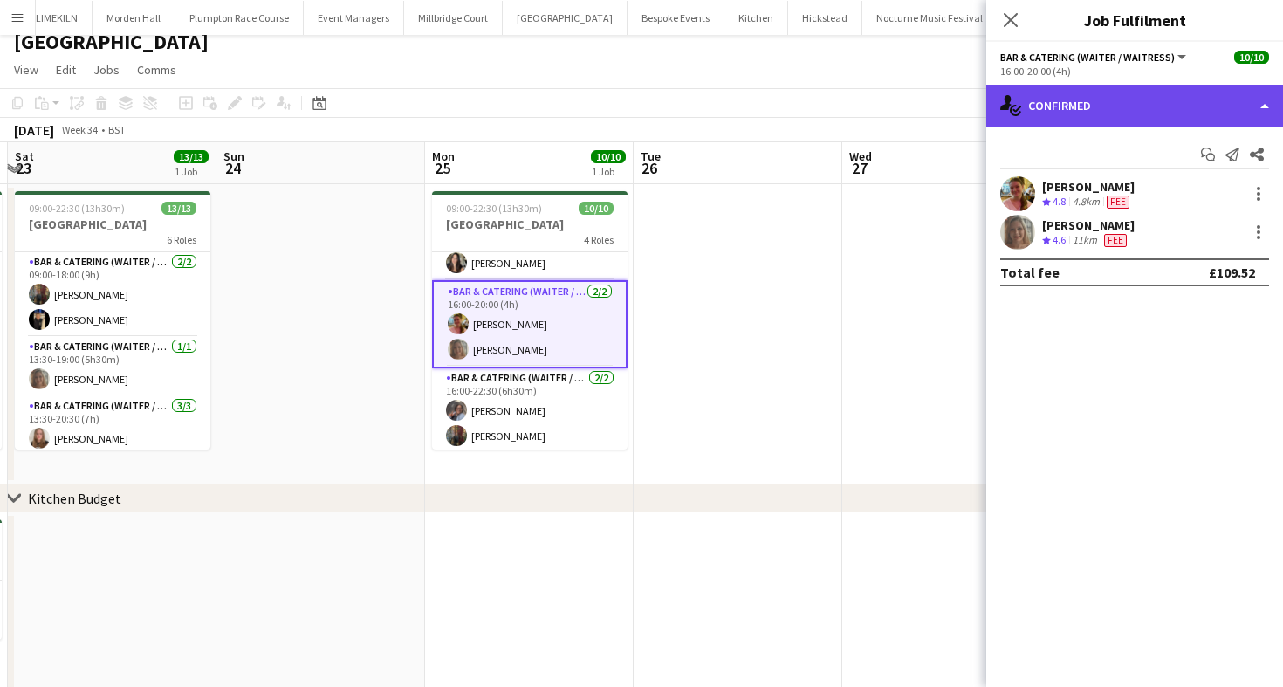
click at [1110, 113] on div "single-neutral-actions-check-2 Confirmed" at bounding box center [1134, 106] width 297 height 42
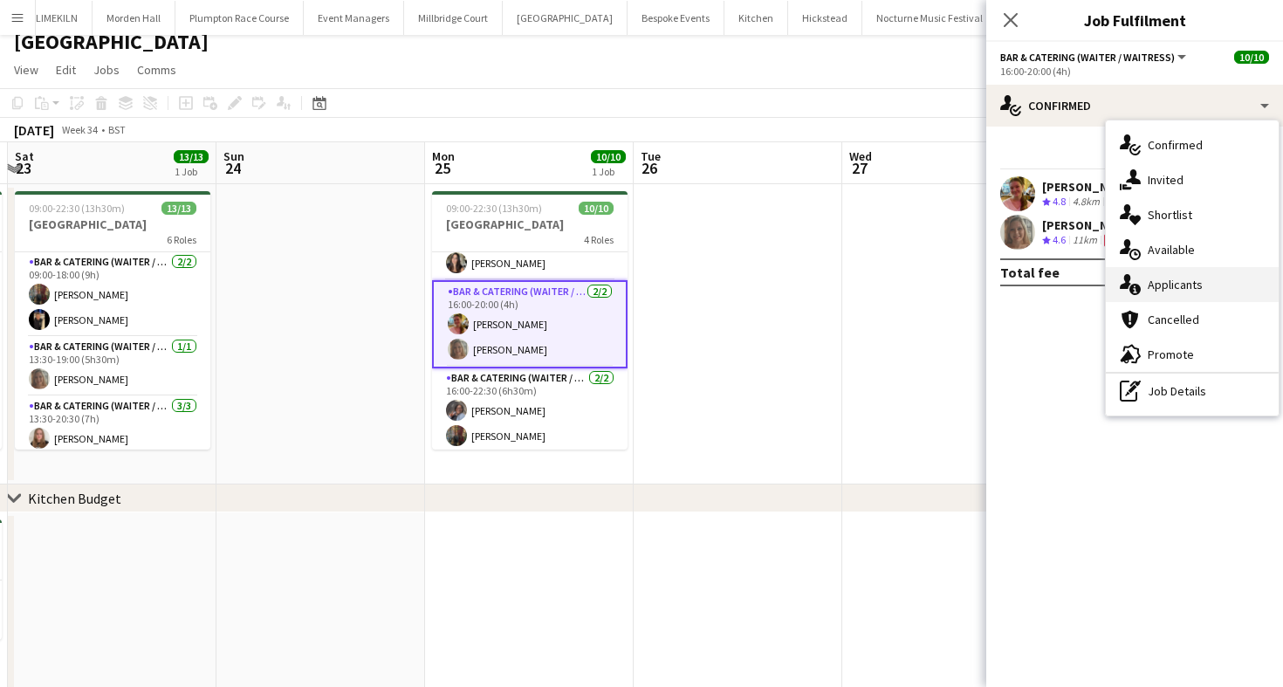
click at [1186, 279] on div "single-neutral-actions-information Applicants" at bounding box center [1192, 284] width 173 height 35
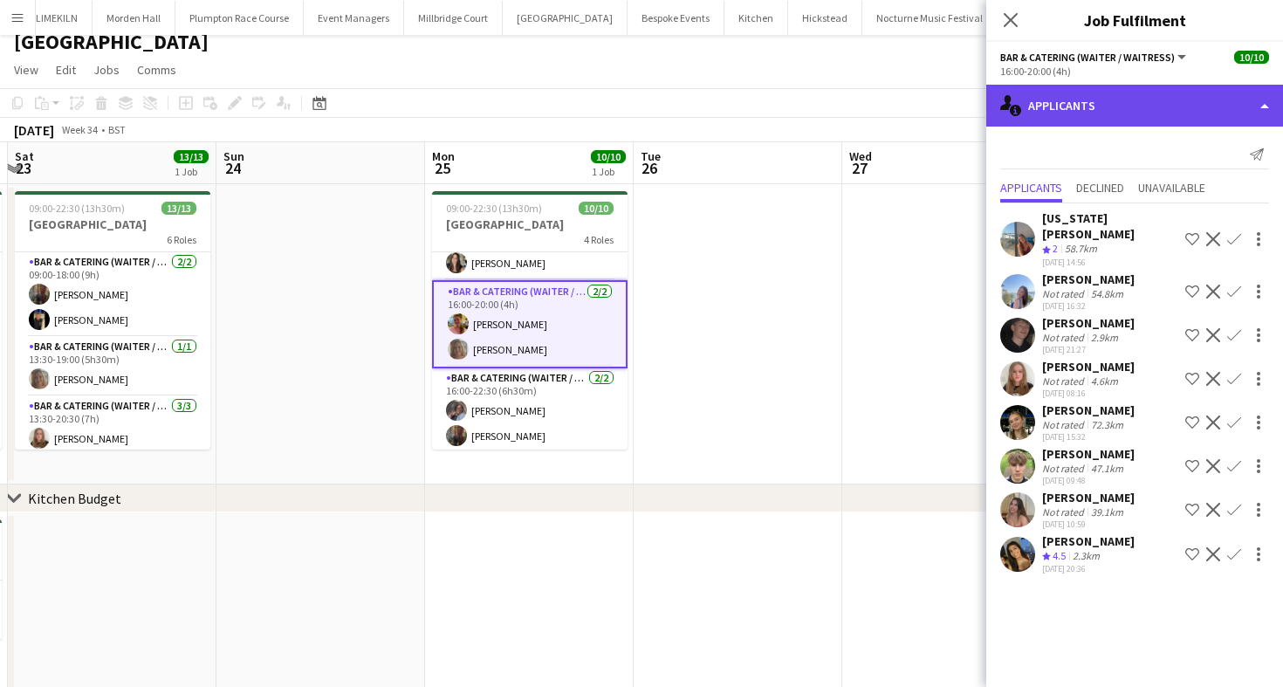
click at [1137, 120] on div "single-neutral-actions-information Applicants" at bounding box center [1134, 106] width 297 height 42
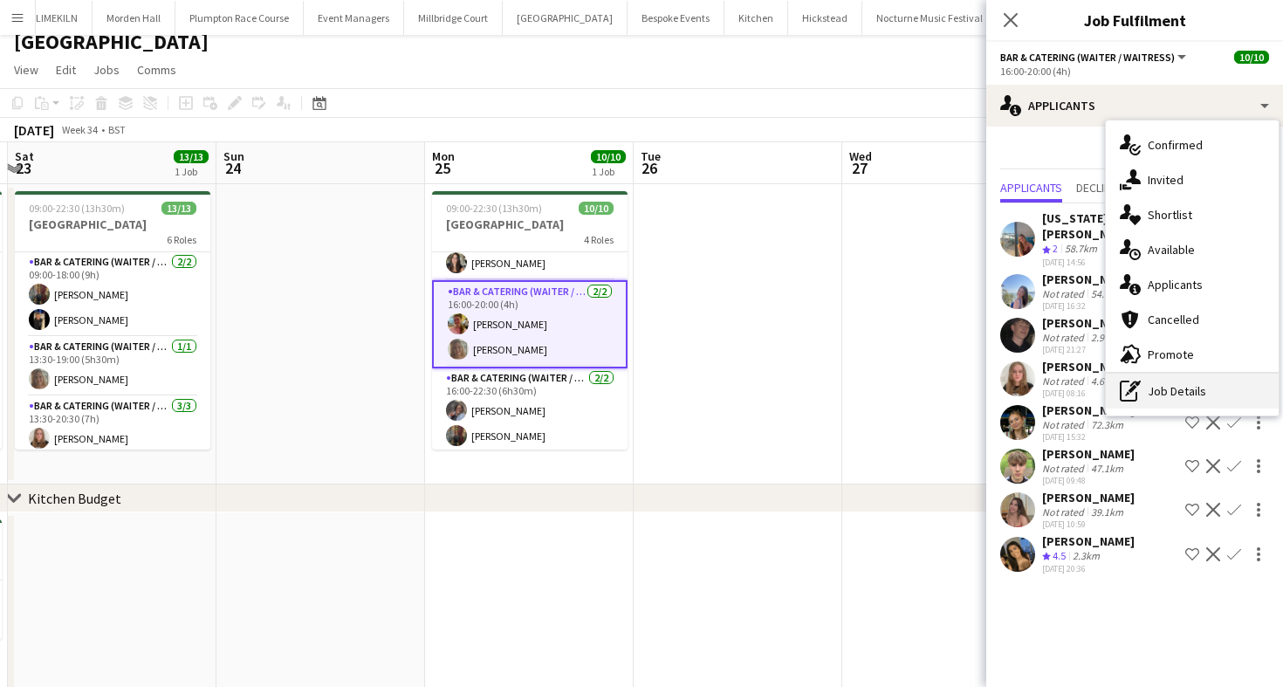
click at [1175, 388] on div "pen-write Job Details" at bounding box center [1192, 391] width 173 height 35
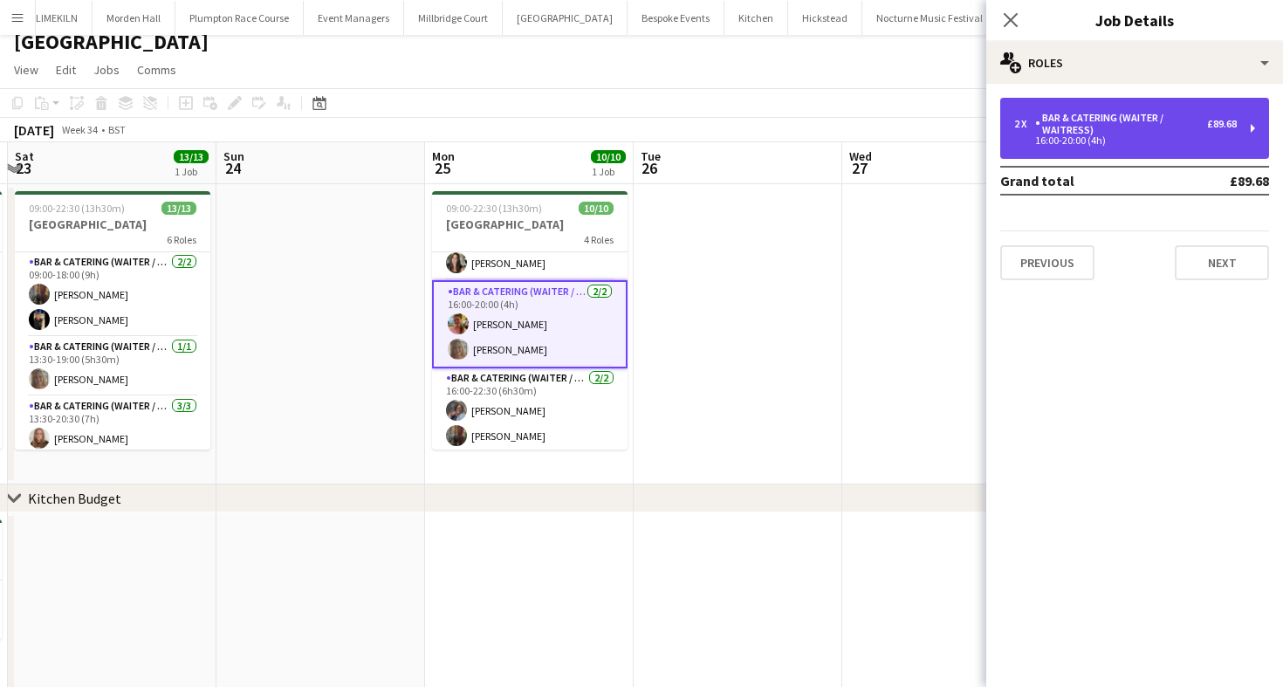
click at [1144, 140] on div "16:00-20:00 (4h)" at bounding box center [1125, 140] width 223 height 9
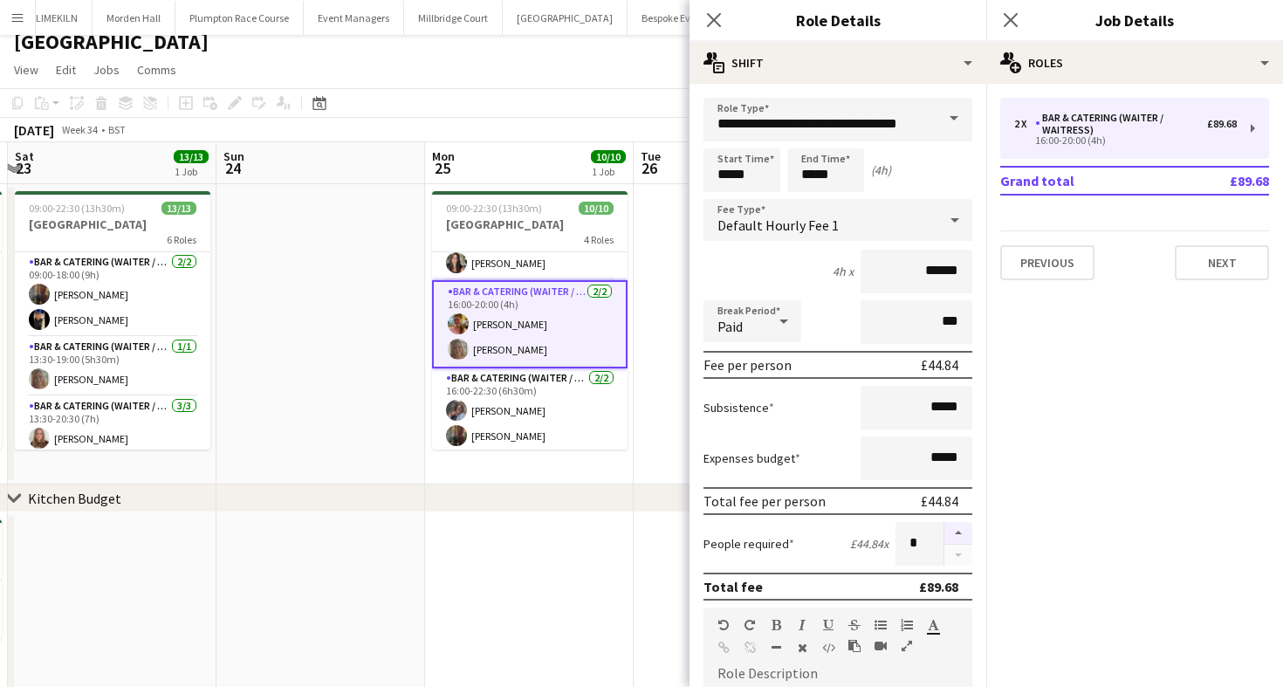
click at [955, 532] on button "button" at bounding box center [958, 533] width 28 height 23
type input "*"
click at [630, 50] on div "[GEOGRAPHIC_DATA]" at bounding box center [641, 38] width 1283 height 33
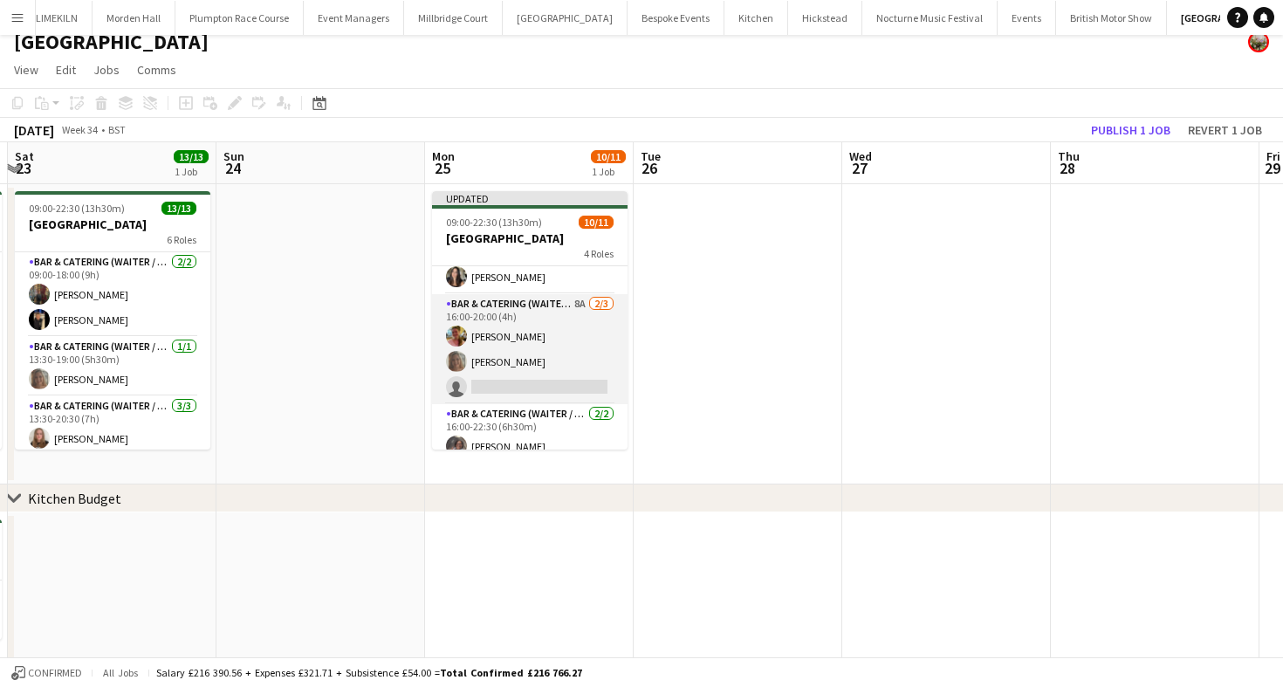
click at [550, 333] on app-card-role "Bar & Catering (Waiter / waitress) 8A [DATE] 16:00-20:00 (4h) [PERSON_NAME] [PE…" at bounding box center [530, 349] width 196 height 110
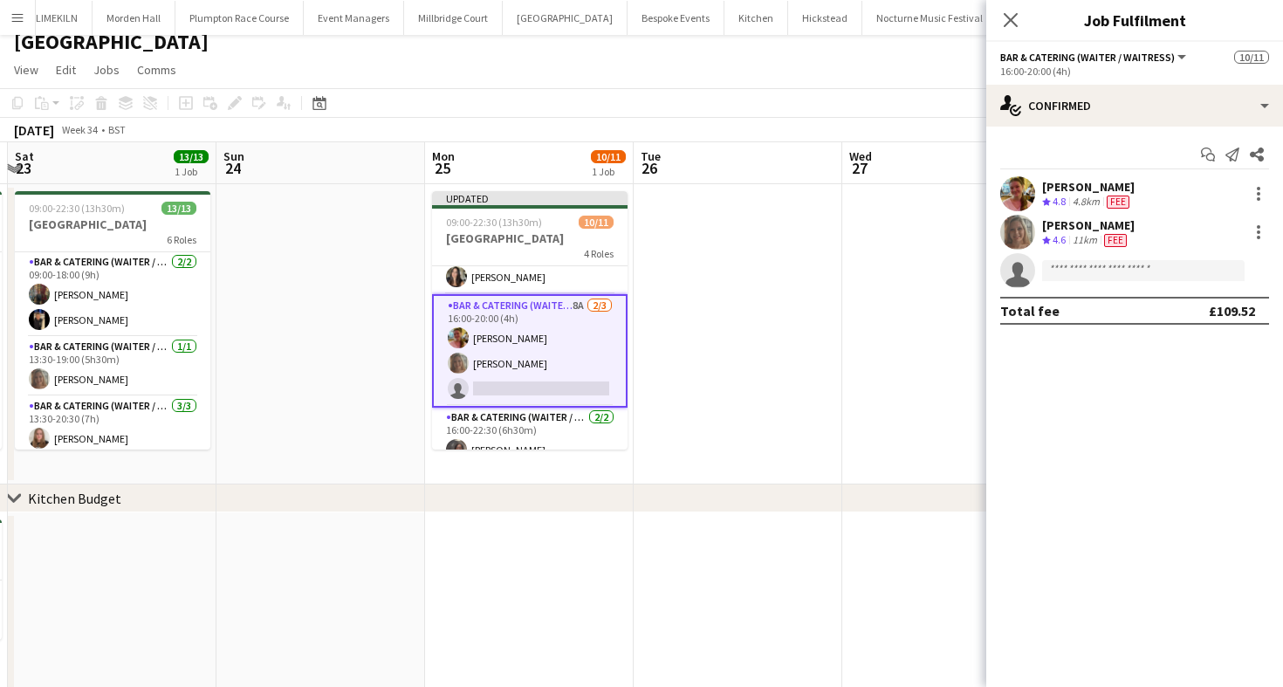
click at [887, 104] on app-toolbar "Copy Paste Paste Command V Paste with crew Command Shift V Paste linked Job [GE…" at bounding box center [641, 103] width 1283 height 30
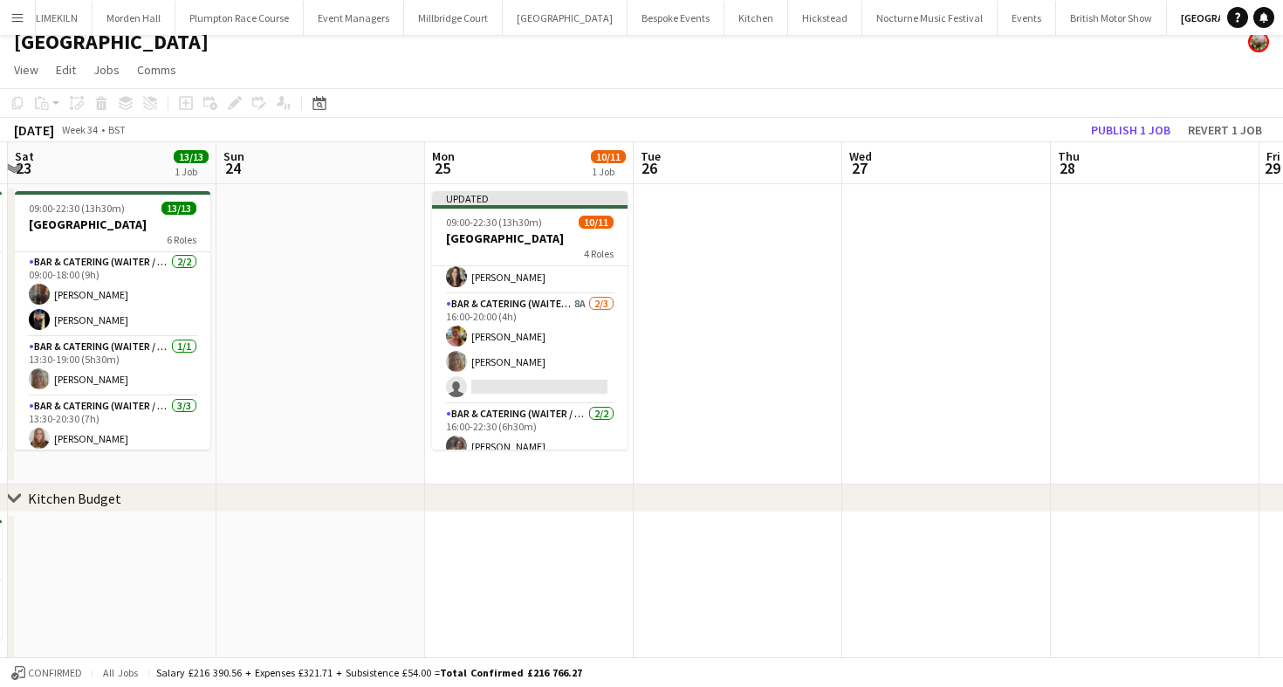
click at [1276, 134] on div "Publish 1 job Revert 1 job" at bounding box center [1176, 130] width 213 height 23
click at [1257, 134] on button "Revert 1 job" at bounding box center [1225, 130] width 88 height 23
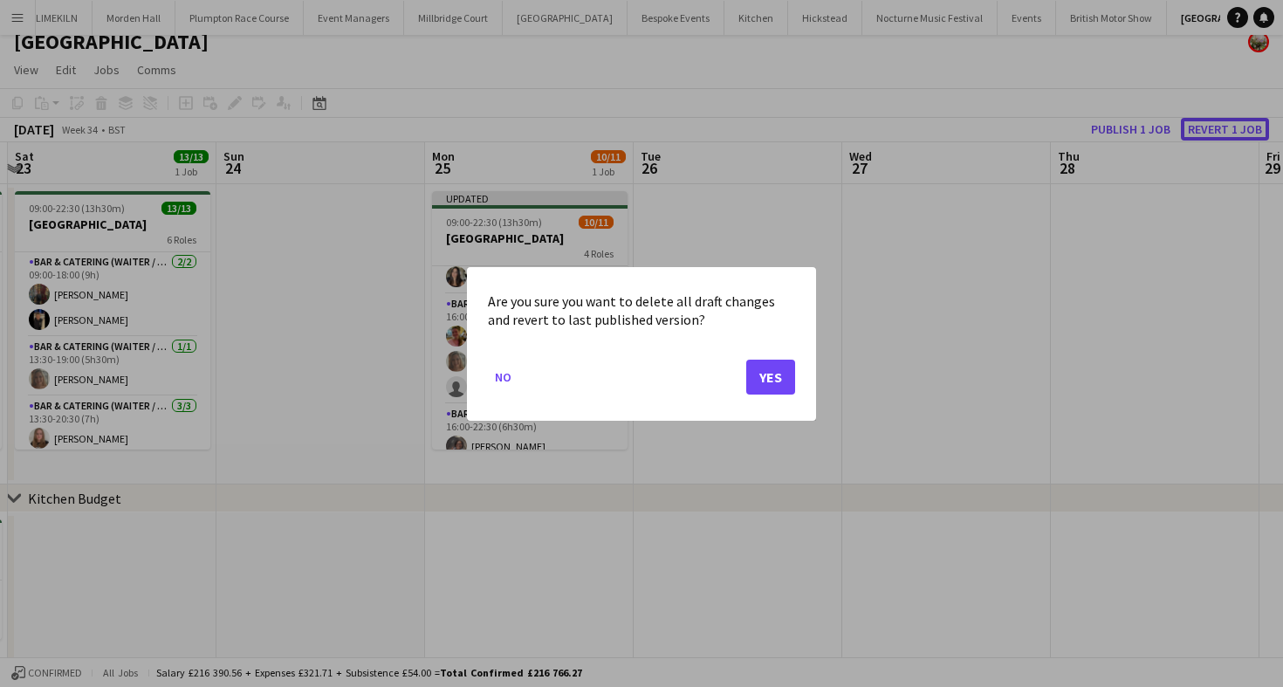
scroll to position [0, 0]
click at [761, 380] on button "Yes" at bounding box center [770, 376] width 49 height 35
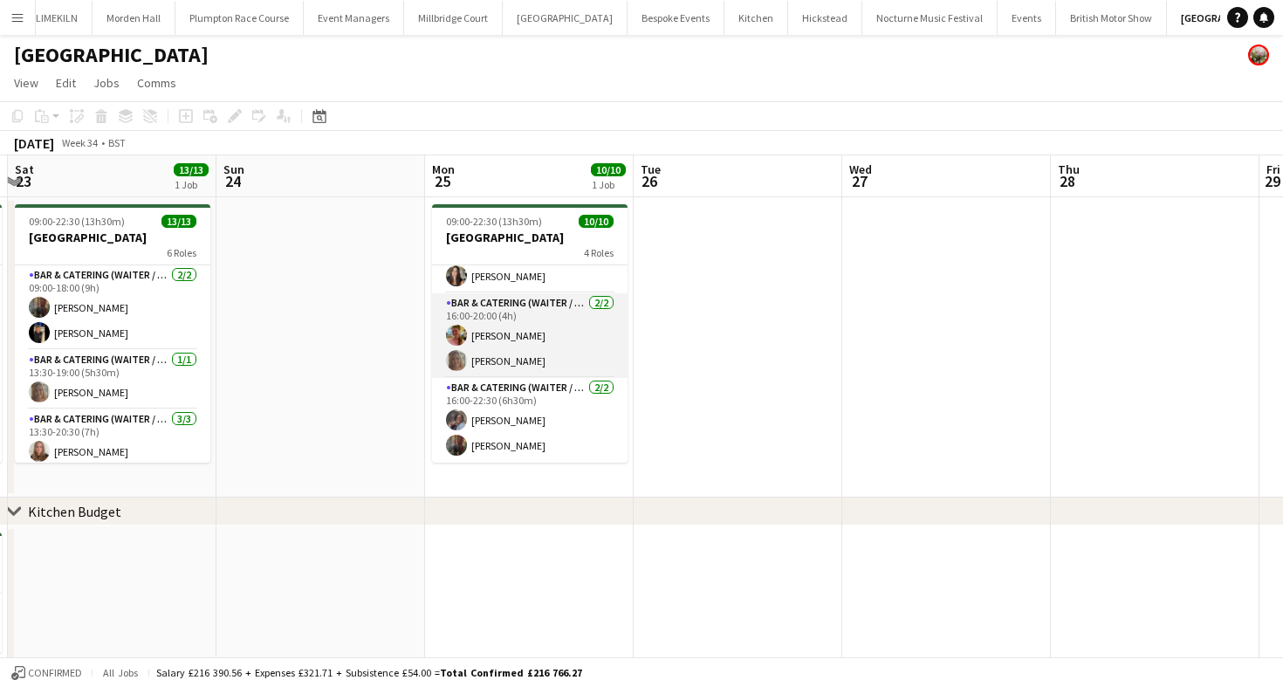
scroll to position [110, 0]
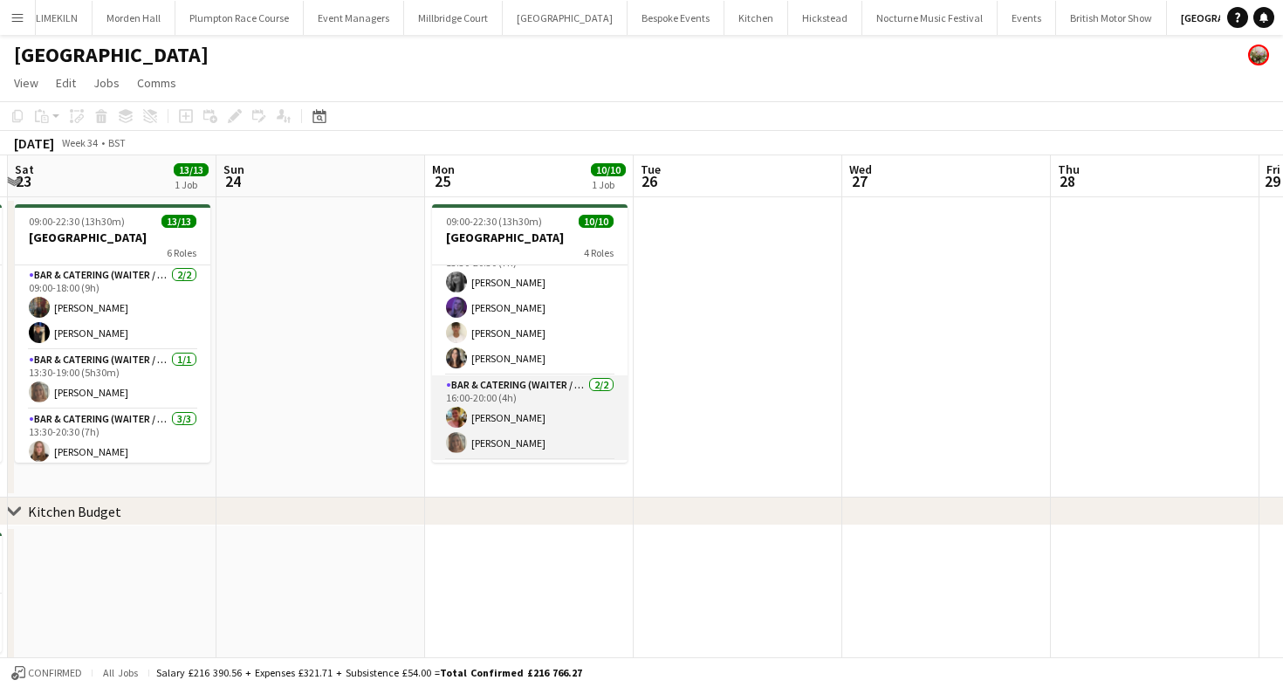
click at [549, 404] on app-card-role "Bar & Catering (Waiter / waitress) [DATE] 16:00-20:00 (4h) [PERSON_NAME] [PERSO…" at bounding box center [530, 417] width 196 height 85
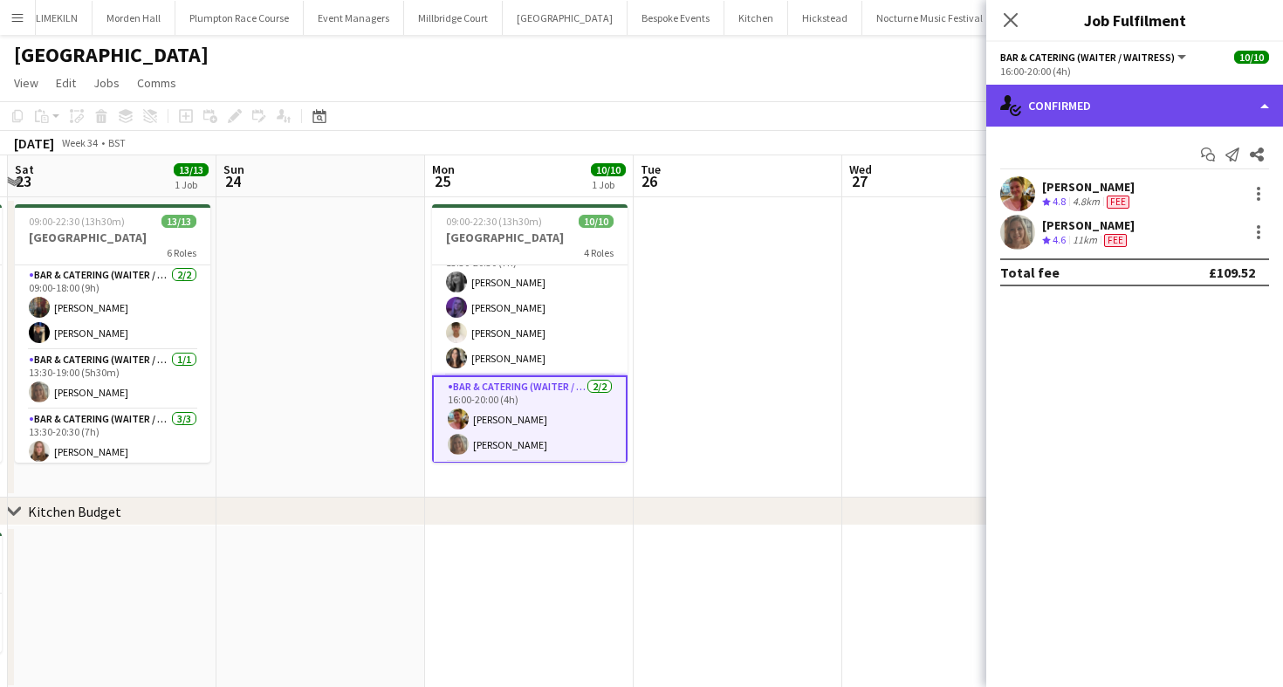
click at [1164, 117] on div "single-neutral-actions-check-2 Confirmed" at bounding box center [1134, 106] width 297 height 42
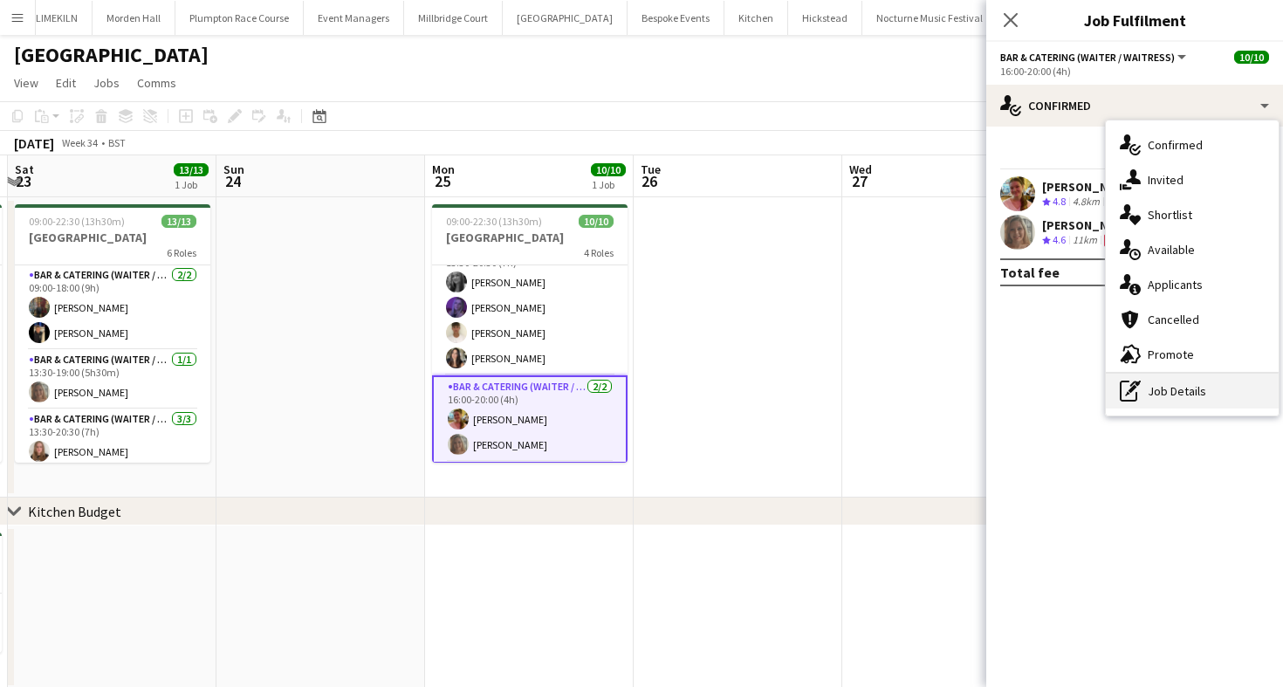
click at [1204, 403] on div "pen-write Job Details" at bounding box center [1192, 391] width 173 height 35
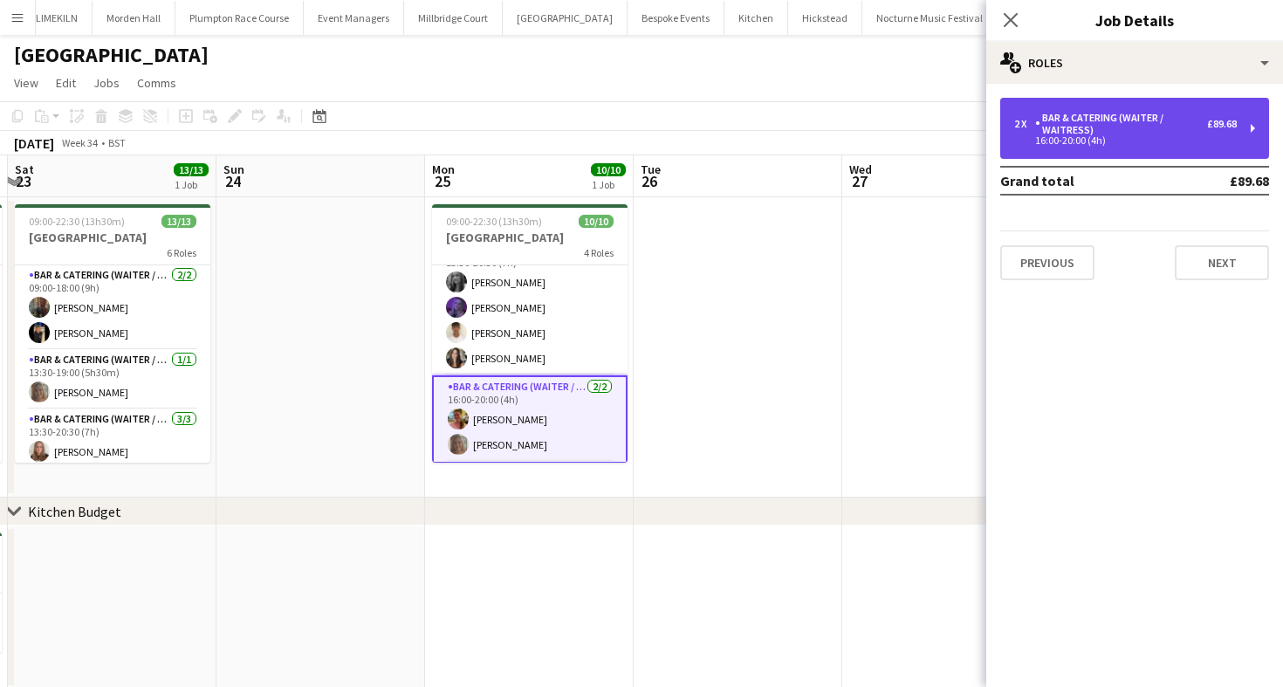
click at [1166, 131] on div "Bar & Catering (Waiter / waitress)" at bounding box center [1121, 124] width 172 height 24
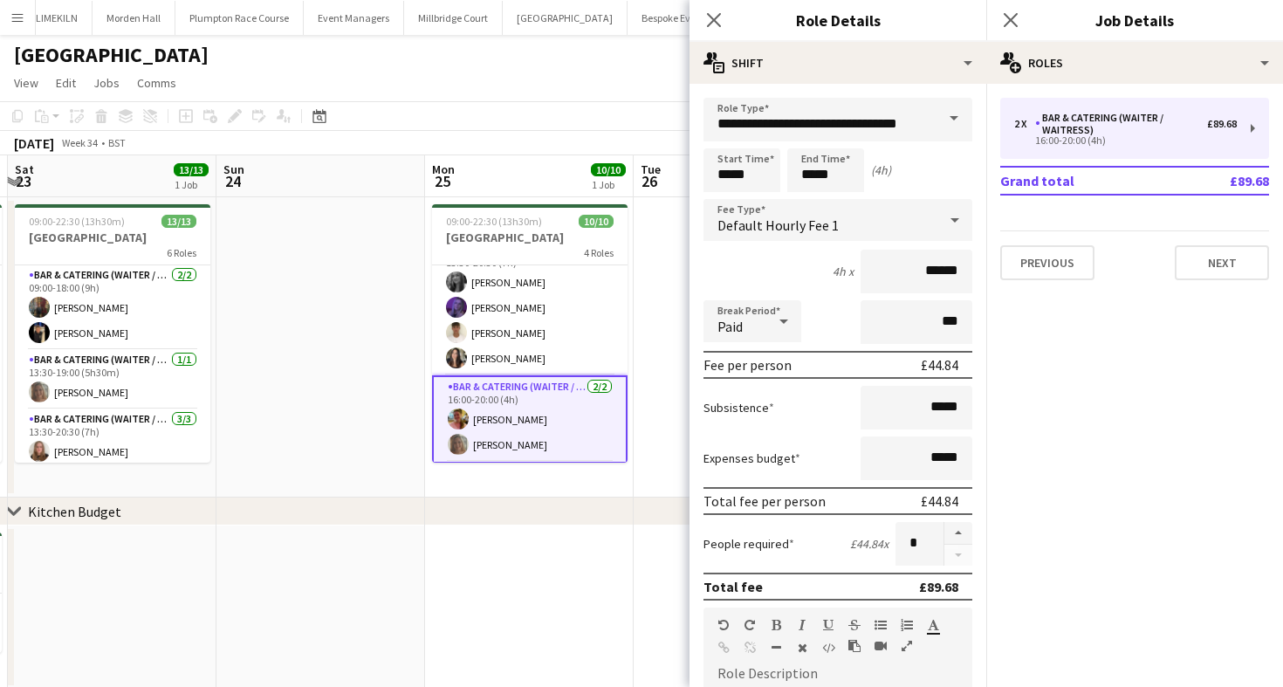
click at [626, 144] on div "[DATE] Week 34 • BST" at bounding box center [641, 143] width 1283 height 24
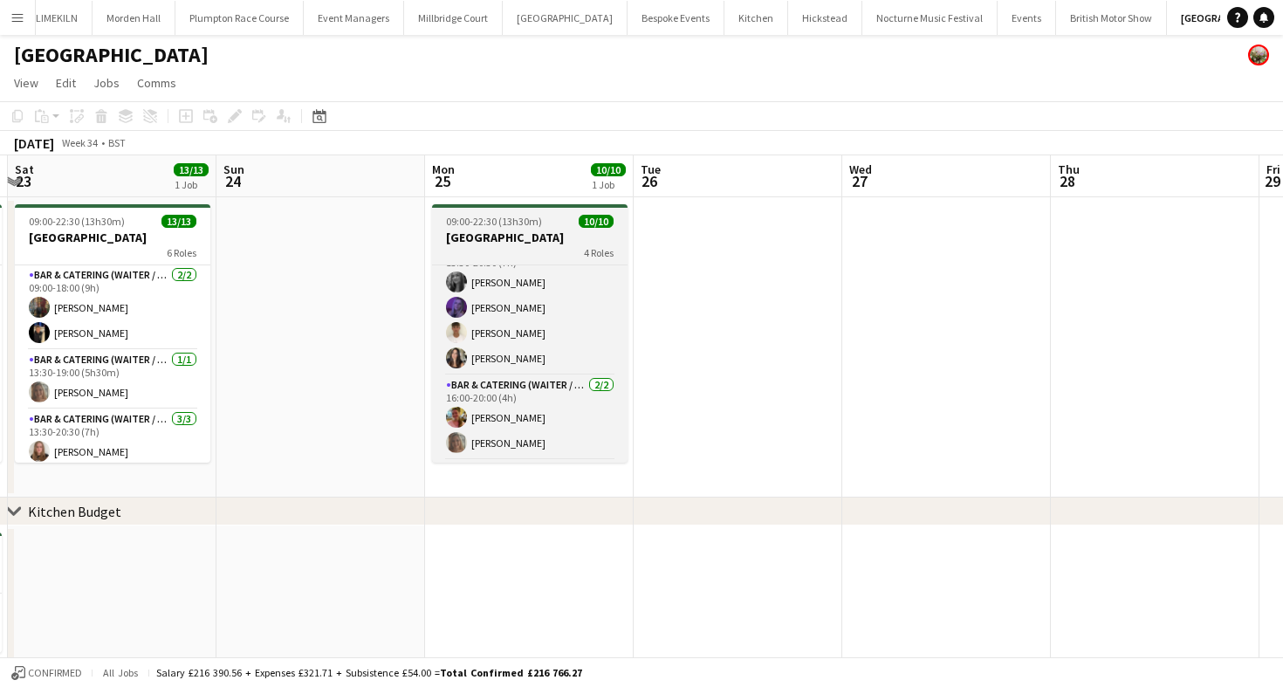
click at [514, 234] on h3 "[GEOGRAPHIC_DATA]" at bounding box center [530, 238] width 196 height 16
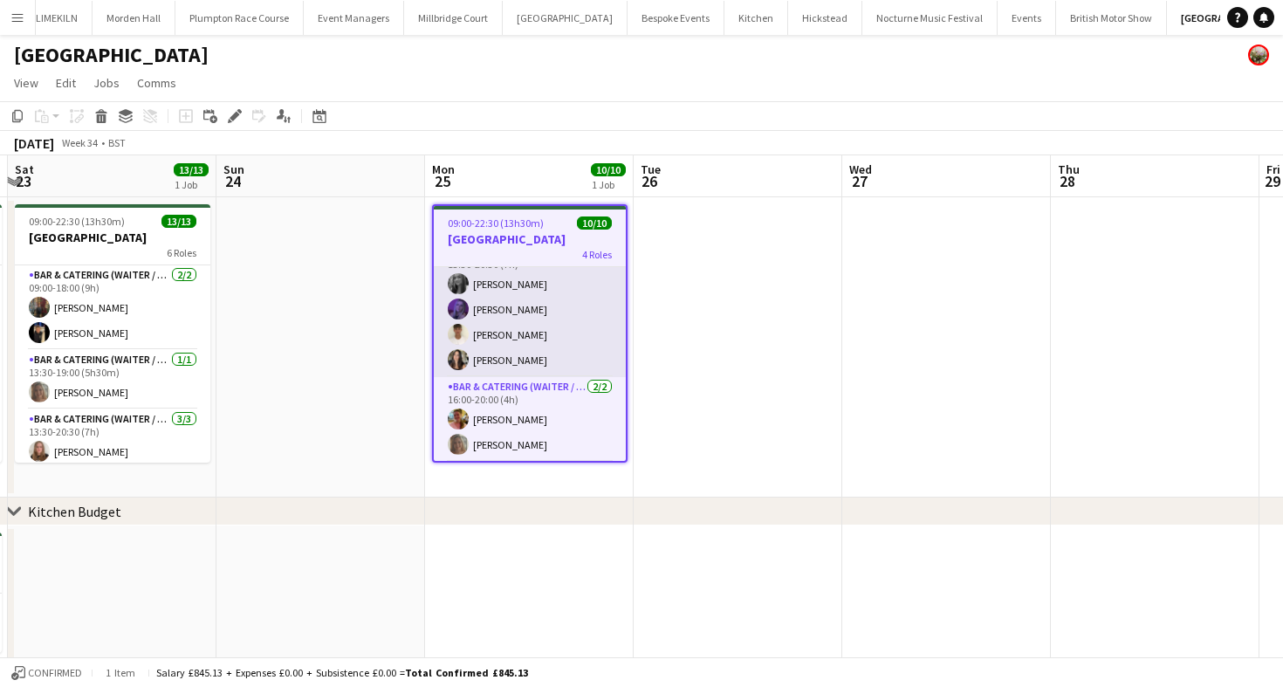
scroll to position [0, 0]
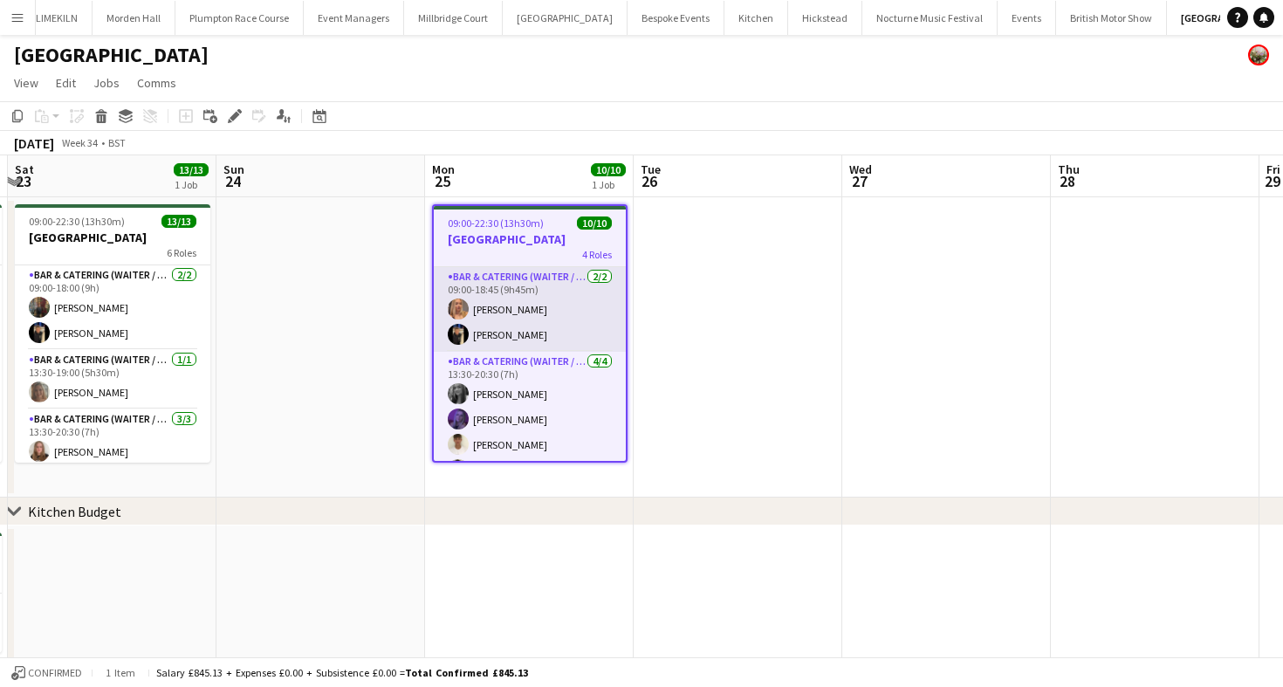
click at [496, 296] on app-card-role "Bar & Catering (Waiter / waitress) [DATE] 09:00-18:45 (9h45m) [PERSON_NAME] [PE…" at bounding box center [530, 309] width 192 height 85
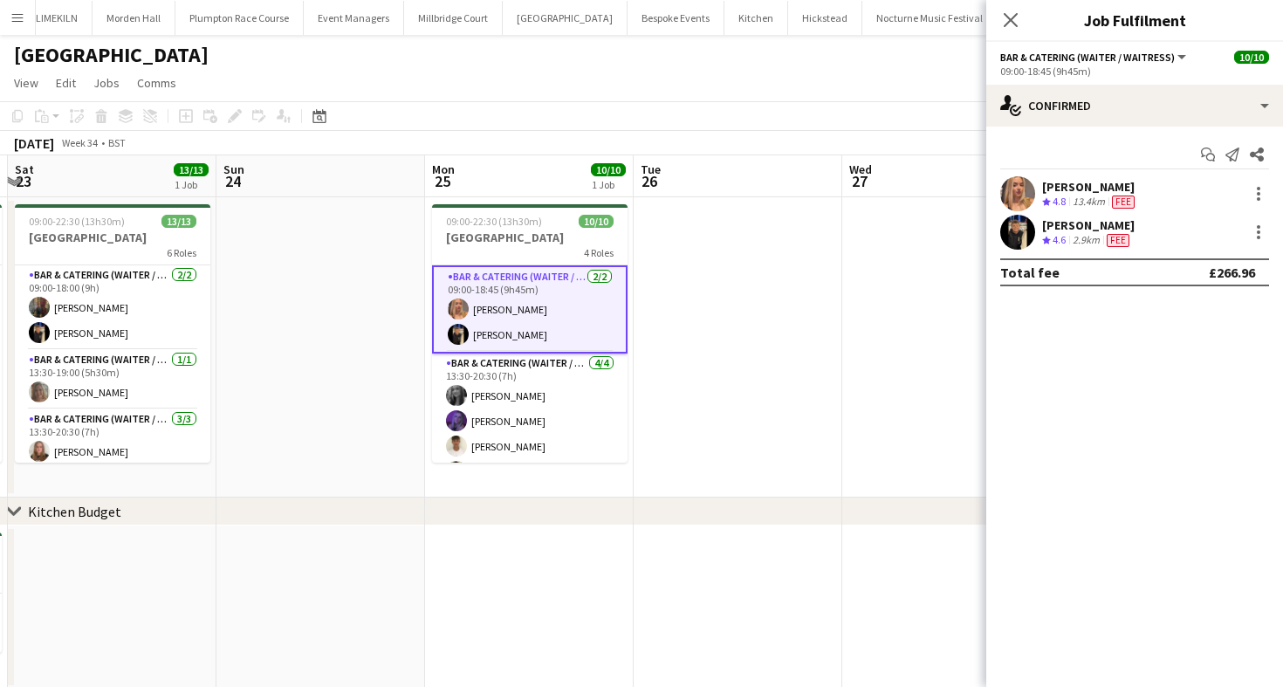
click at [1054, 198] on span "4.8" at bounding box center [1059, 201] width 13 height 13
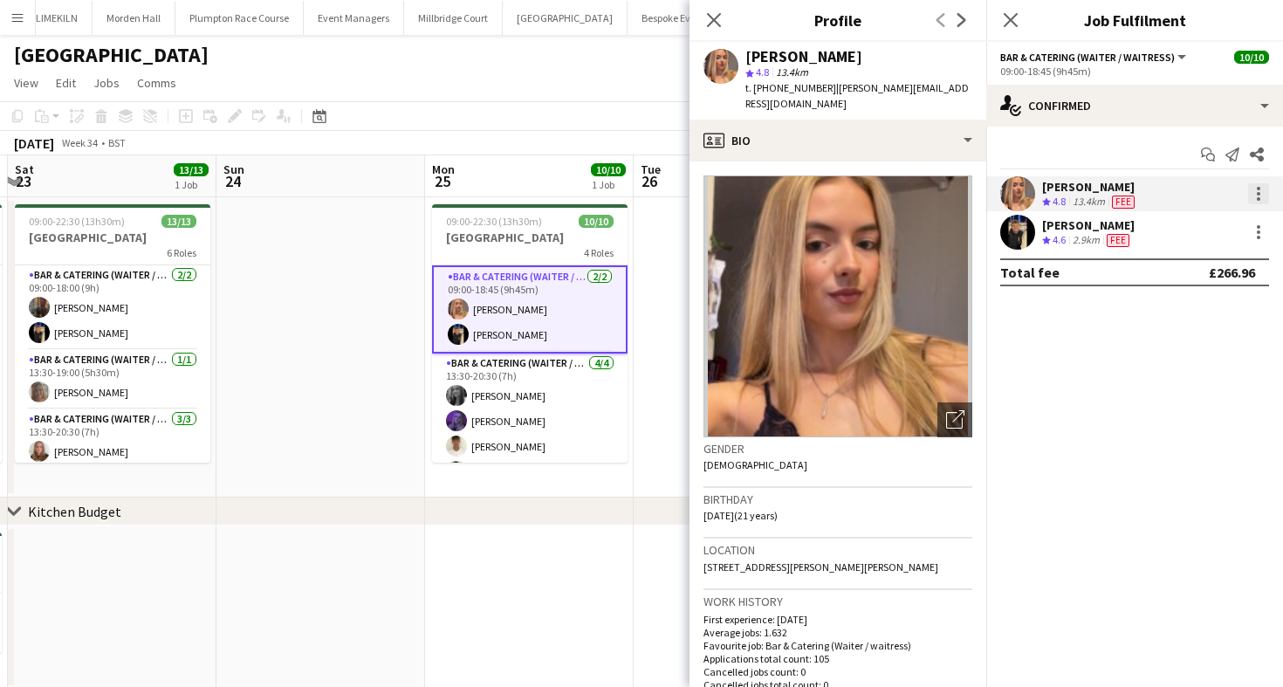
click at [1257, 192] on div at bounding box center [1258, 193] width 3 height 3
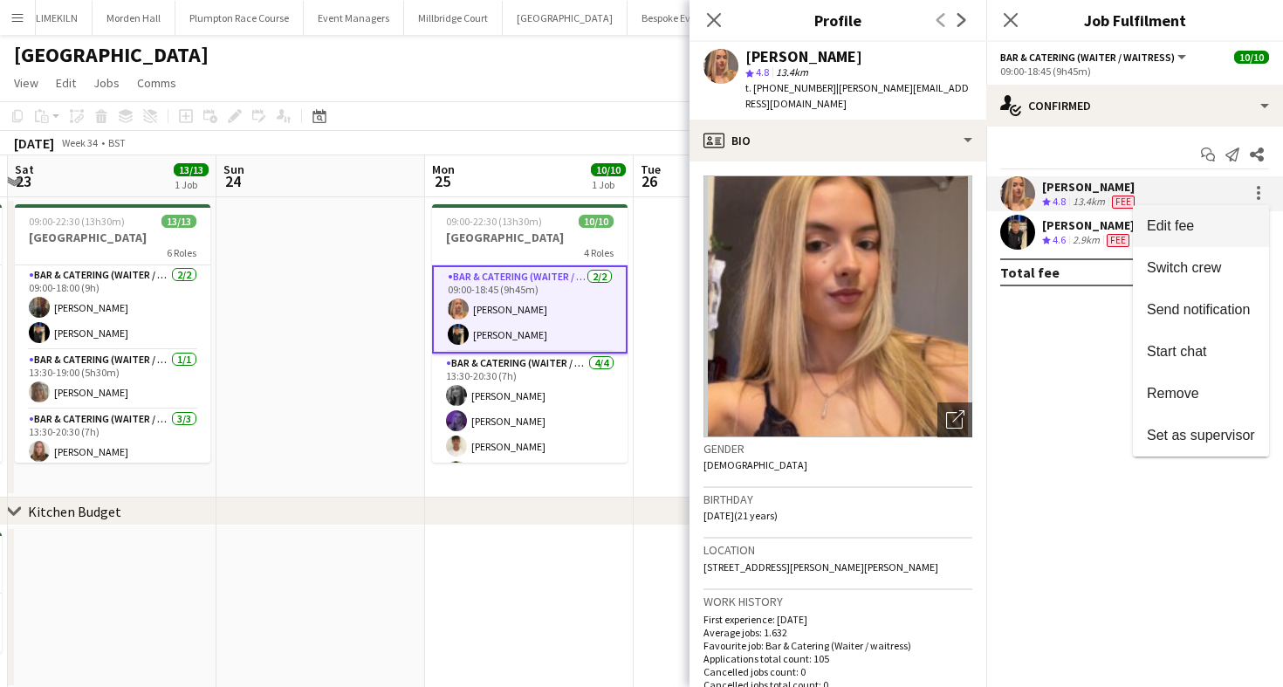
click at [1243, 216] on button "Edit fee" at bounding box center [1201, 226] width 136 height 42
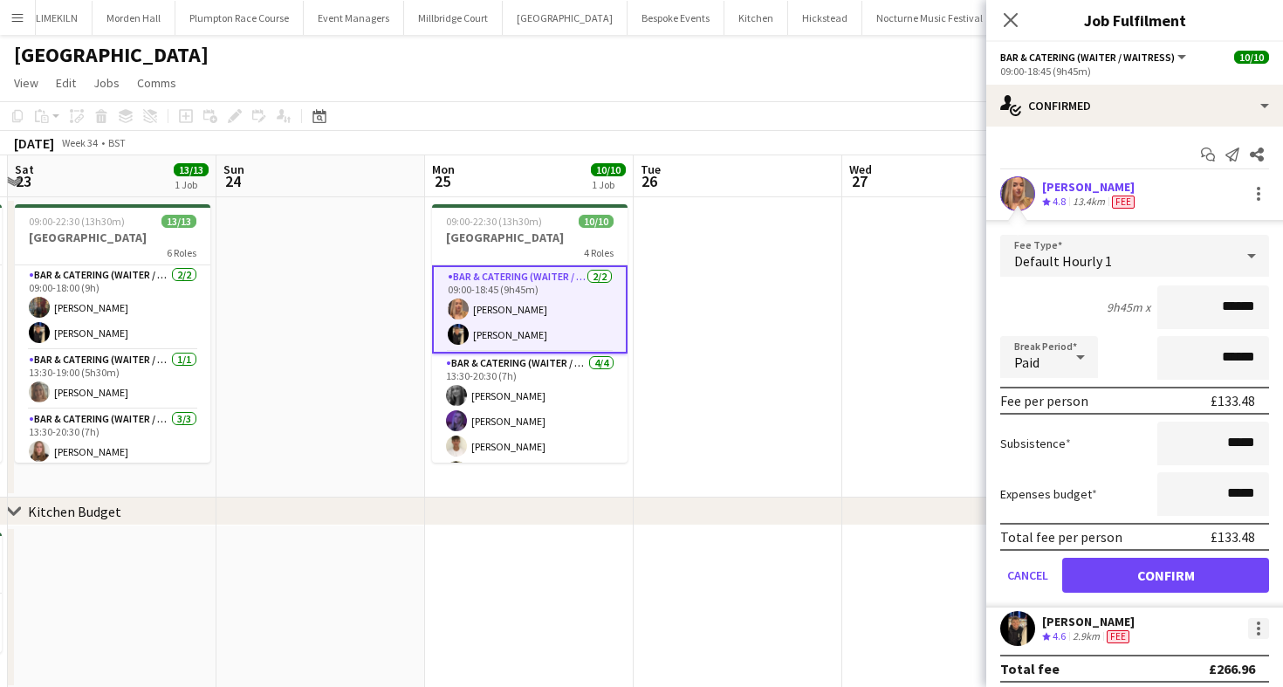
click at [1261, 622] on div at bounding box center [1258, 628] width 21 height 21
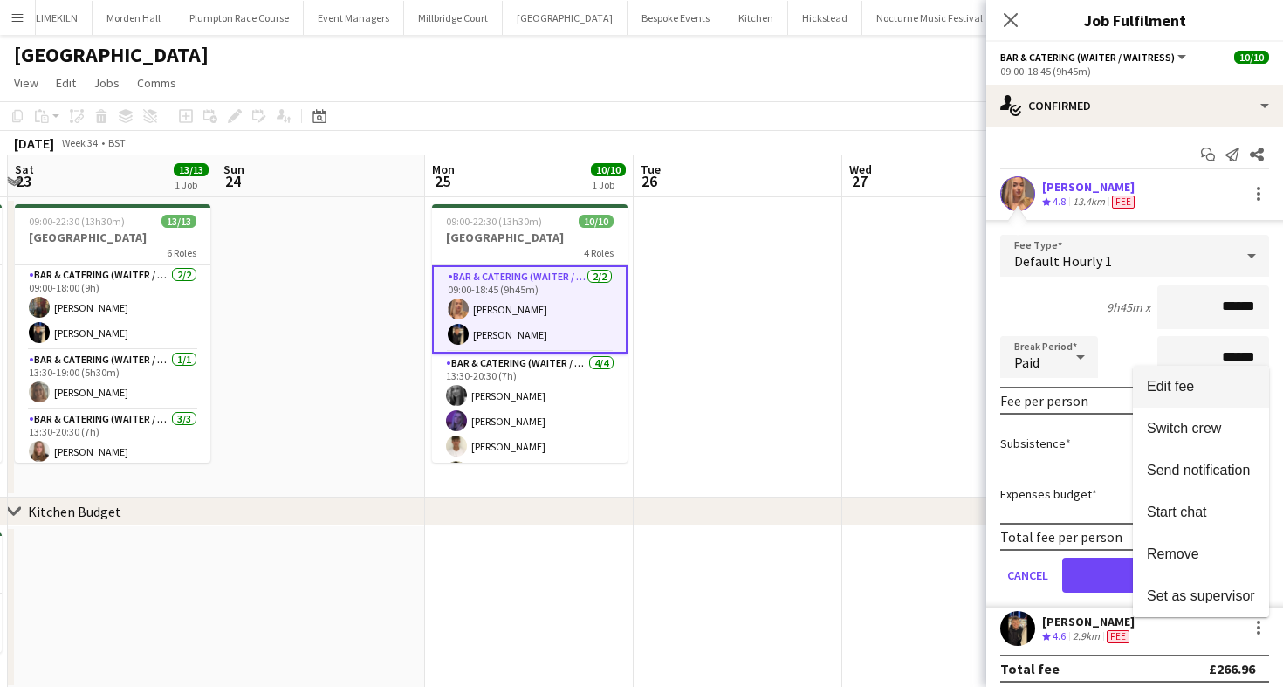
click at [1191, 380] on span "Edit fee" at bounding box center [1170, 386] width 47 height 15
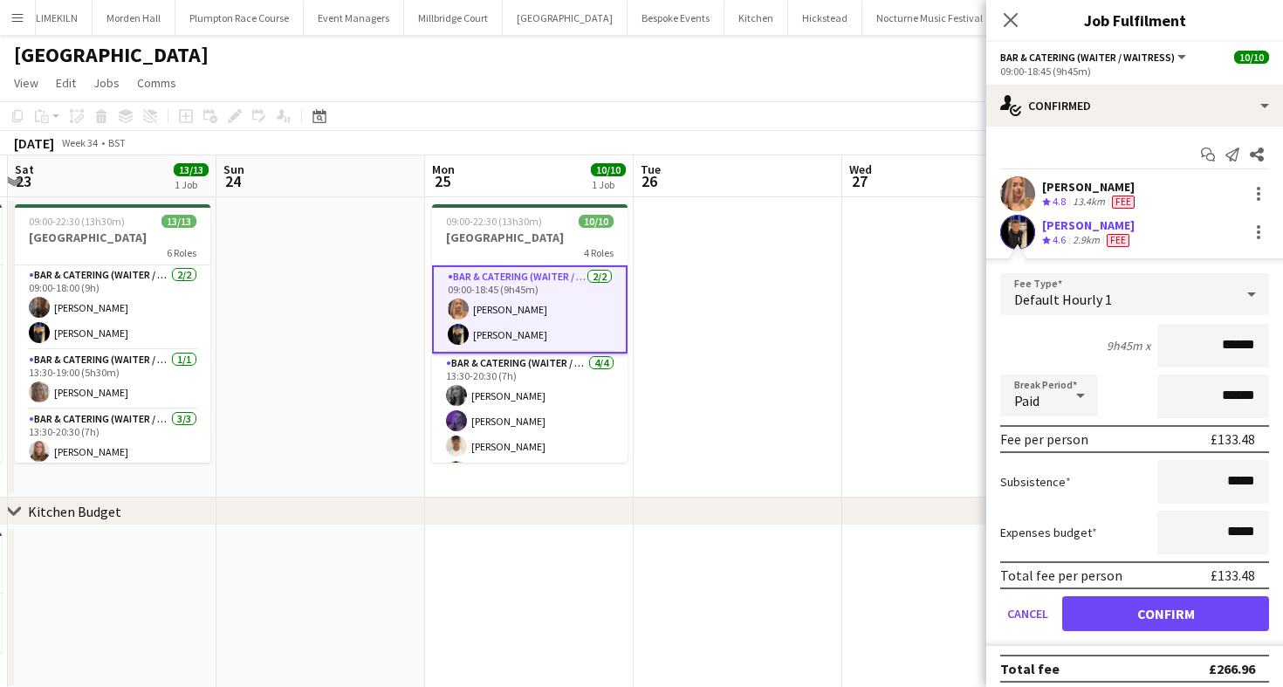
scroll to position [10, 0]
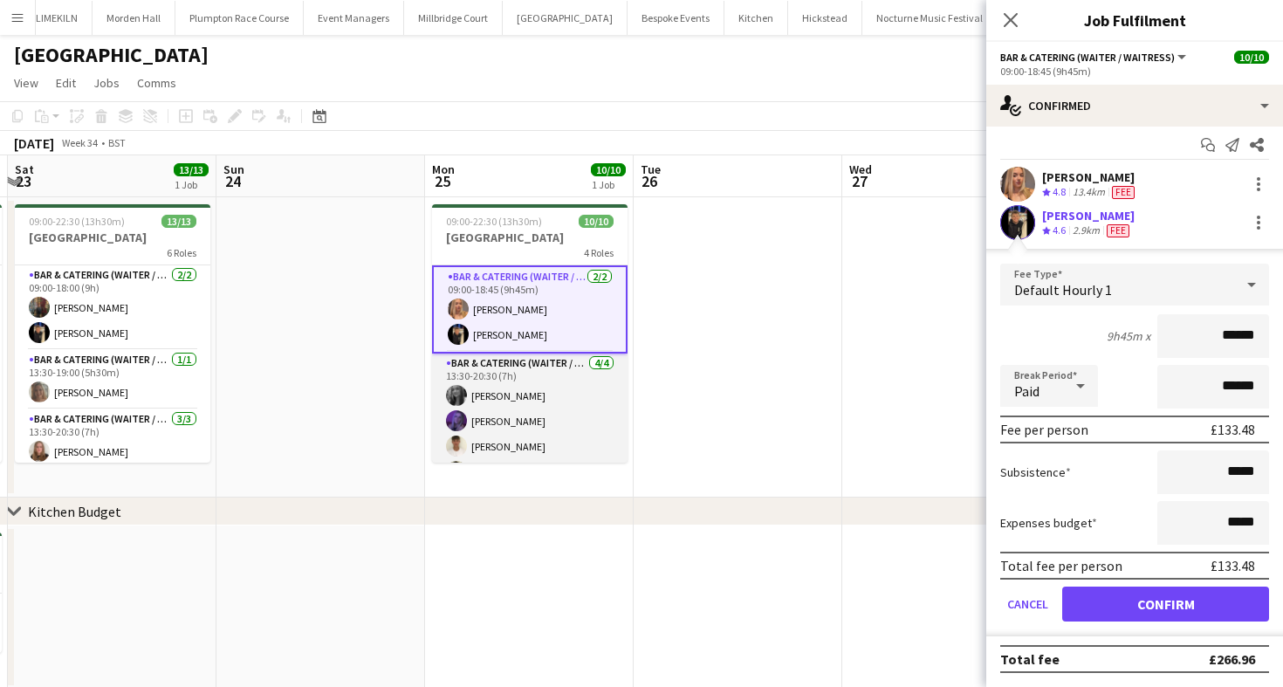
click at [532, 393] on app-card-role "Bar & Catering (Waiter / waitress) [DATE] 13:30-20:30 (7h) [PERSON_NAME] [PERSO…" at bounding box center [530, 421] width 196 height 135
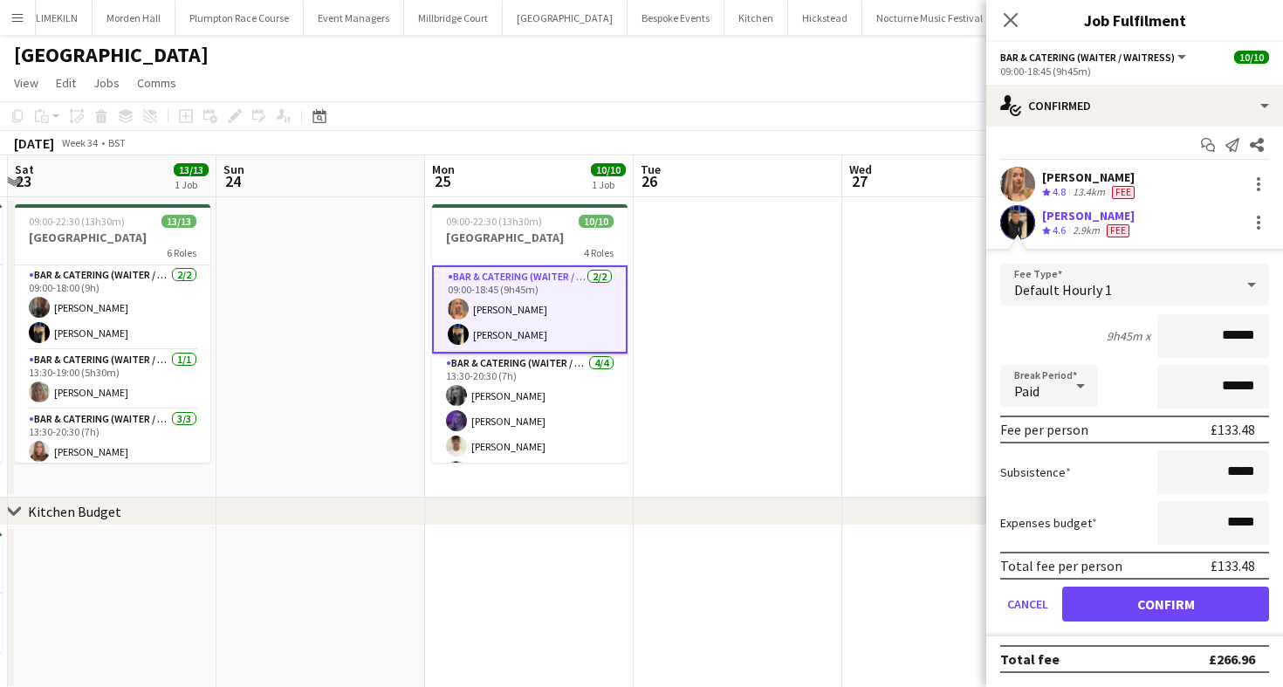
scroll to position [0, 0]
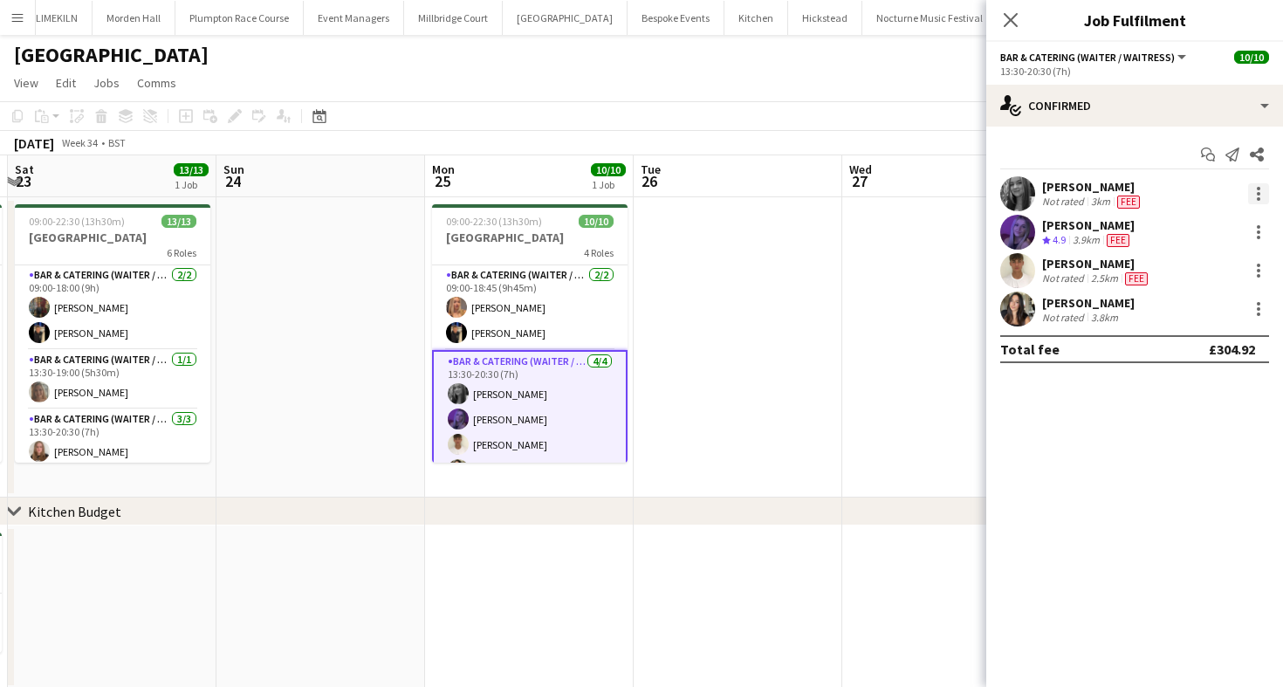
click at [1255, 192] on div at bounding box center [1258, 193] width 21 height 21
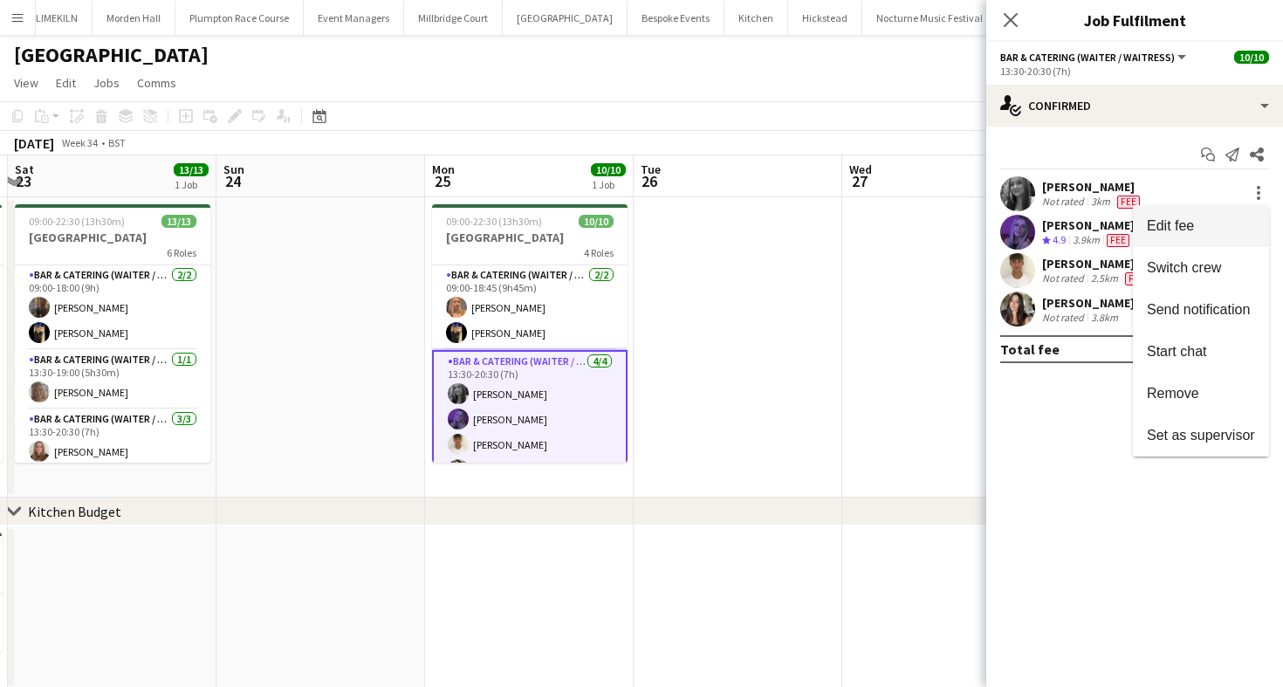
click at [1243, 214] on button "Edit fee" at bounding box center [1201, 226] width 136 height 42
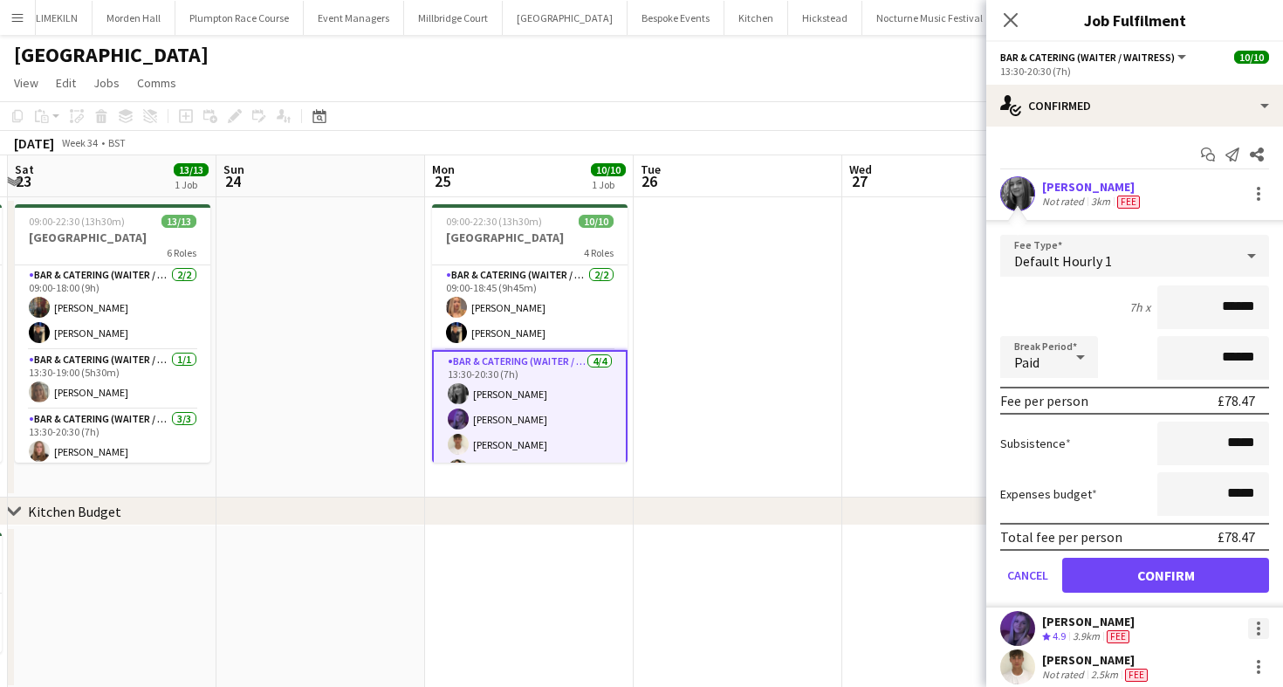
click at [1258, 625] on div at bounding box center [1258, 628] width 21 height 21
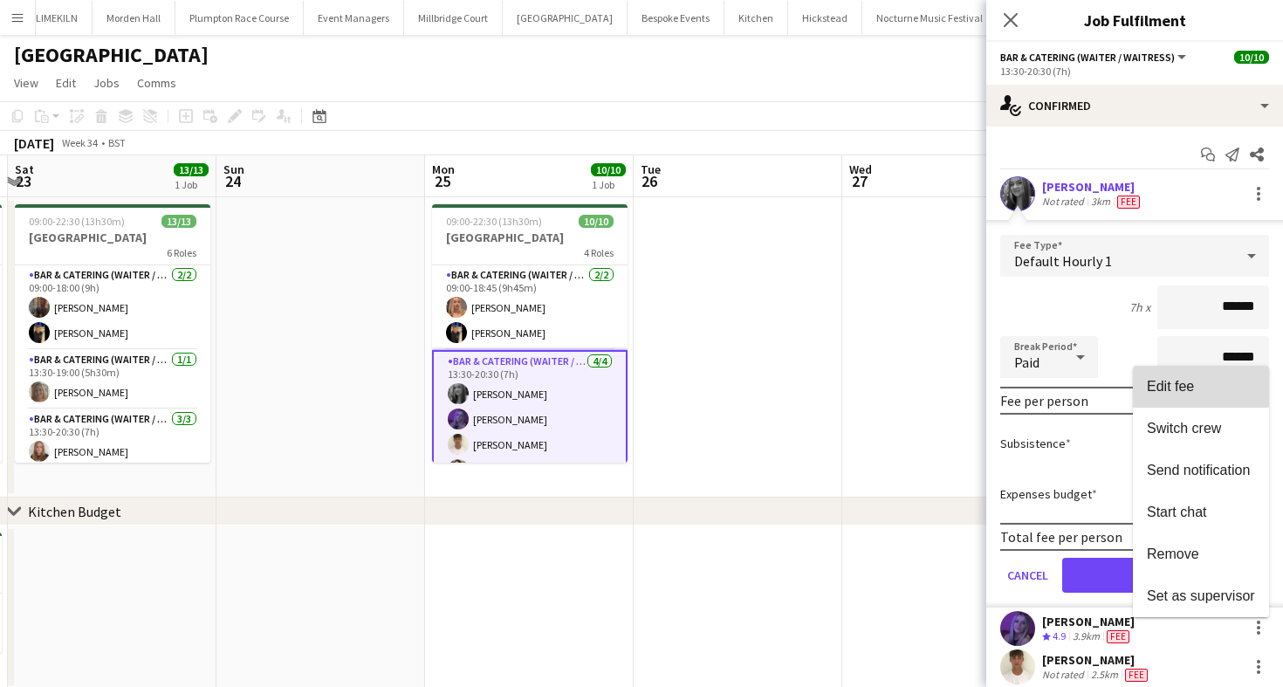
click at [1197, 381] on span "Edit fee" at bounding box center [1201, 387] width 108 height 16
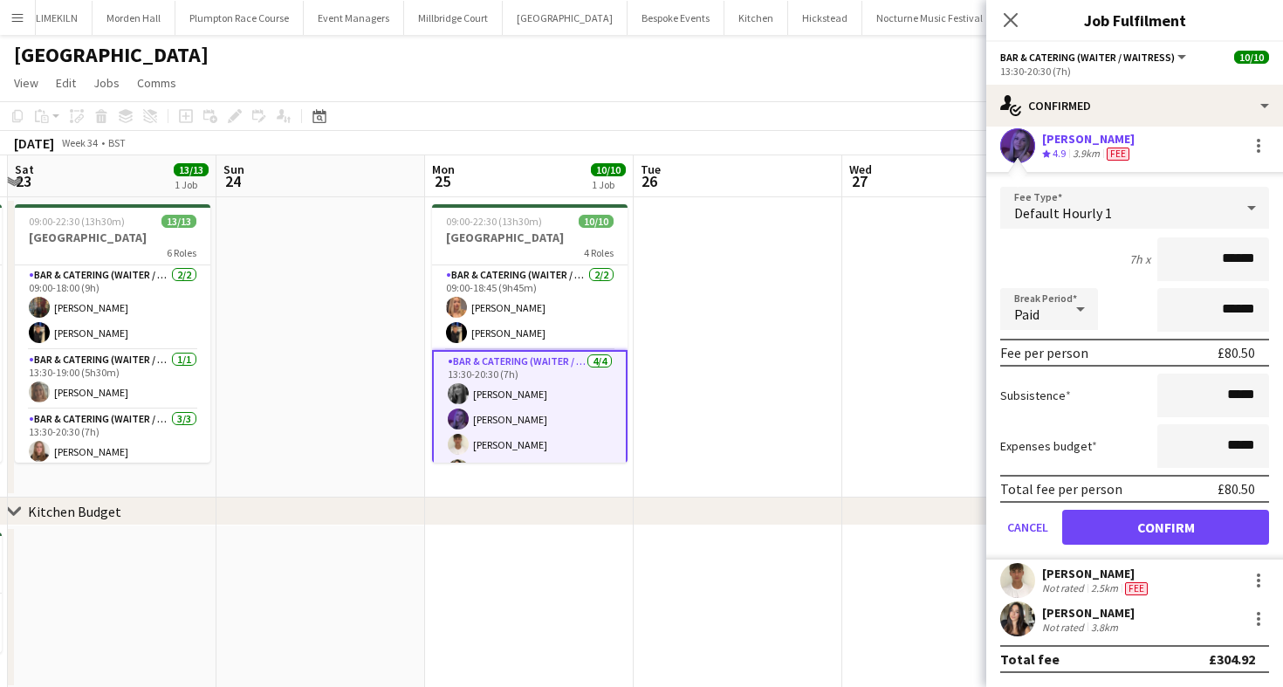
scroll to position [31, 0]
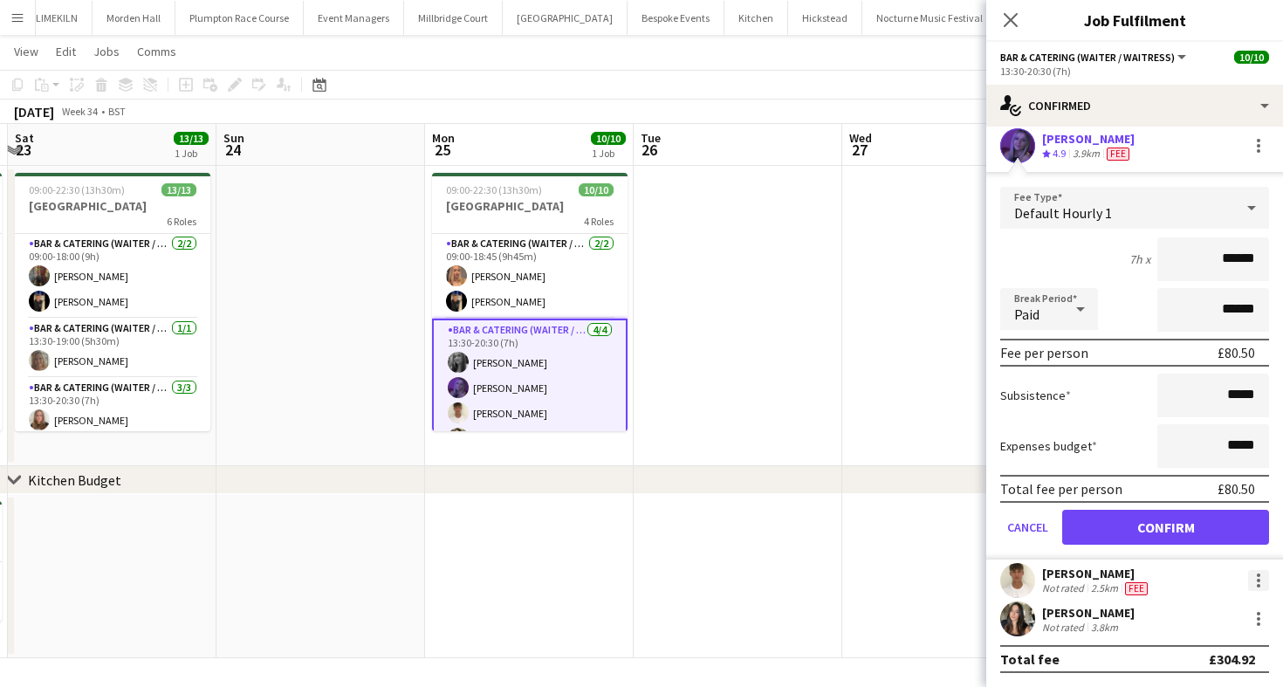
click at [1253, 580] on div at bounding box center [1258, 580] width 21 height 21
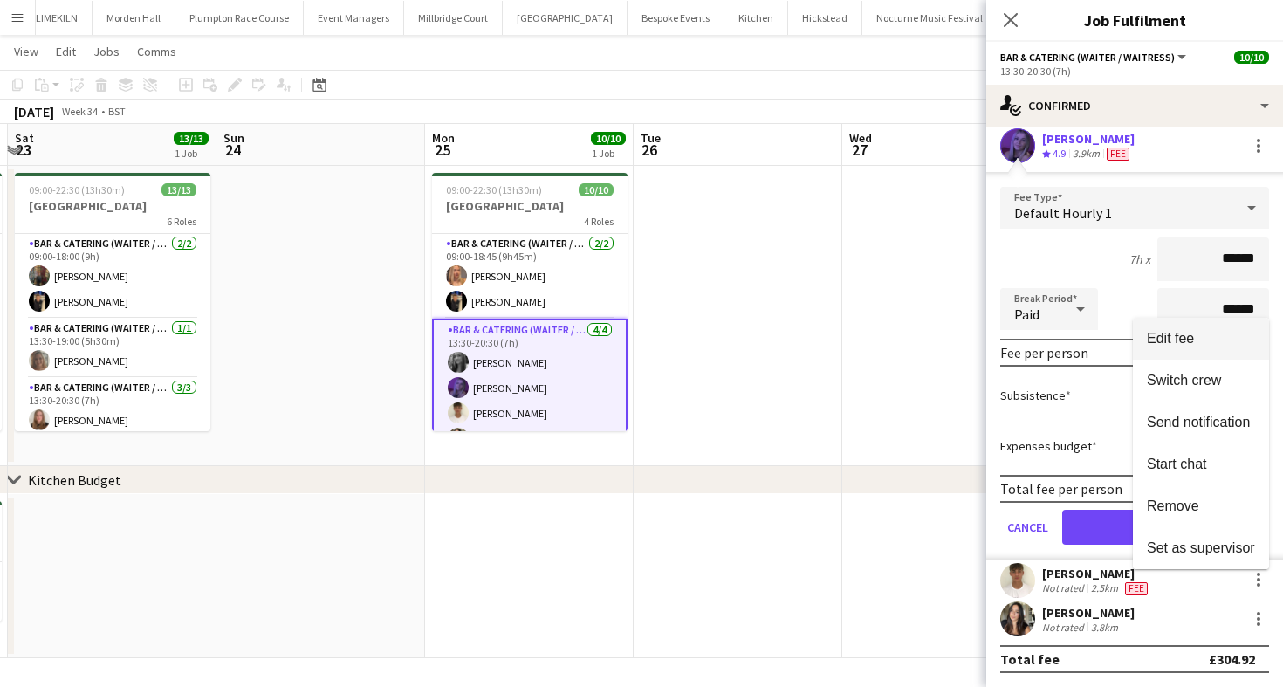
click at [1198, 338] on span "Edit fee" at bounding box center [1201, 339] width 108 height 16
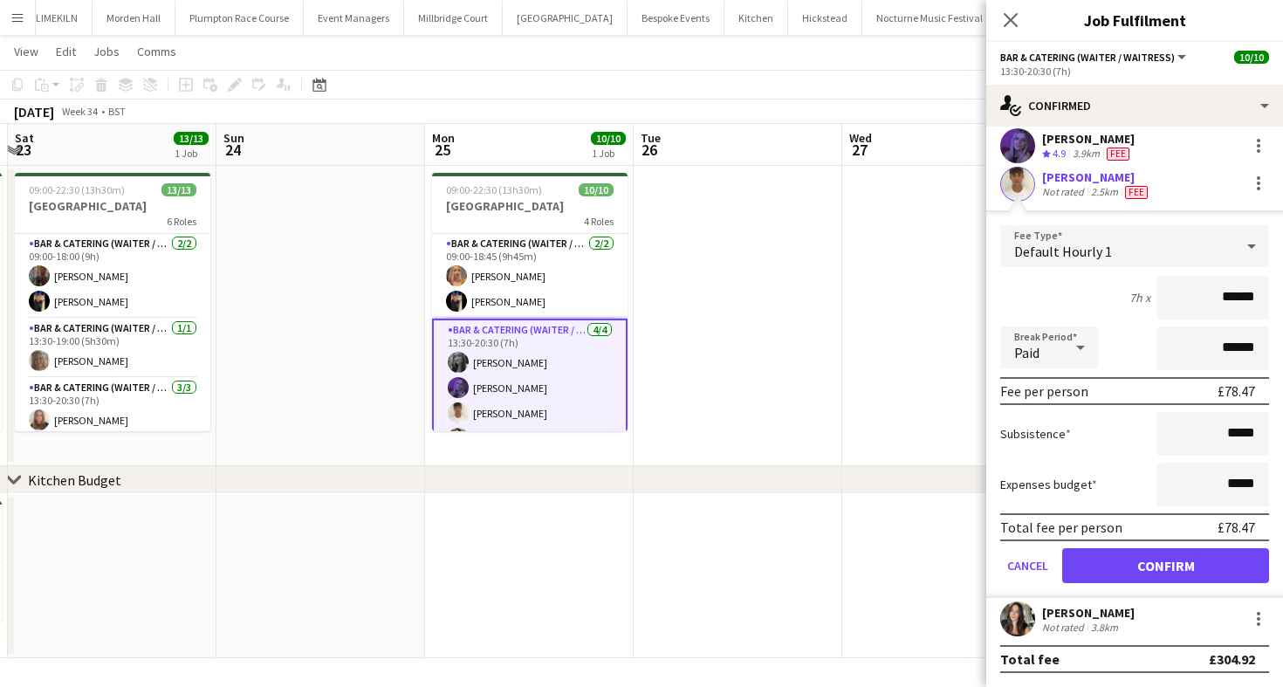
scroll to position [86, 0]
click at [1082, 621] on div "Not rated" at bounding box center [1064, 627] width 45 height 13
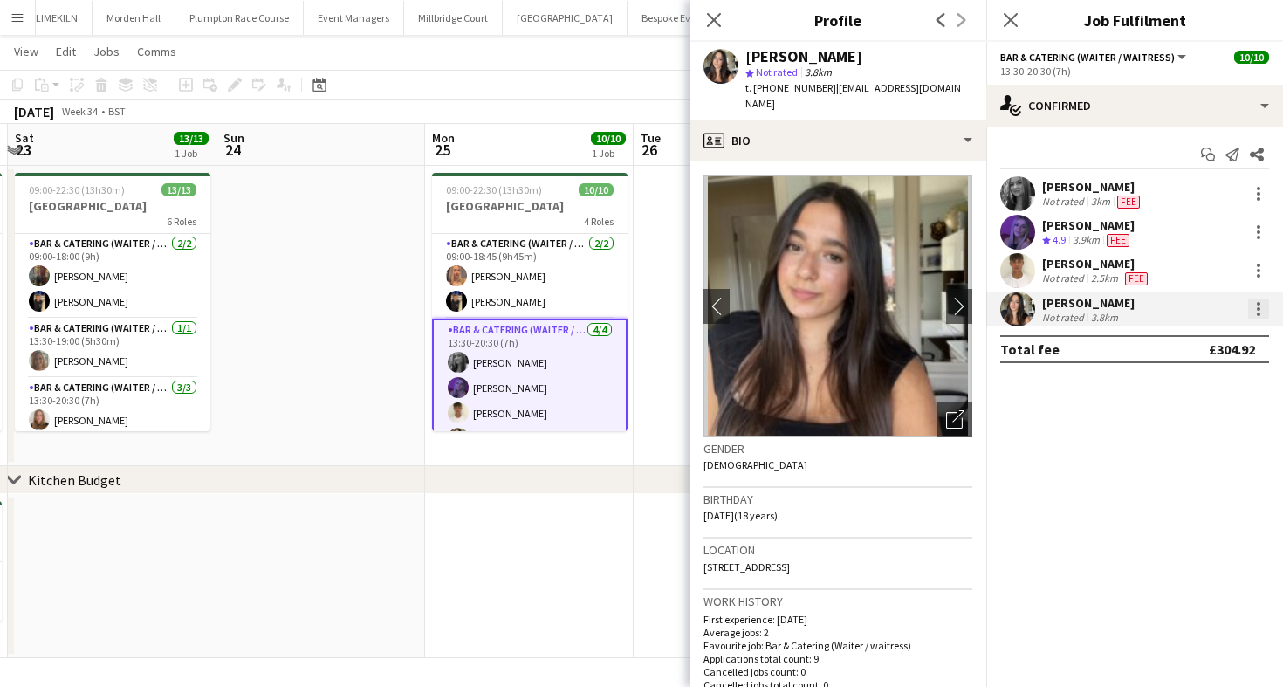
click at [1253, 303] on div at bounding box center [1258, 309] width 21 height 21
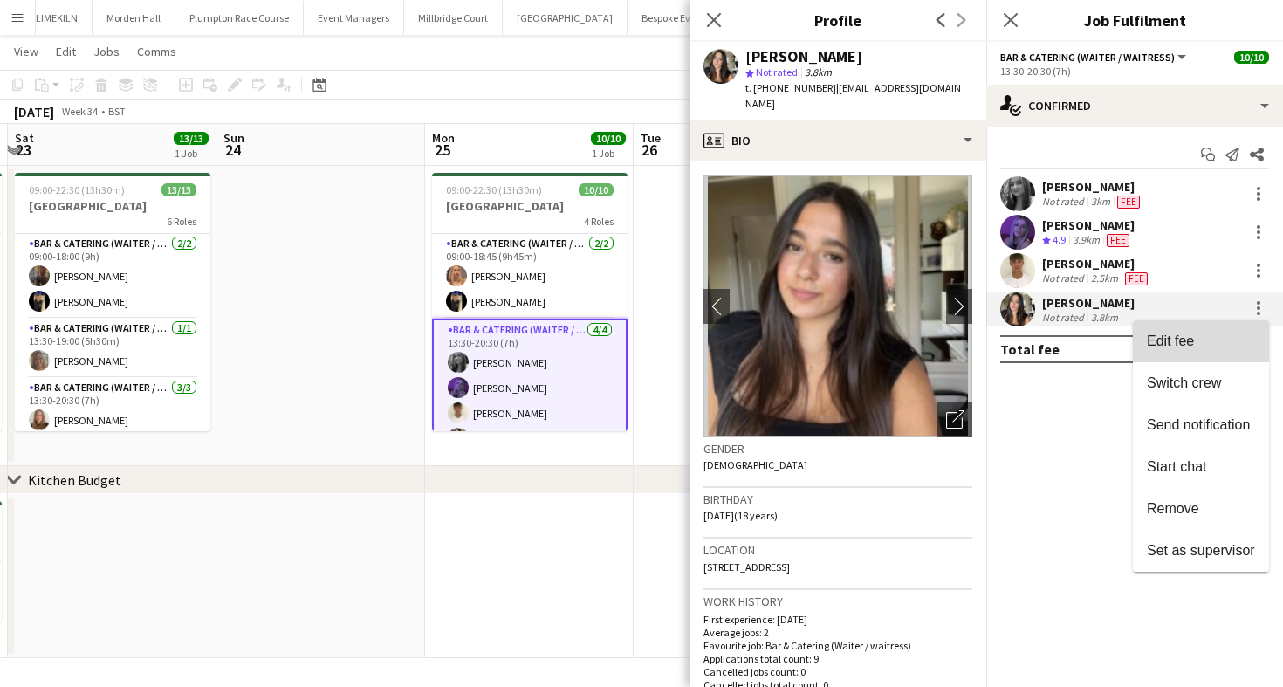
click at [1241, 333] on button "Edit fee" at bounding box center [1201, 341] width 136 height 42
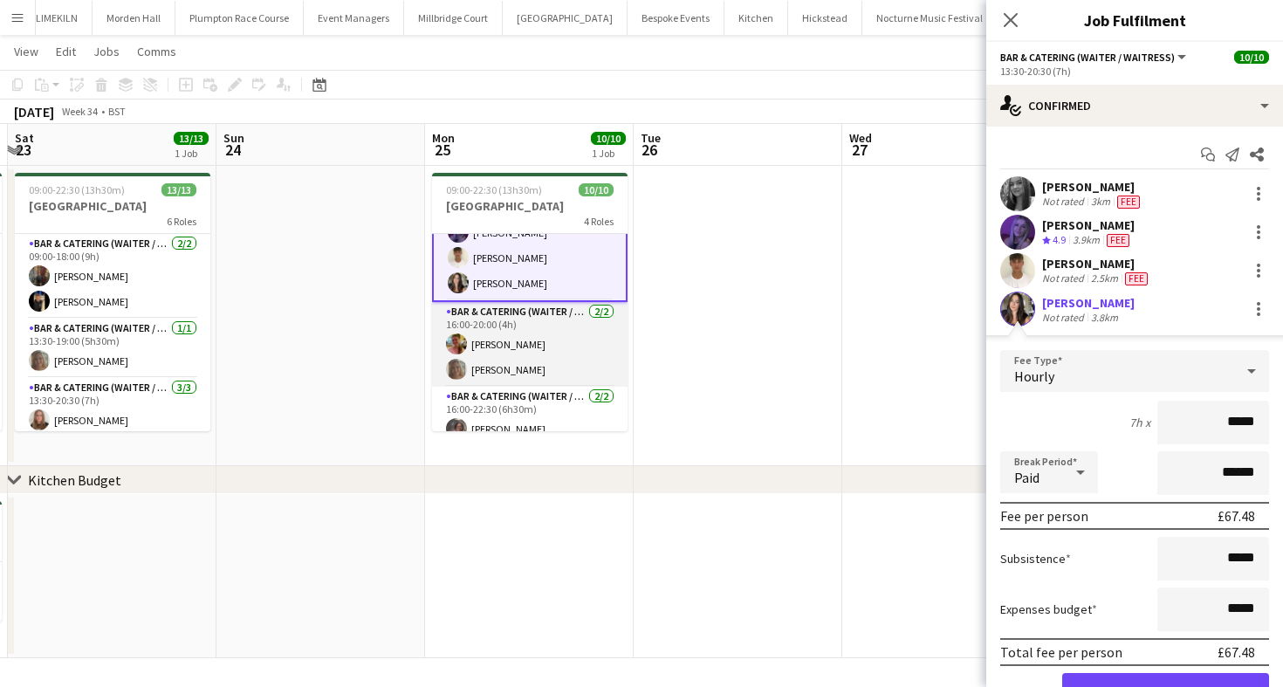
click at [496, 365] on app-card-role "Bar & Catering (Waiter / waitress) [DATE] 16:00-20:00 (4h) [PERSON_NAME] [PERSO…" at bounding box center [530, 344] width 196 height 85
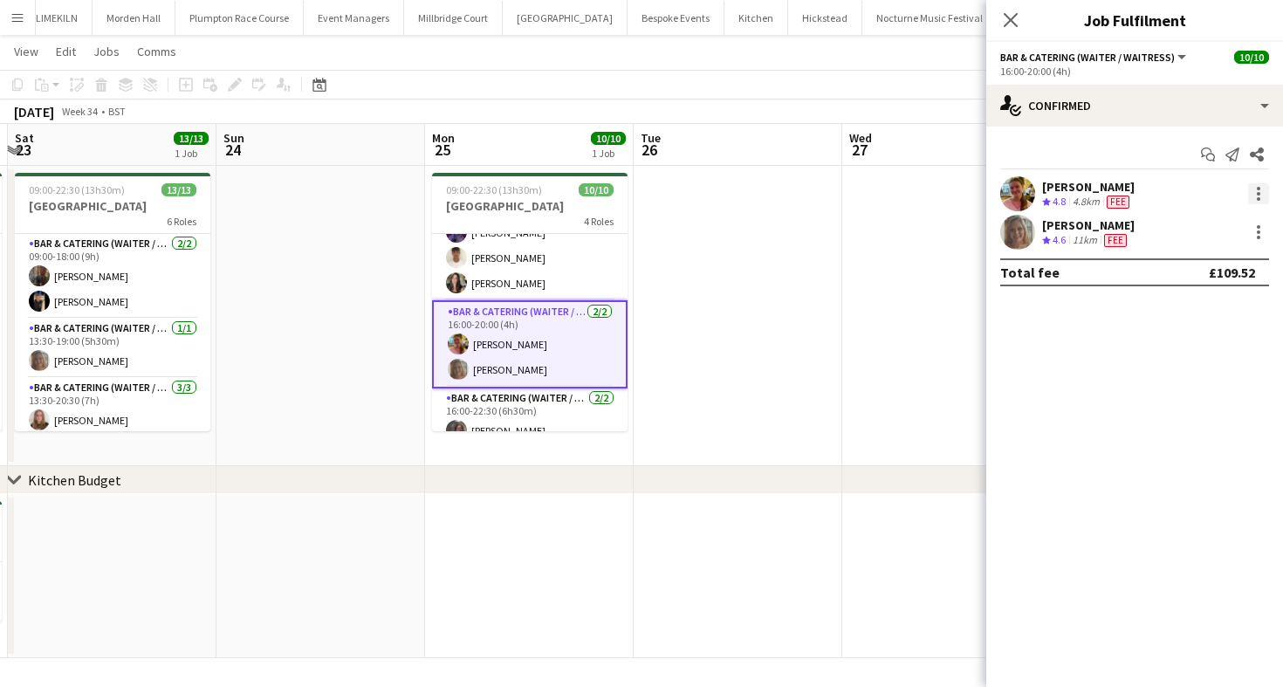
click at [1268, 186] on div at bounding box center [1258, 193] width 21 height 21
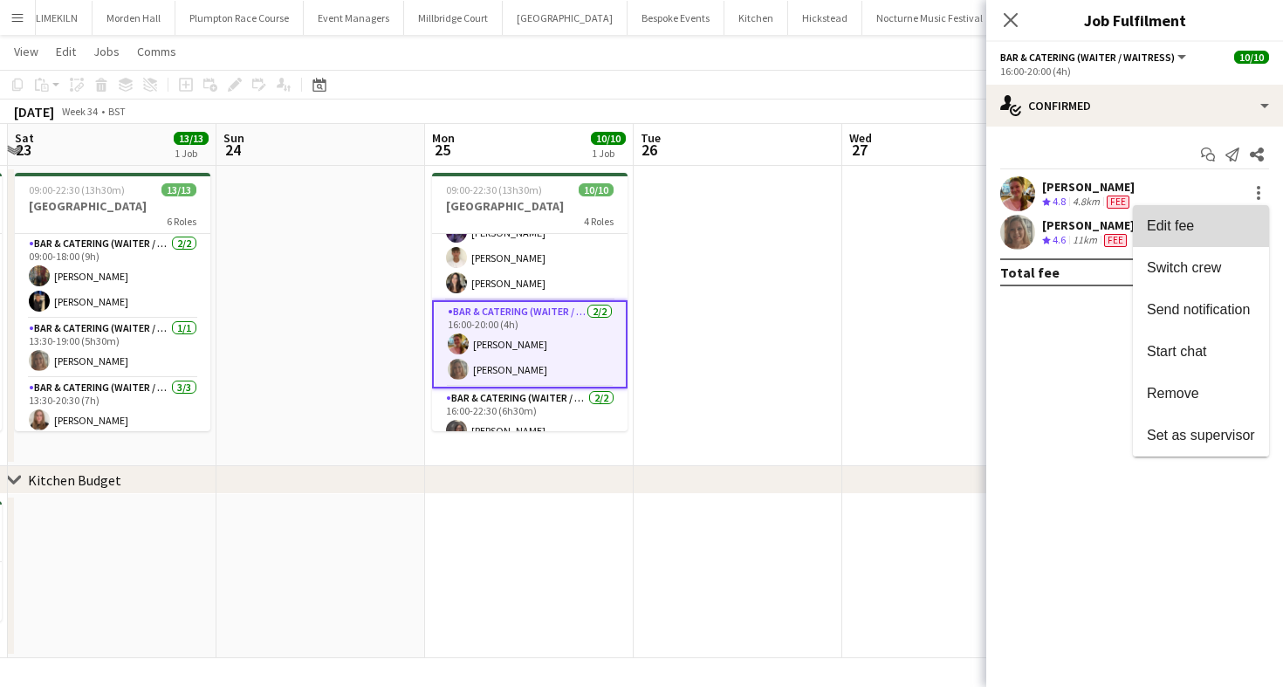
click at [1254, 209] on button "Edit fee" at bounding box center [1201, 226] width 136 height 42
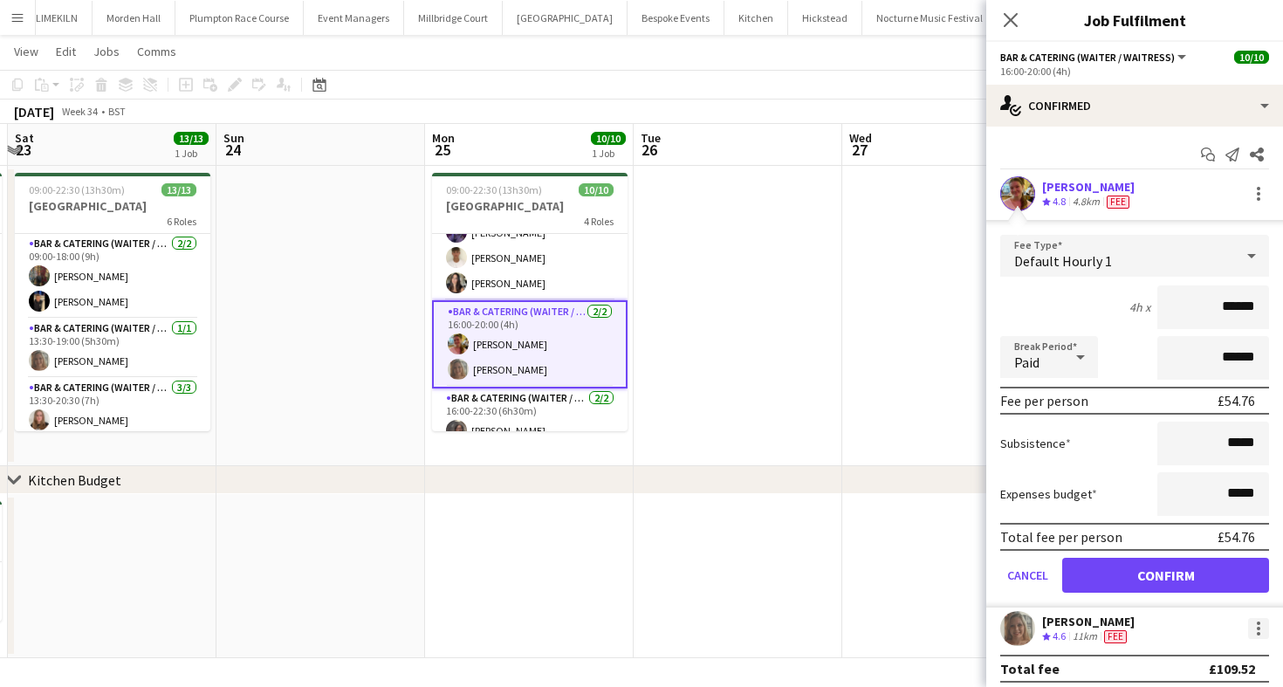
click at [1253, 622] on div at bounding box center [1258, 628] width 21 height 21
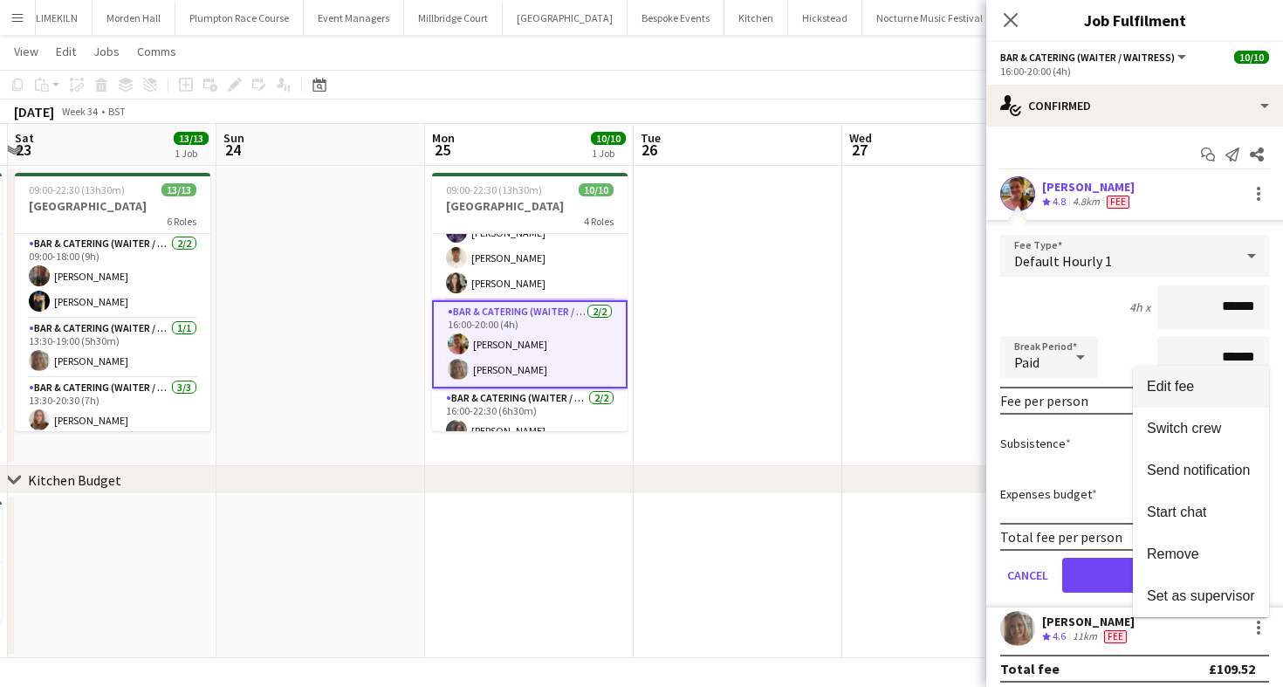
click at [1207, 381] on span "Edit fee" at bounding box center [1201, 387] width 108 height 16
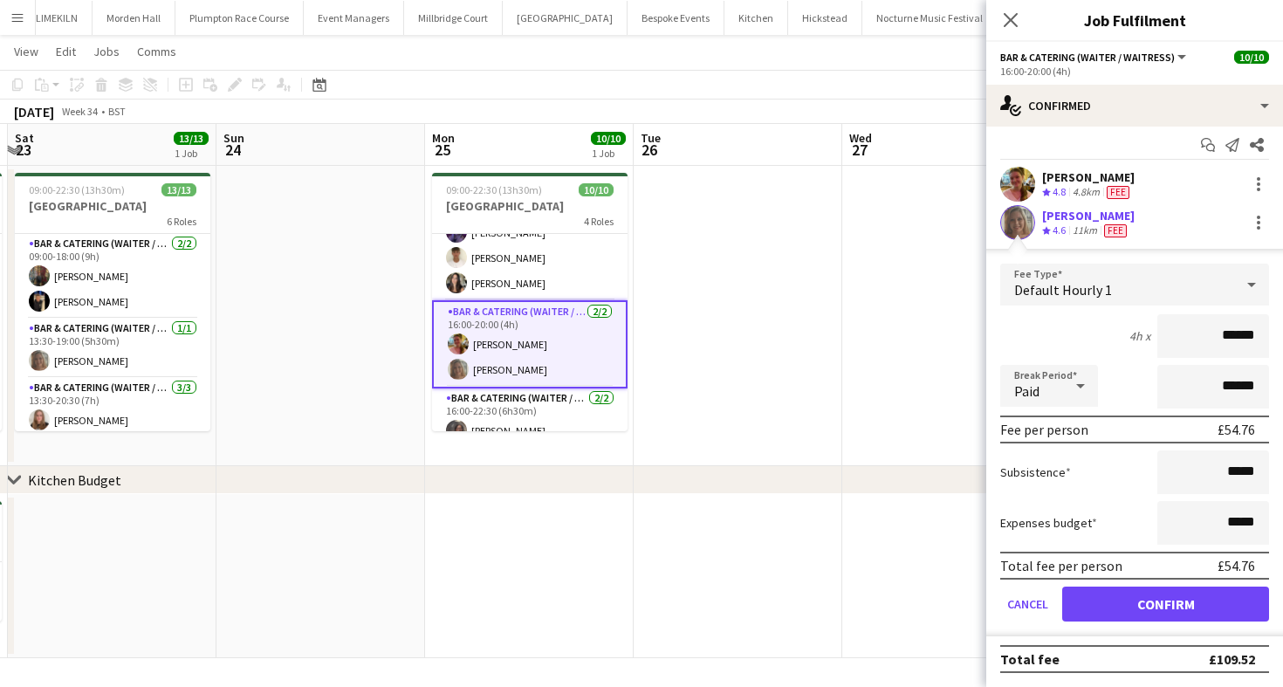
scroll to position [196, 0]
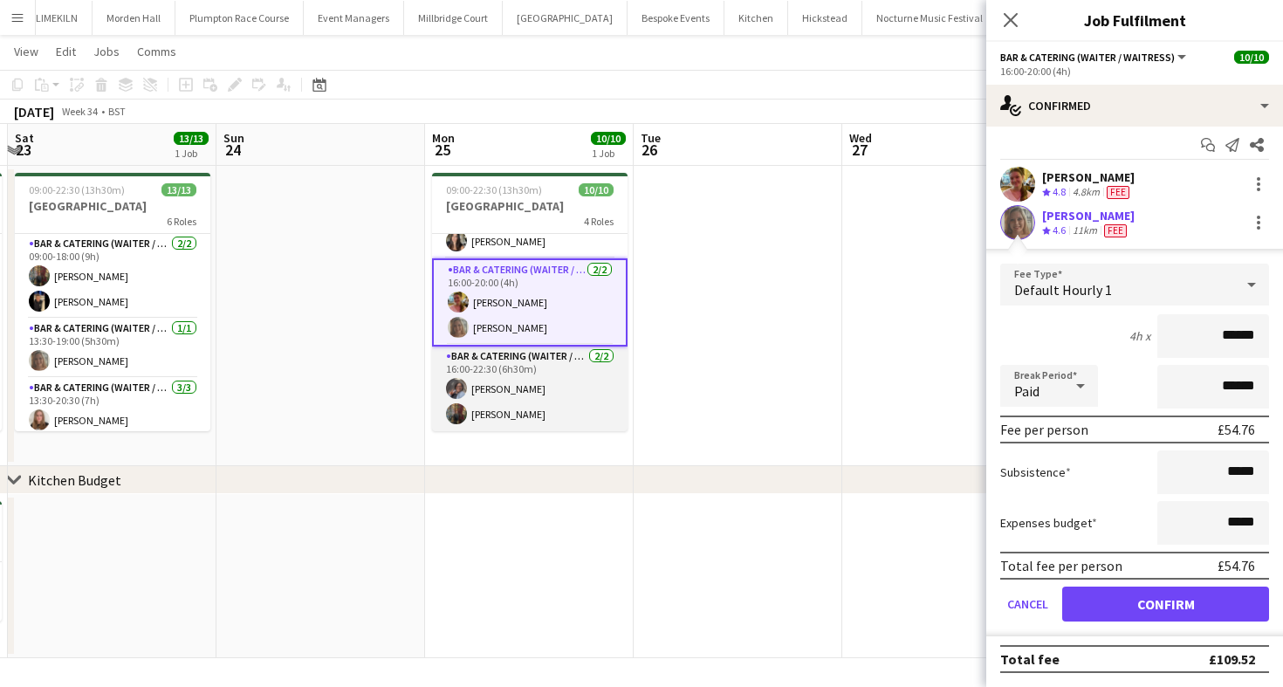
click at [539, 398] on app-card-role "Bar & Catering (Waiter / waitress) [DATE] 16:00-22:30 (6h30m) [PERSON_NAME] Ede…" at bounding box center [530, 389] width 196 height 85
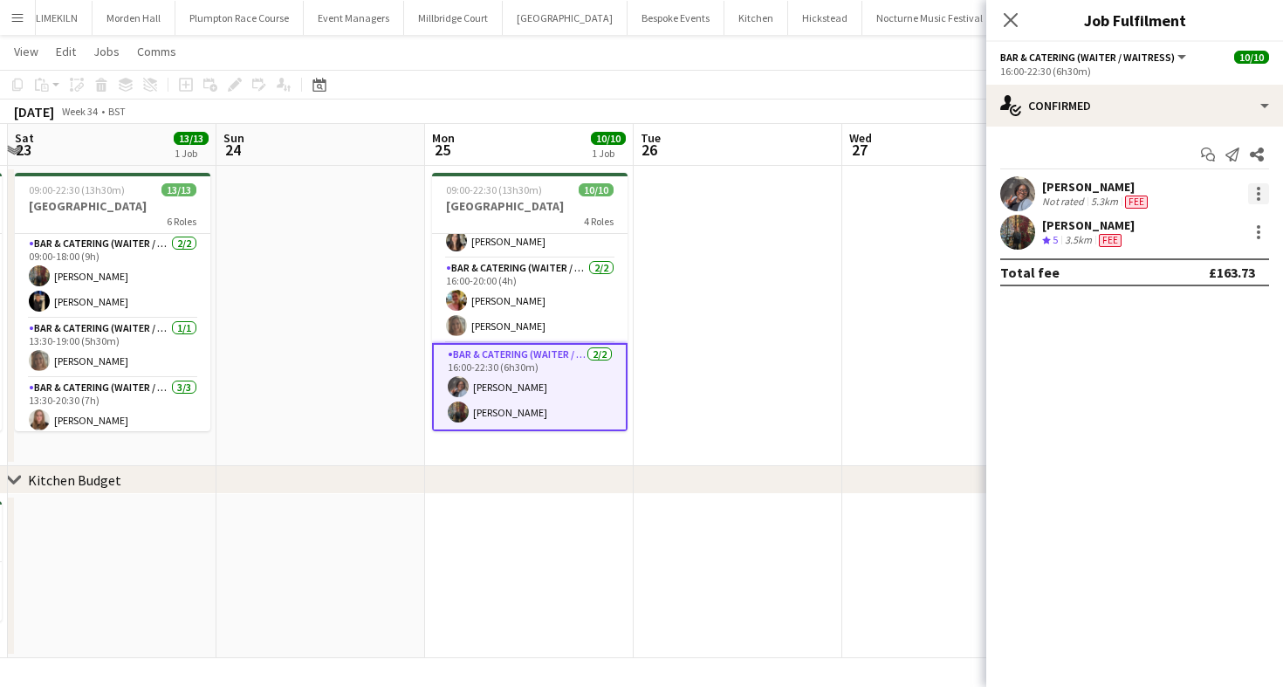
click at [1257, 188] on div at bounding box center [1258, 188] width 3 height 3
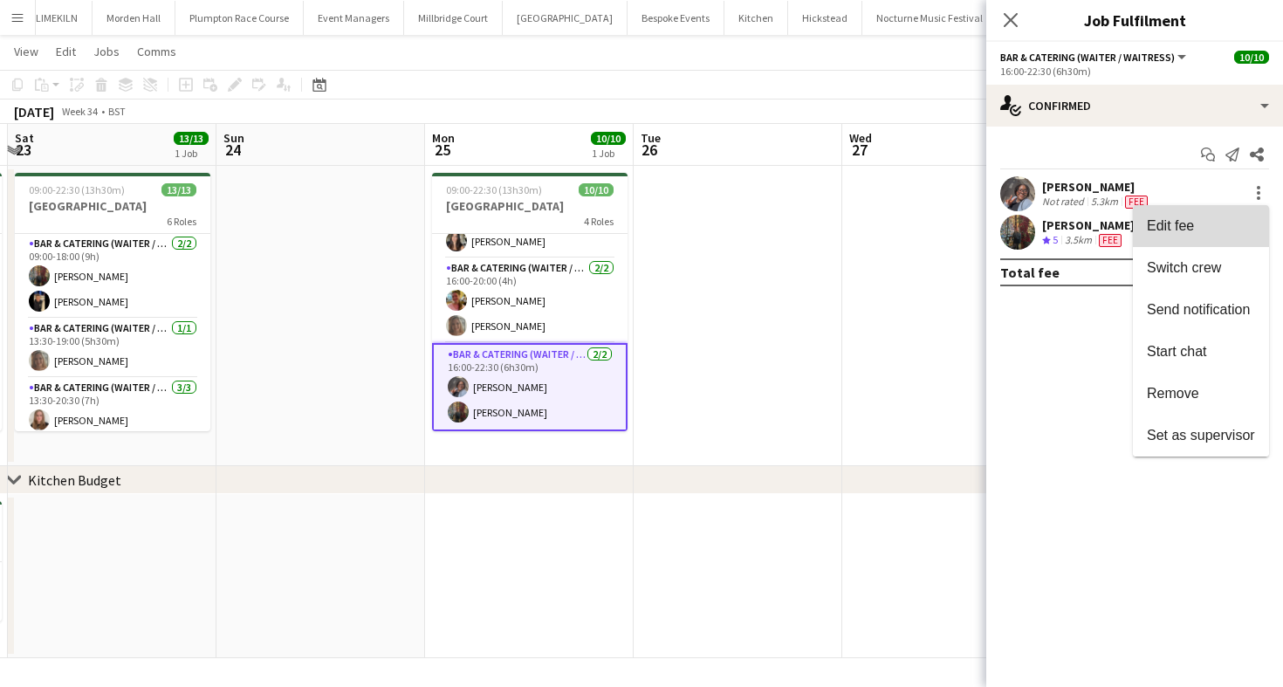
click at [1230, 229] on span "Edit fee" at bounding box center [1201, 226] width 108 height 16
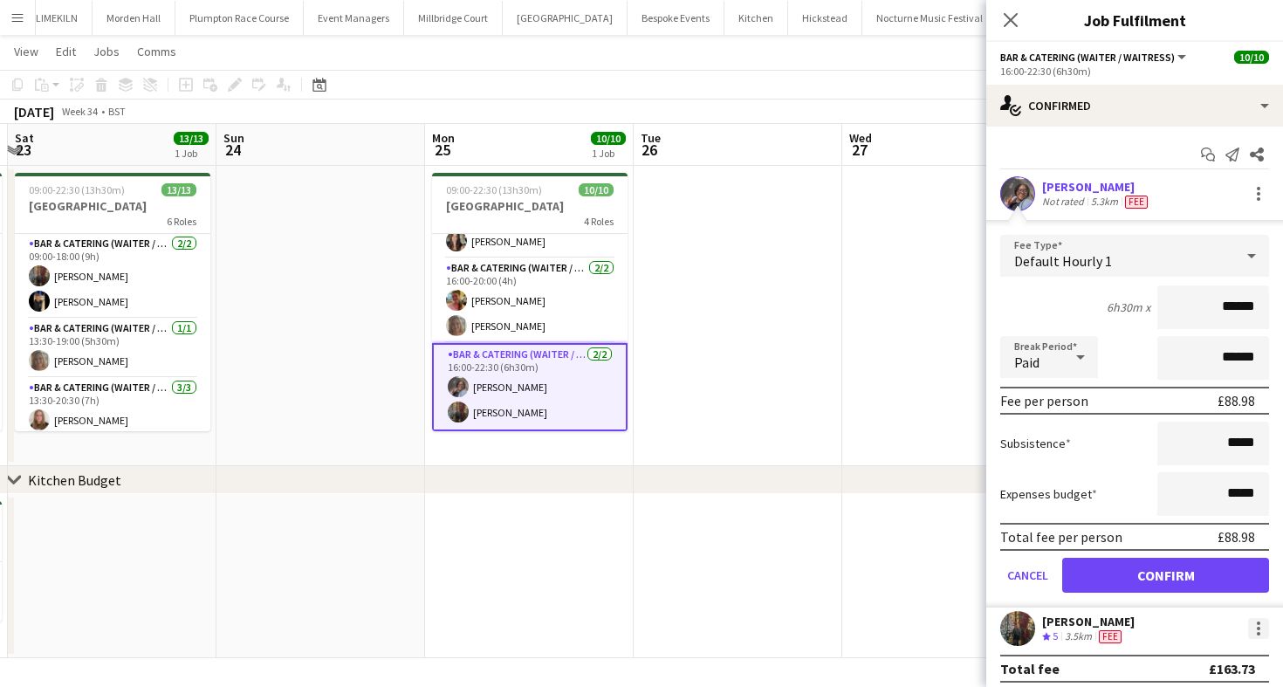
click at [1265, 627] on div at bounding box center [1258, 628] width 21 height 21
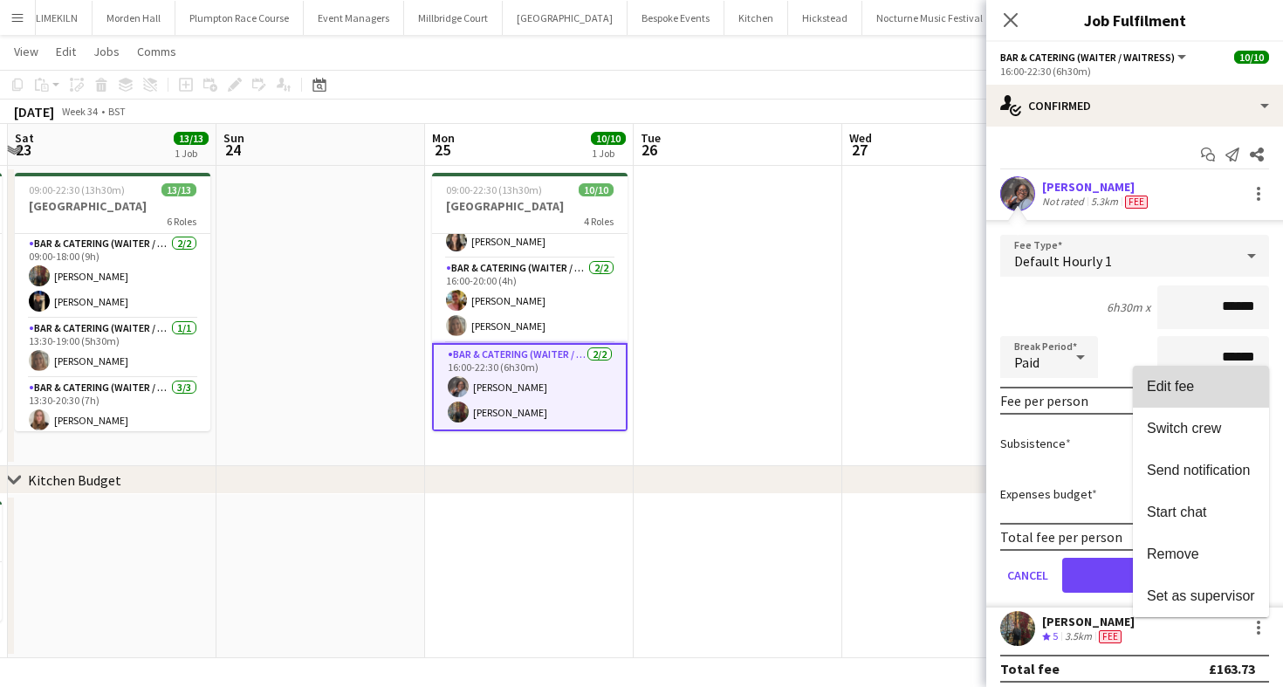
click at [1205, 384] on span "Edit fee" at bounding box center [1201, 387] width 108 height 16
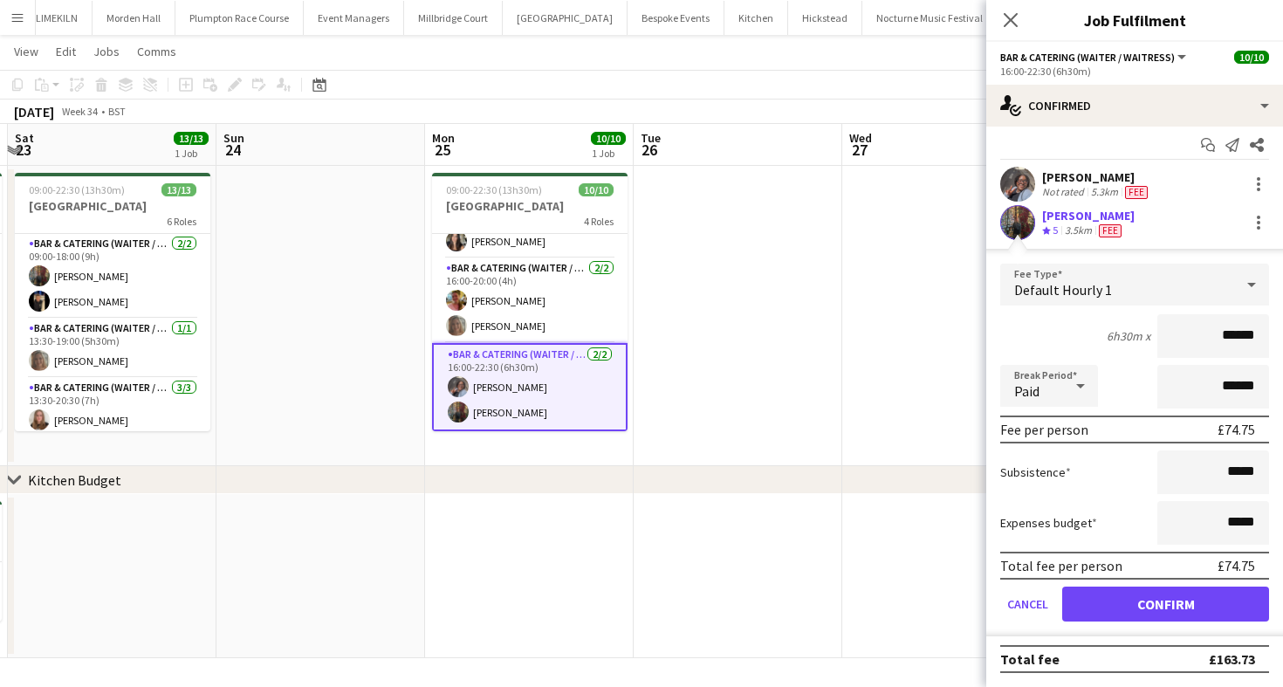
click at [807, 86] on app-toolbar "Copy Paste Paste Command V Paste with crew Command Shift V Paste linked Job [GE…" at bounding box center [641, 85] width 1283 height 30
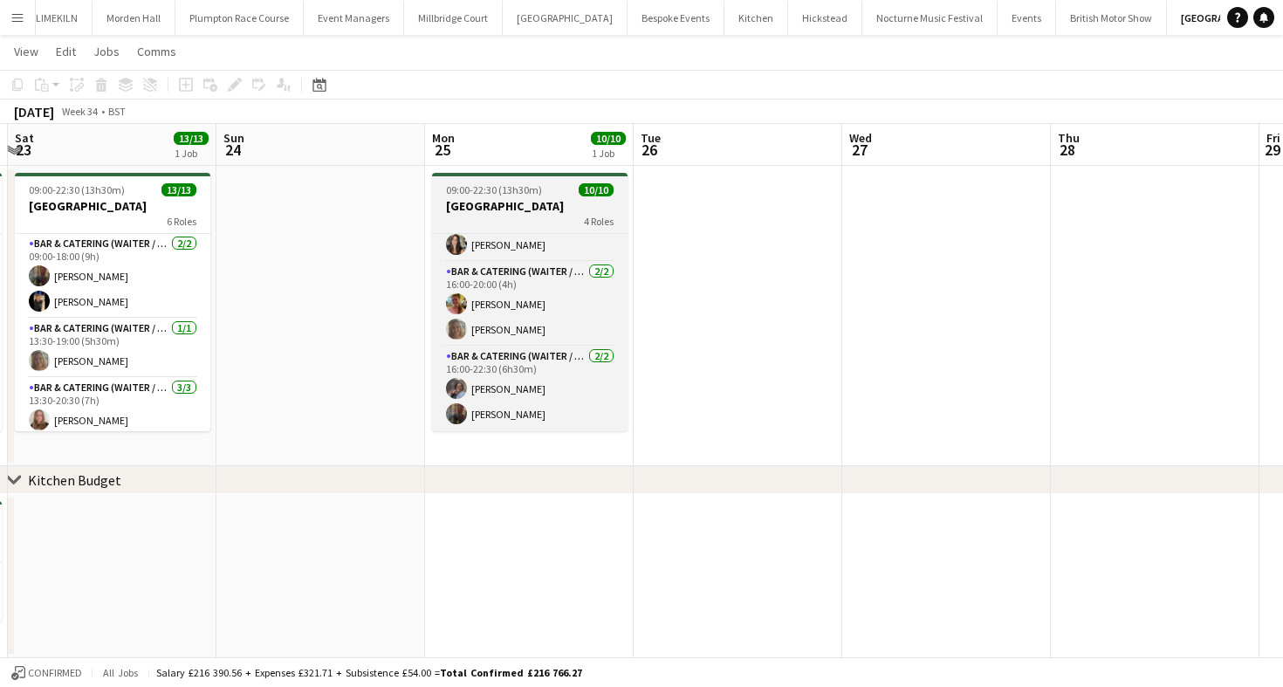
click at [533, 206] on h3 "[GEOGRAPHIC_DATA]" at bounding box center [530, 206] width 196 height 16
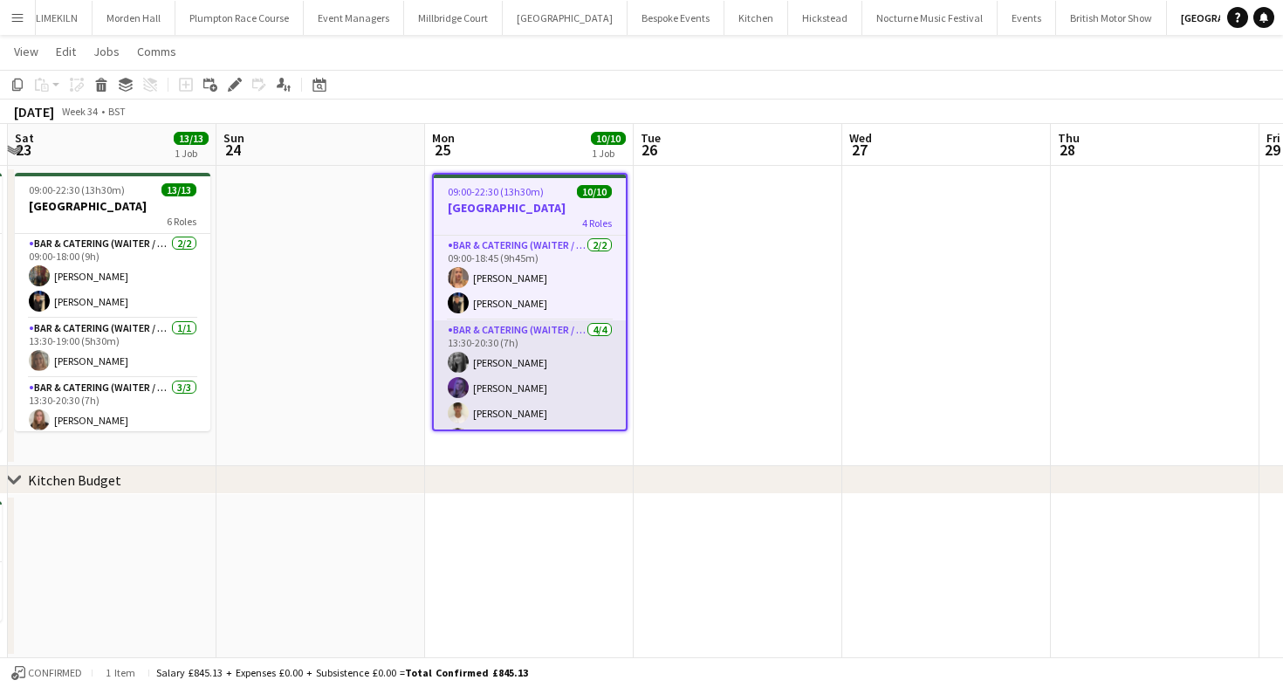
scroll to position [0, 0]
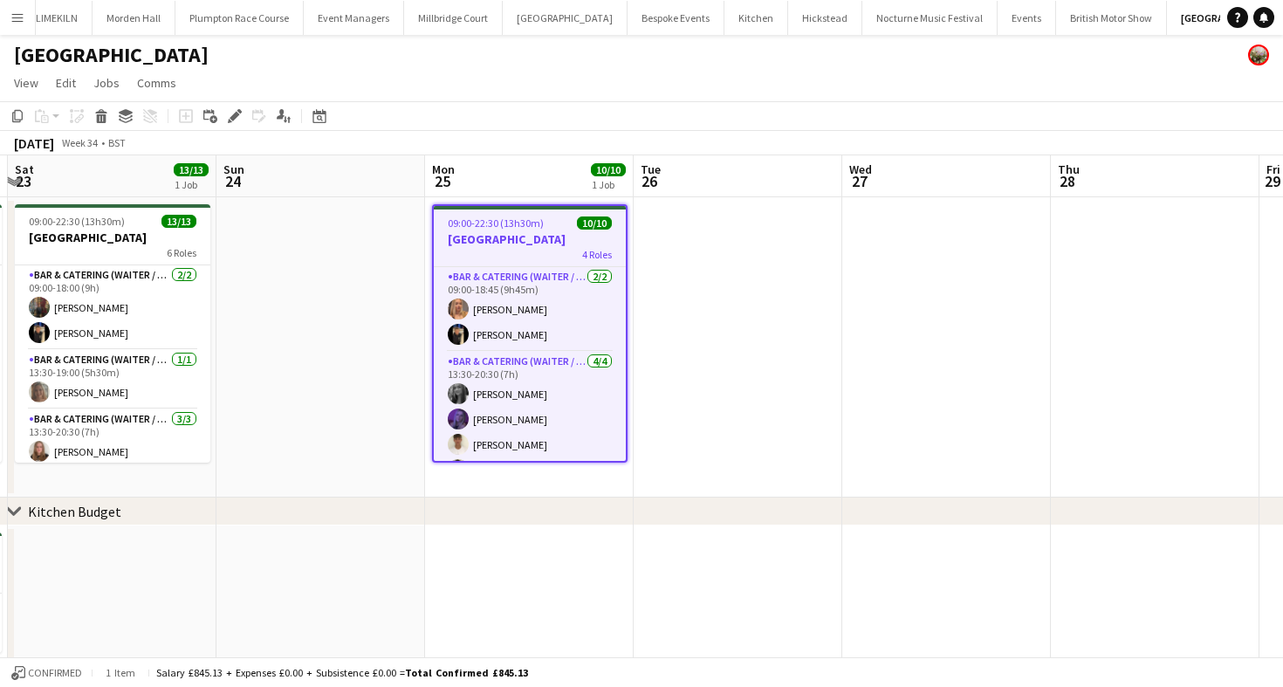
click at [446, 105] on app-toolbar "Copy Paste Paste Command V Paste with crew Command Shift V Paste linked Job [GE…" at bounding box center [641, 116] width 1283 height 30
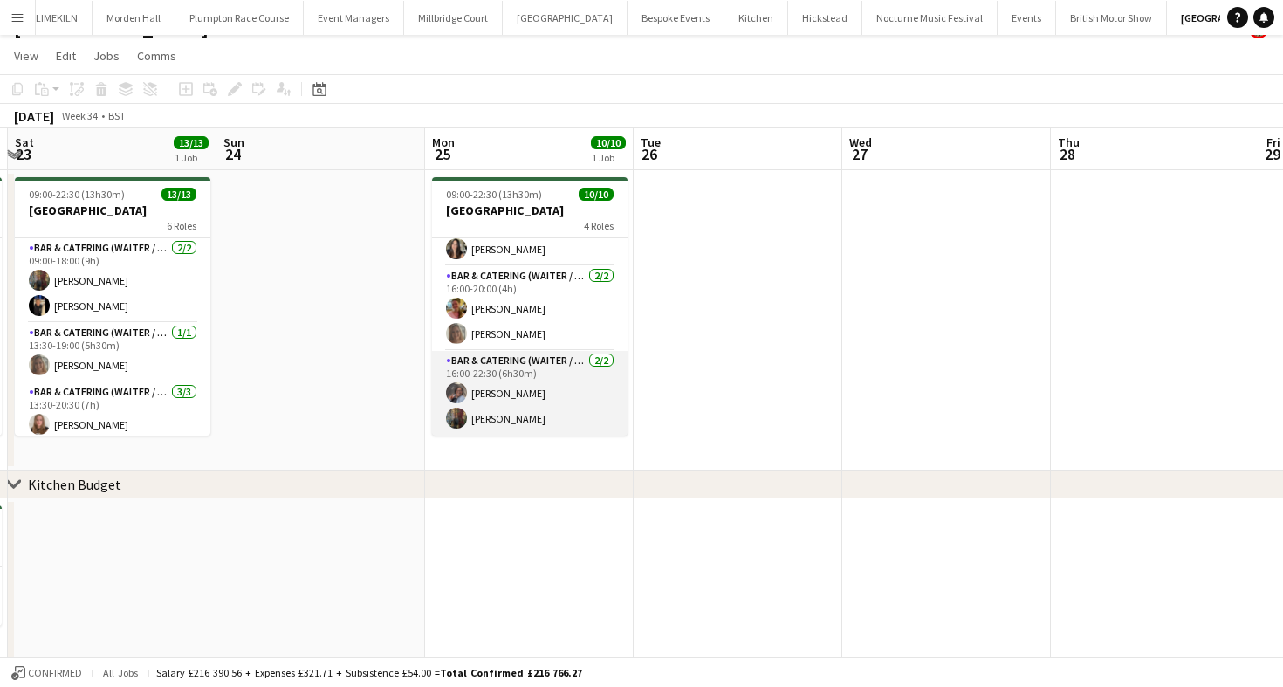
scroll to position [30, 0]
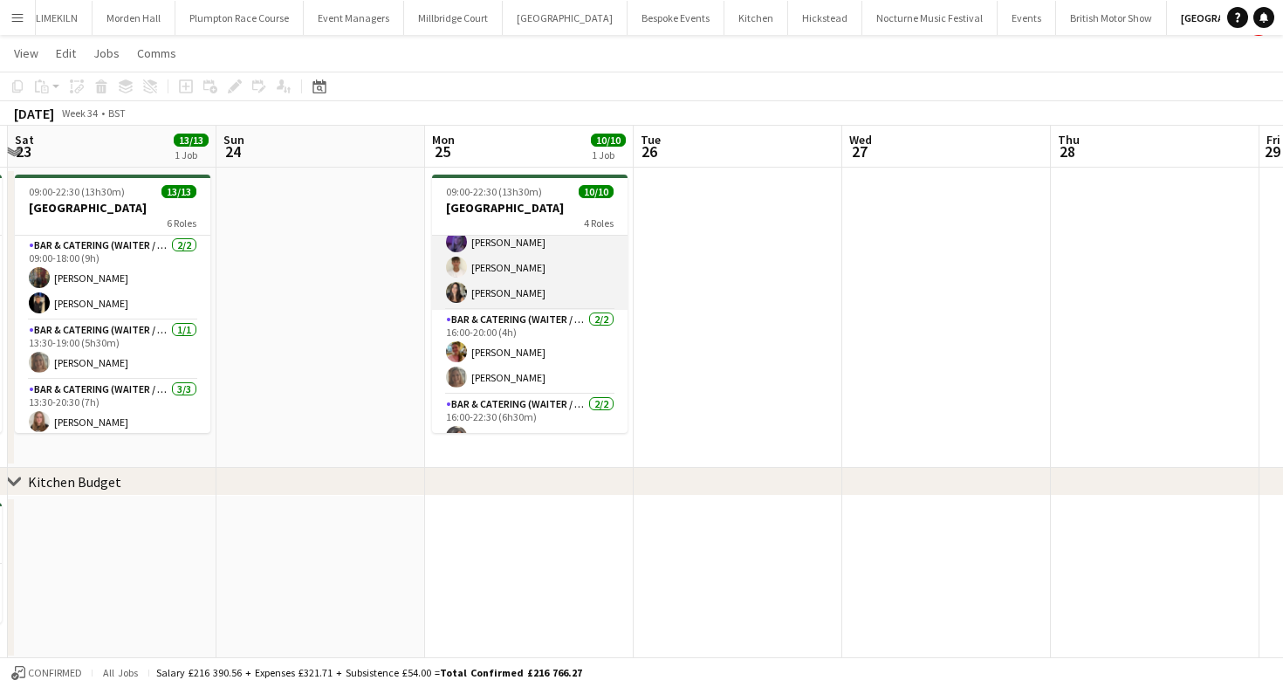
click at [537, 289] on app-card-role "Bar & Catering (Waiter / waitress) [DATE] 13:30-20:30 (7h) [PERSON_NAME] [PERSO…" at bounding box center [530, 242] width 196 height 135
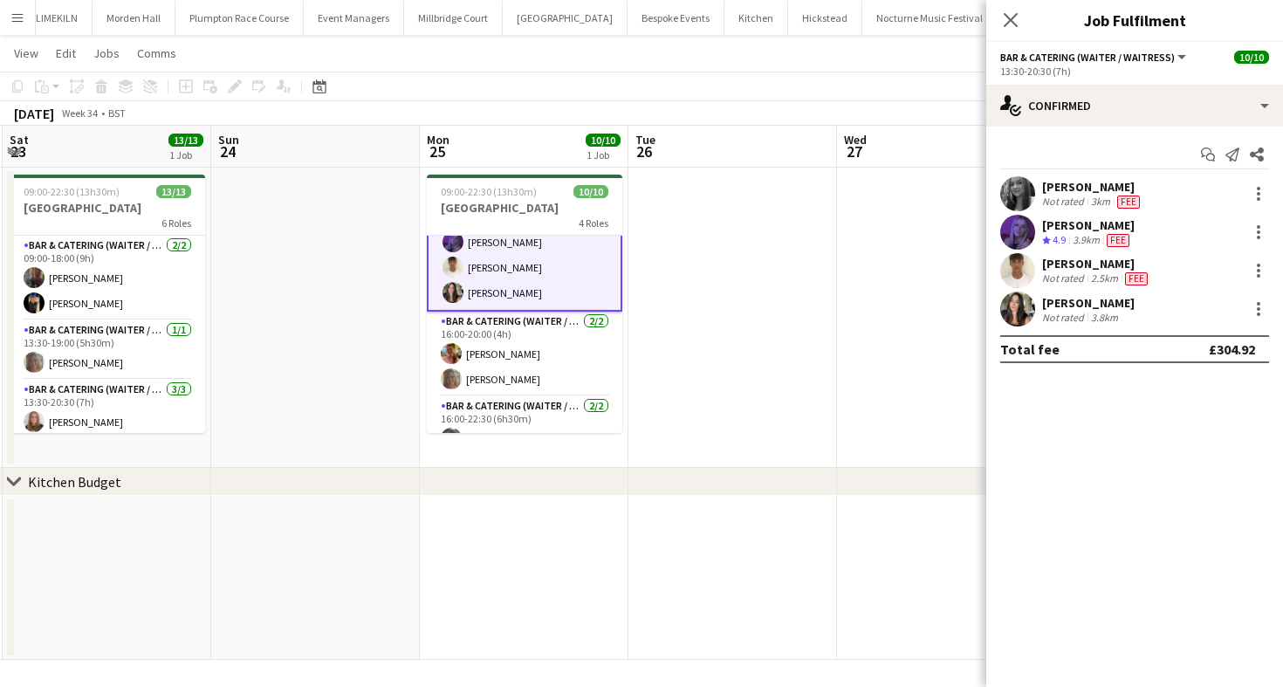
scroll to position [0, 0]
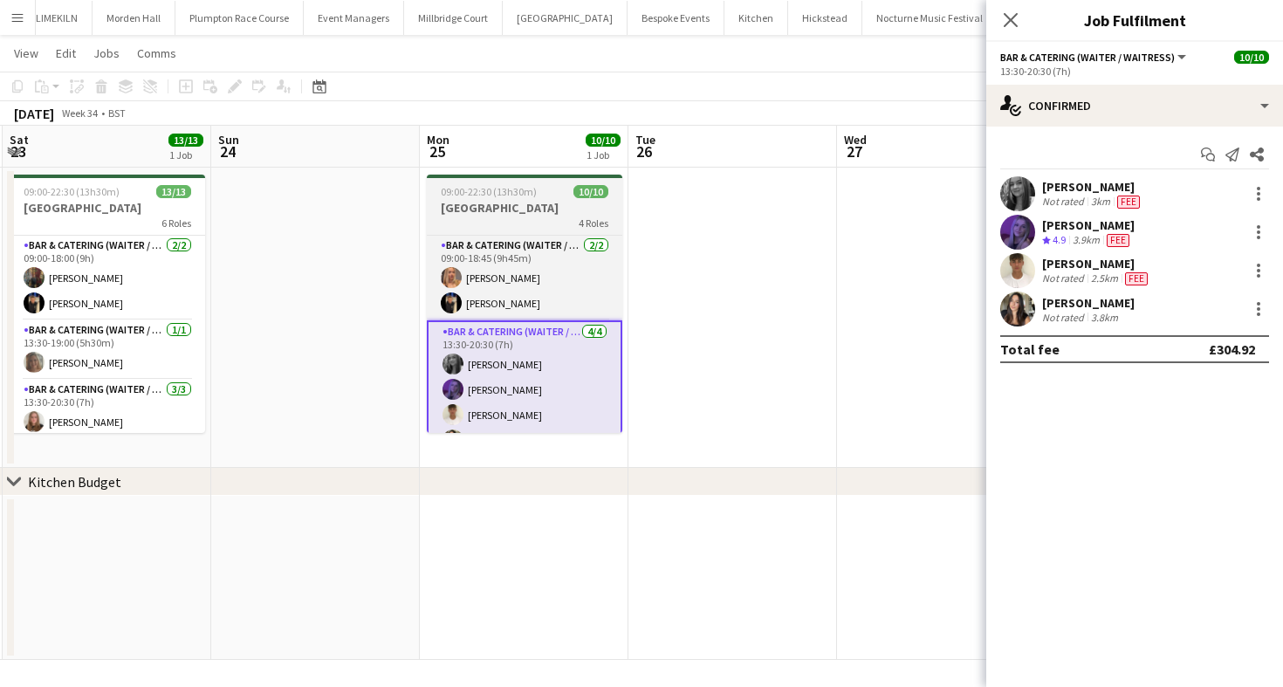
click at [515, 204] on h3 "[GEOGRAPHIC_DATA]" at bounding box center [525, 208] width 196 height 16
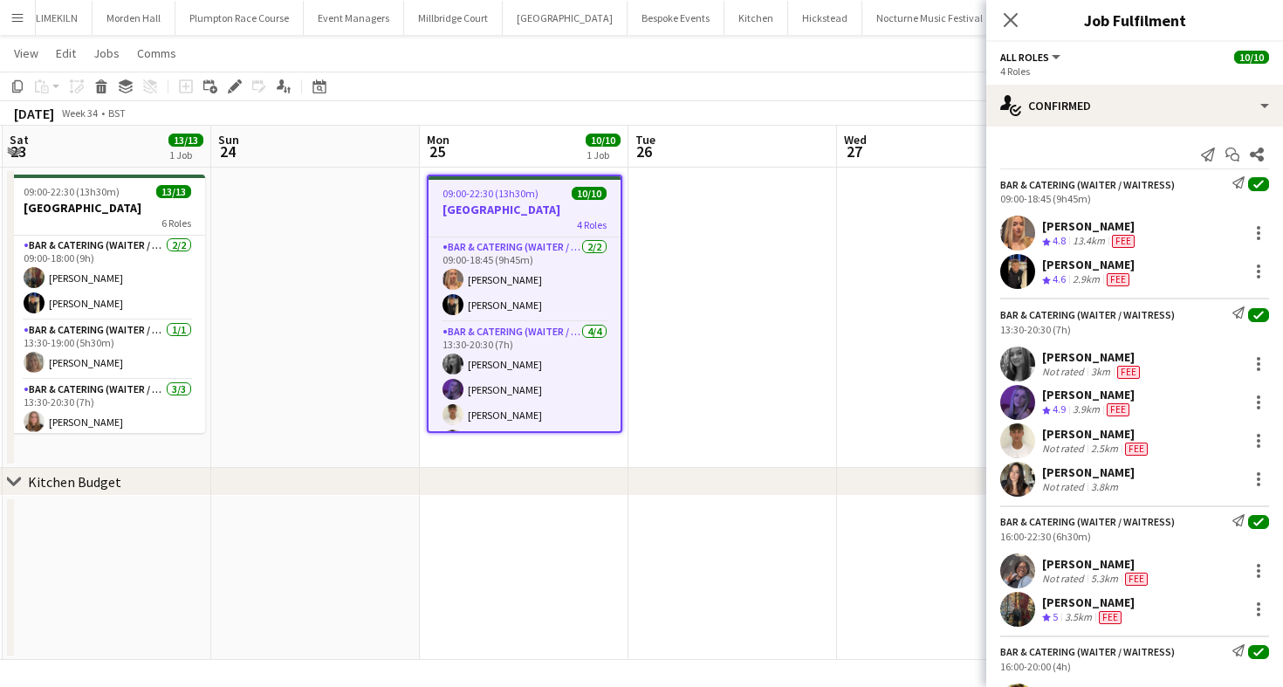
click at [635, 113] on div "[DATE] Week 34 • BST" at bounding box center [641, 113] width 1283 height 24
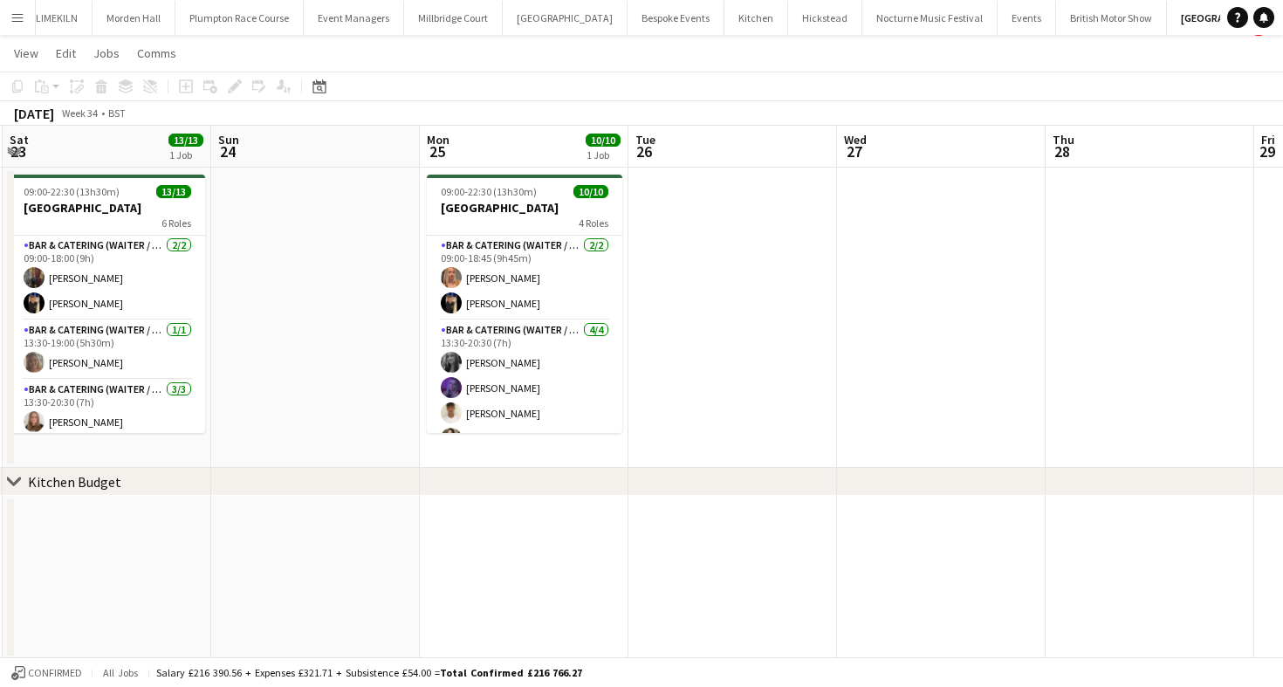
scroll to position [31, 0]
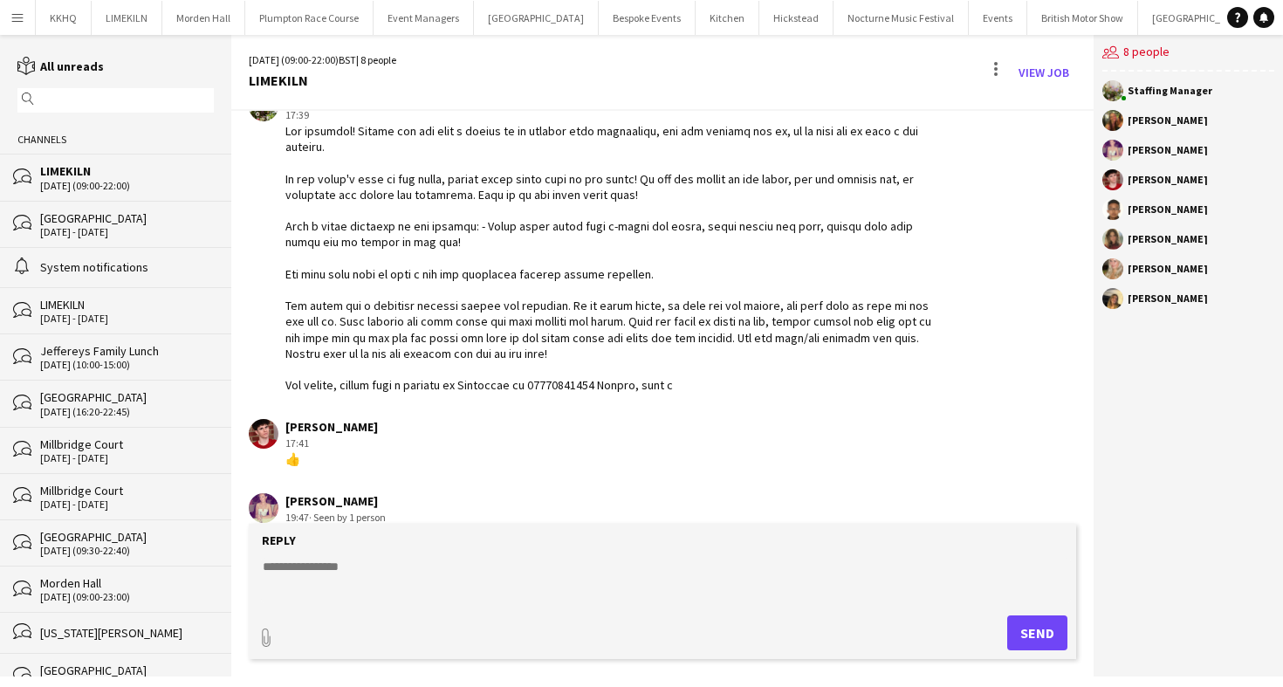
scroll to position [121, 0]
